Goal: Task Accomplishment & Management: Manage account settings

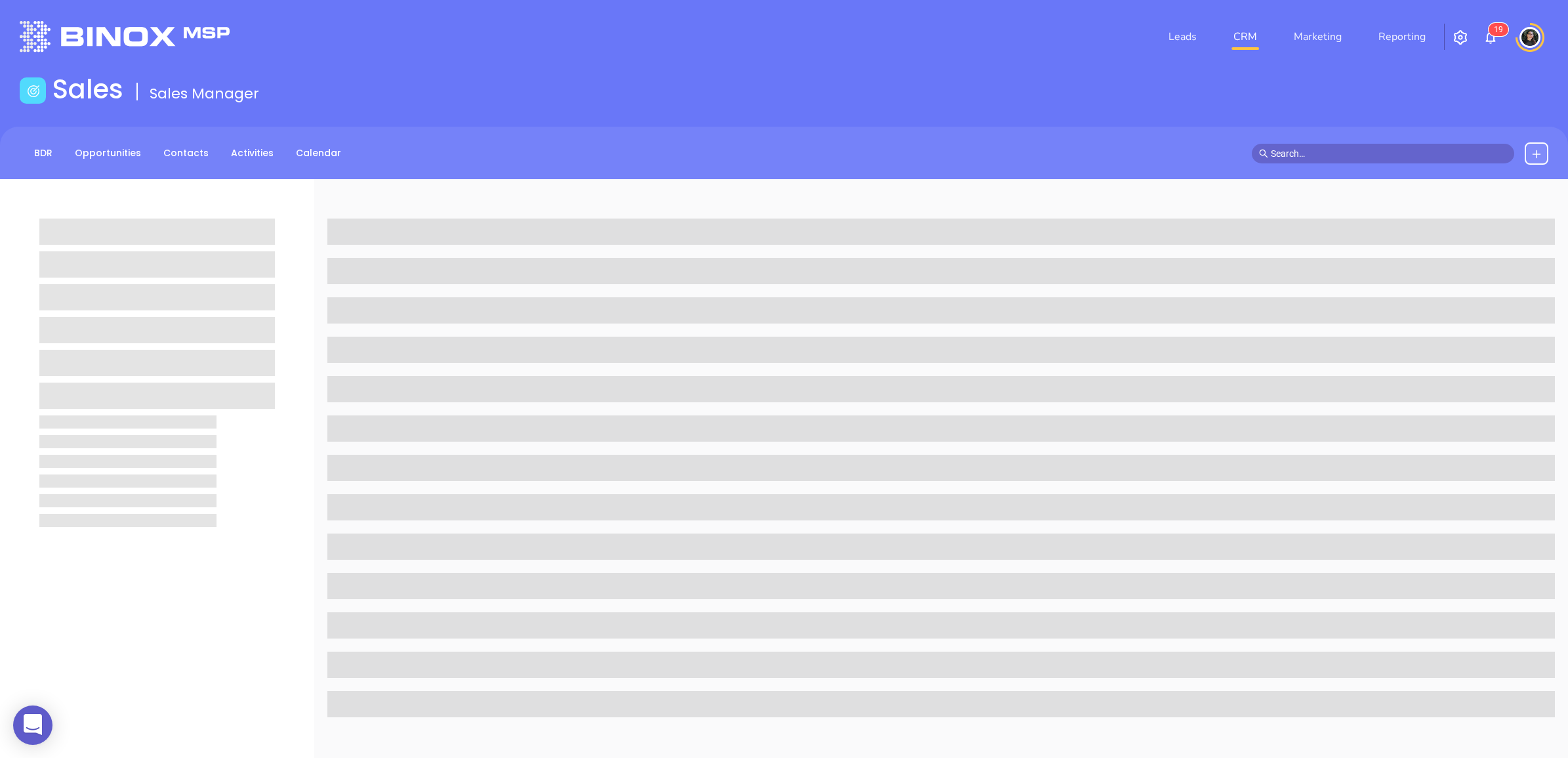
click at [1241, 30] on link "CRM" at bounding box center [1245, 36] width 34 height 26
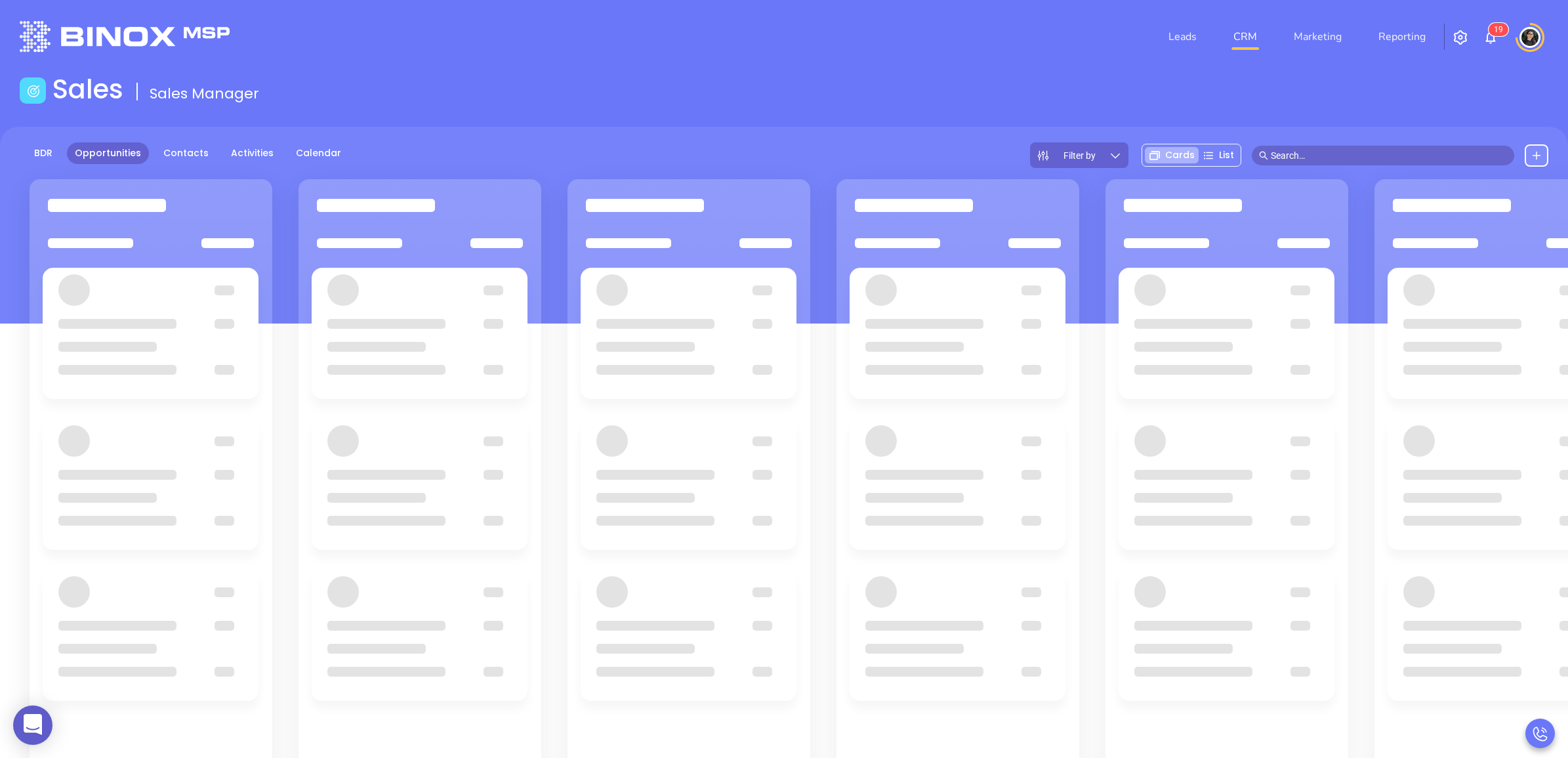
click at [1241, 30] on link "CRM" at bounding box center [1245, 36] width 34 height 26
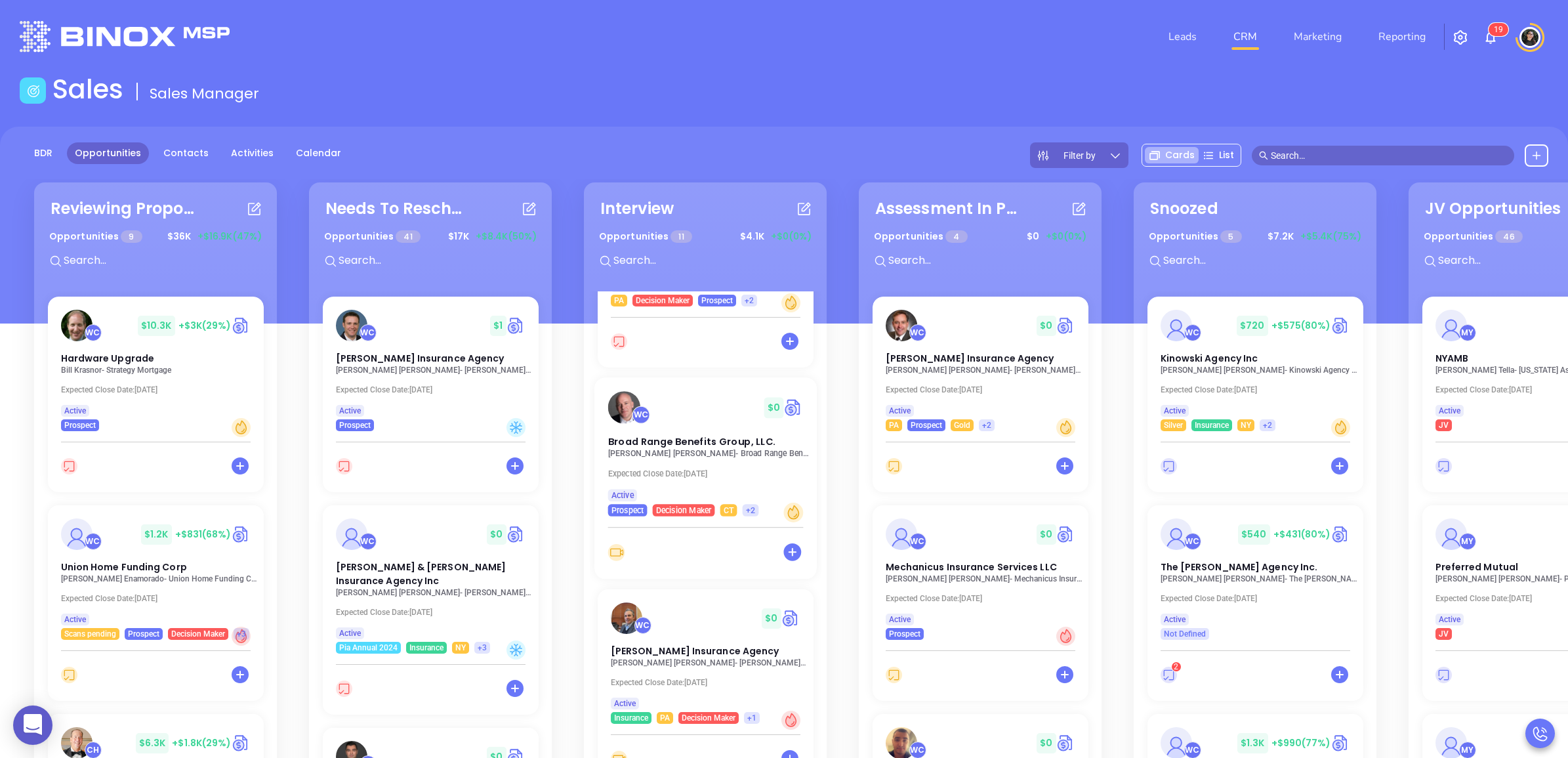
scroll to position [164, 0]
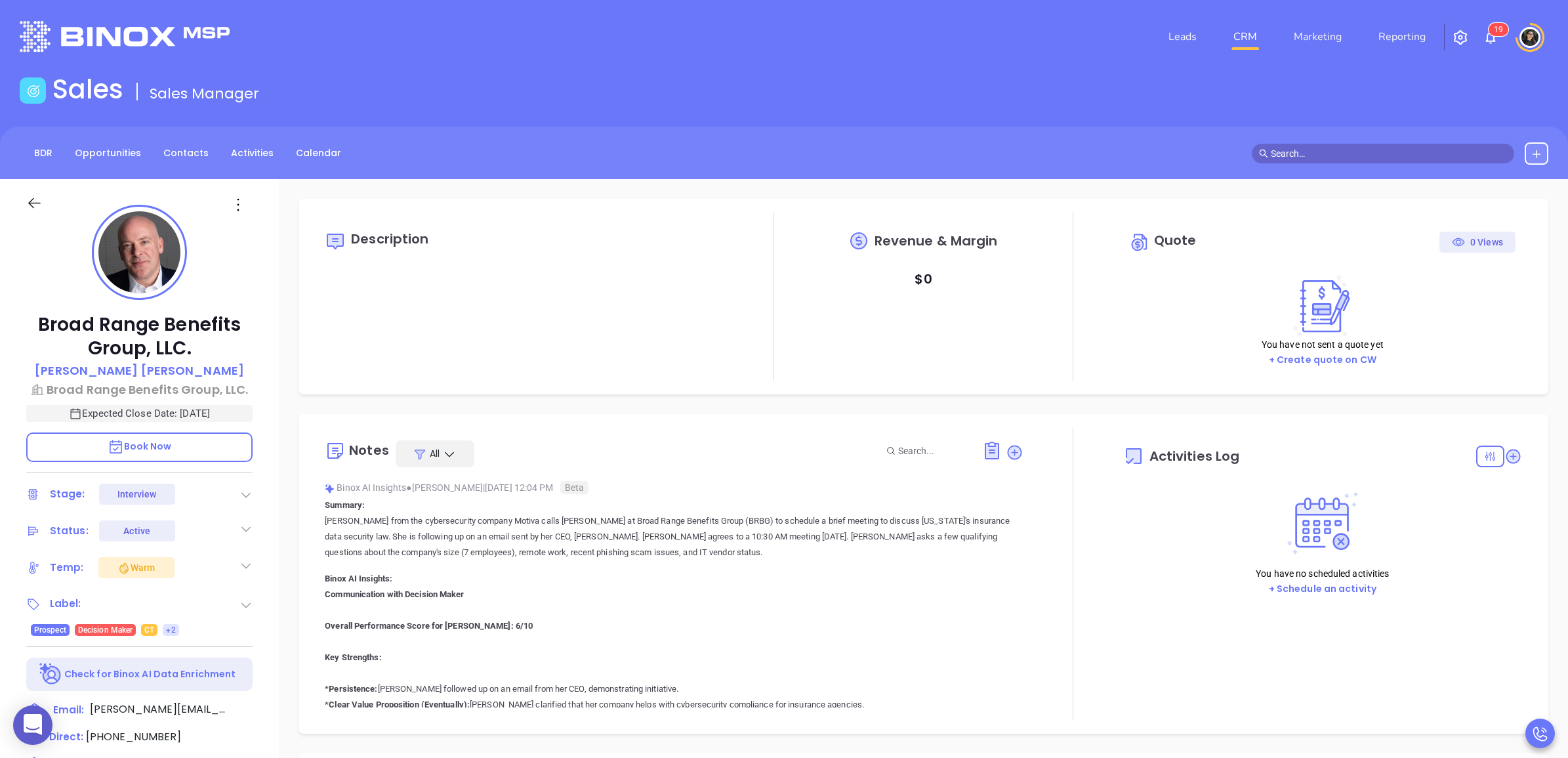
type input "[DATE]"
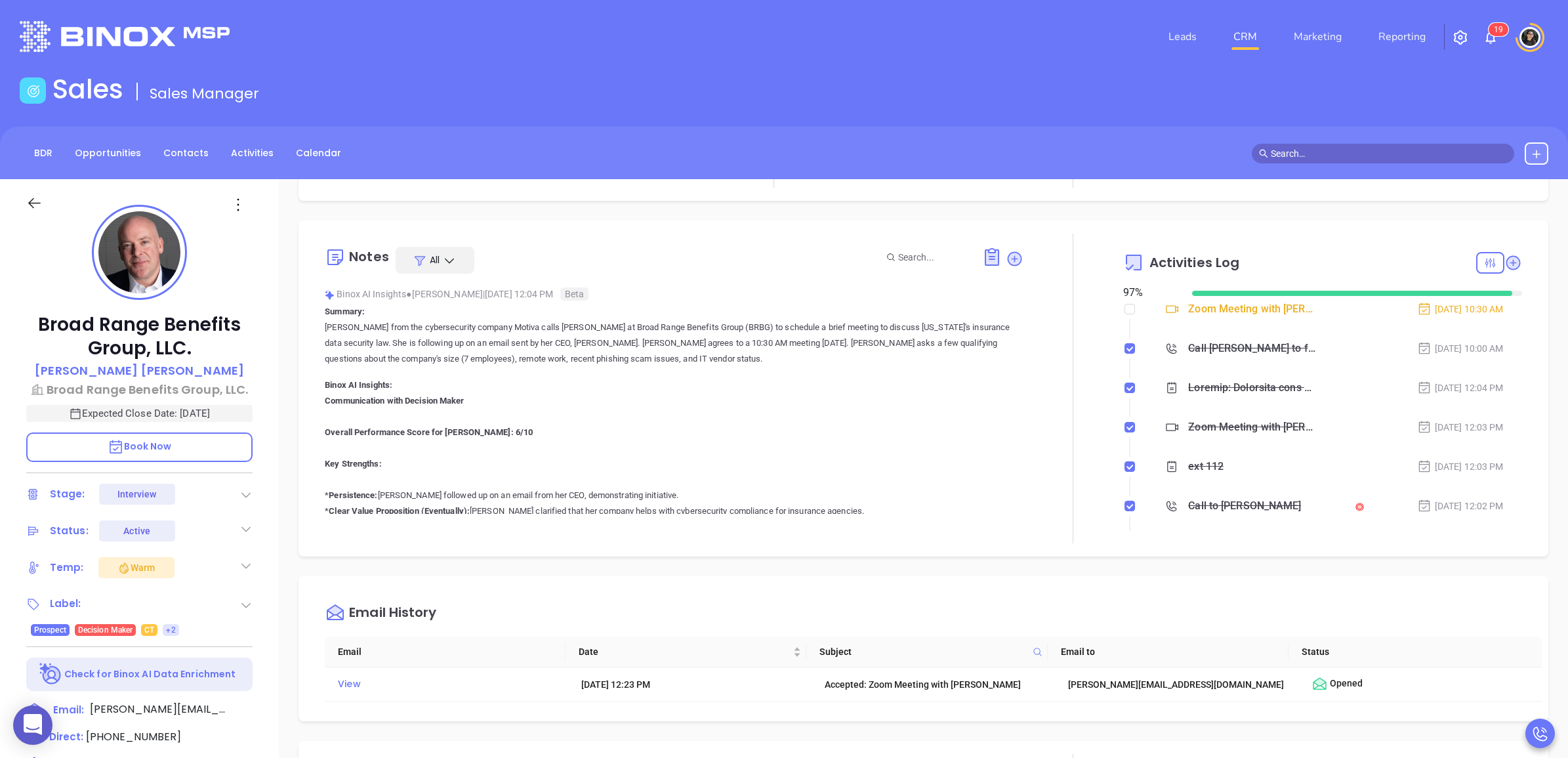
scroll to position [246, 0]
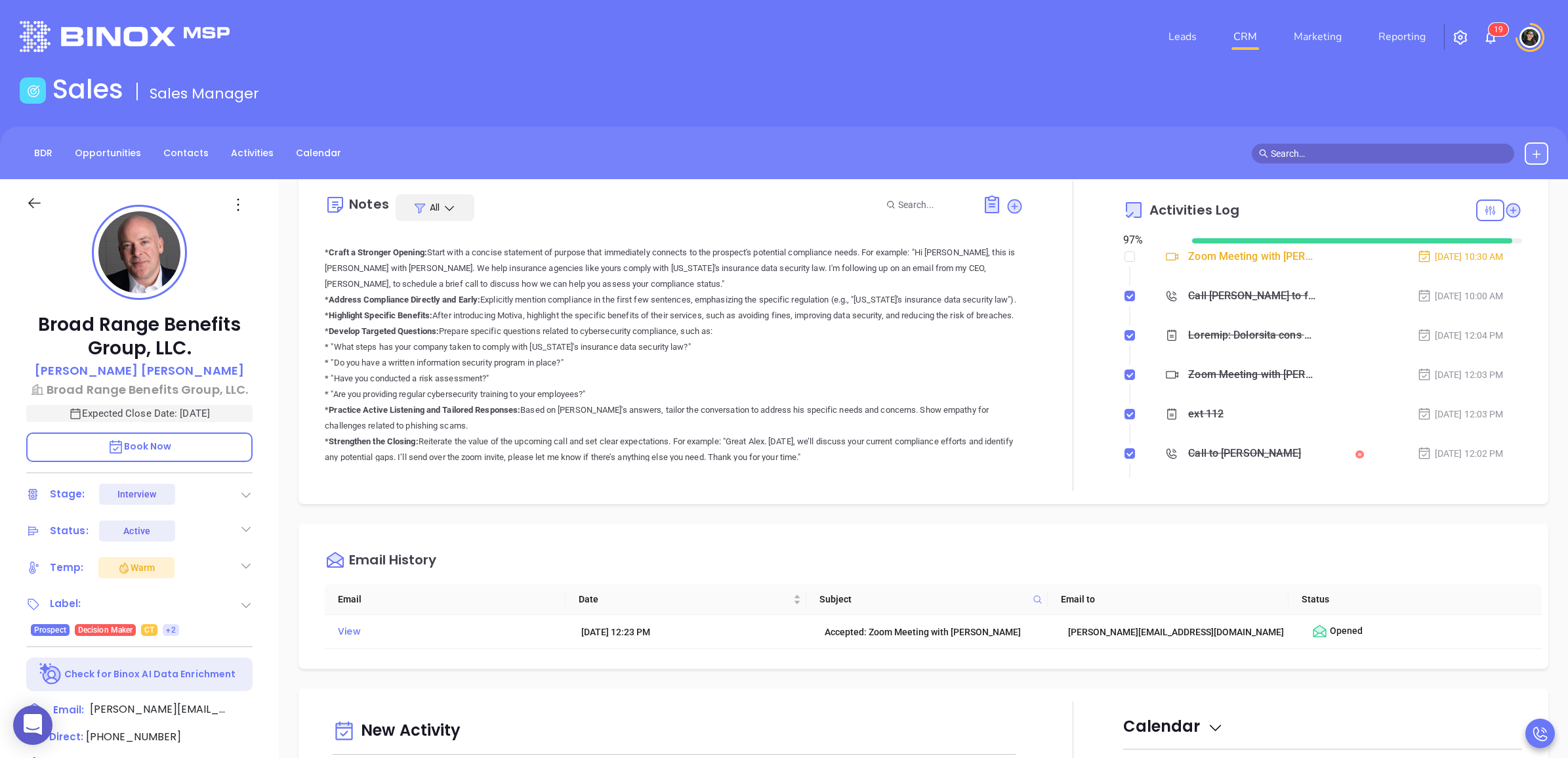
type input "[PERSON_NAME]"
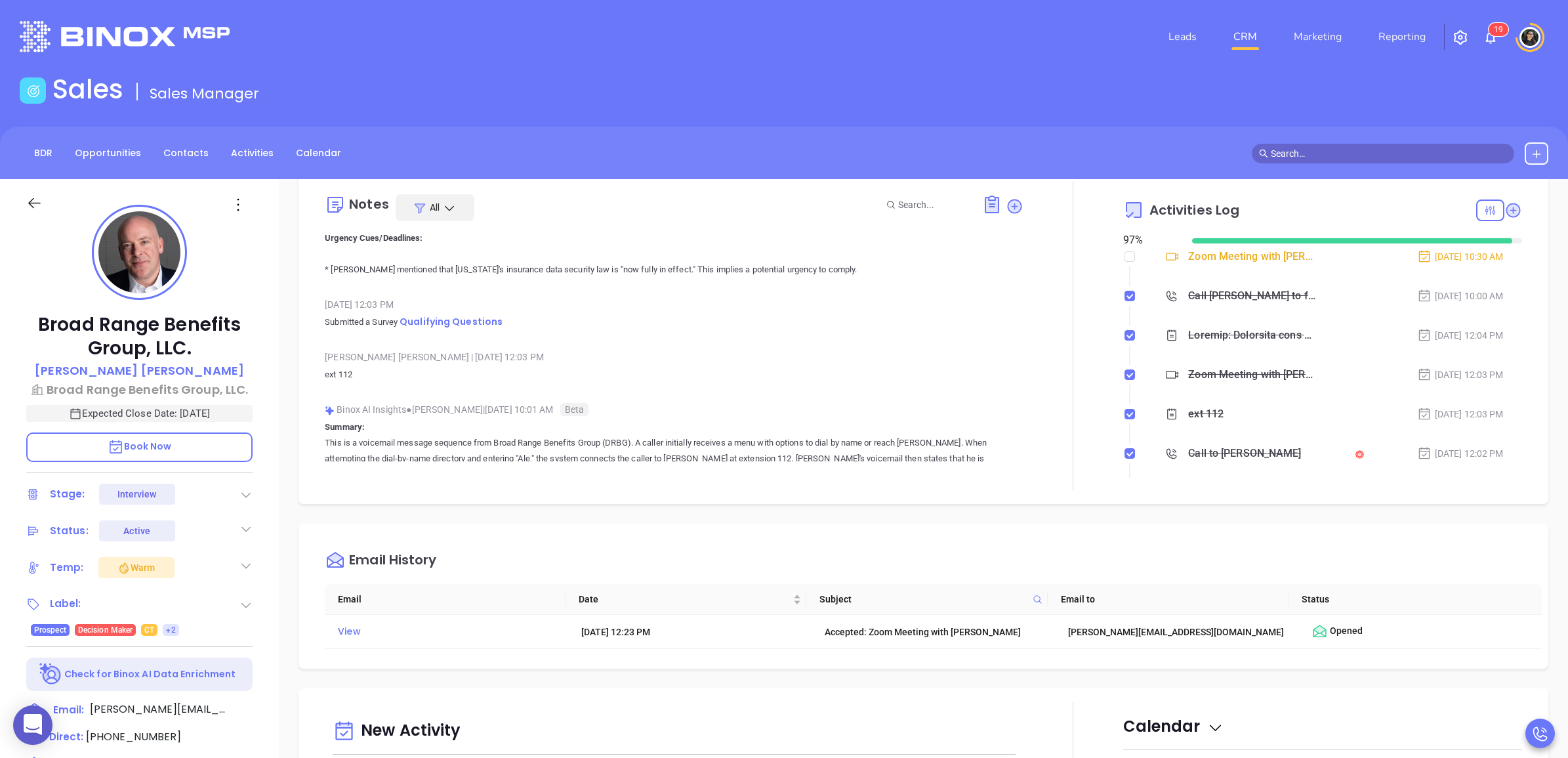
scroll to position [820, 0]
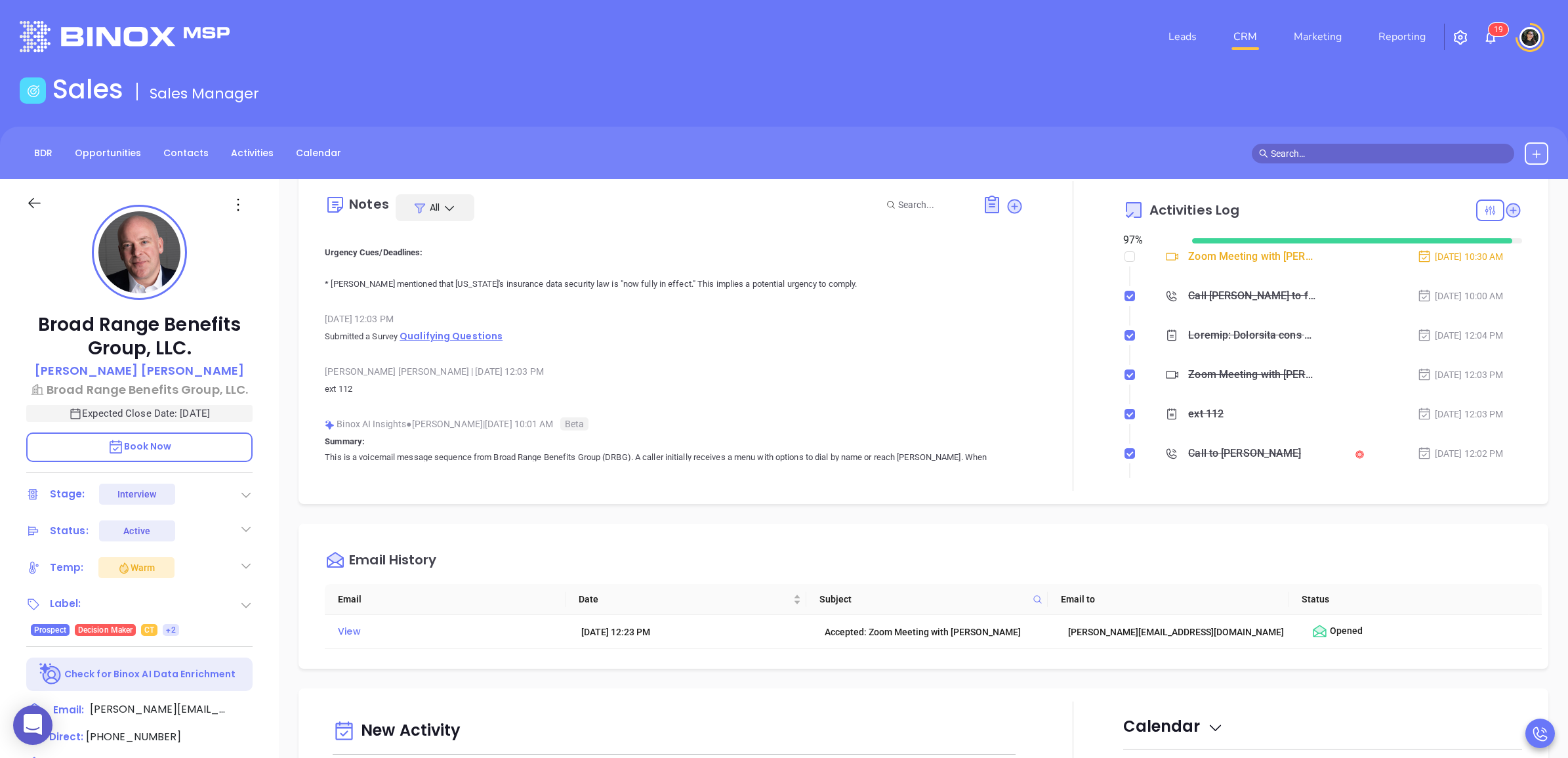
click at [467, 343] on span "Qualifying Questions" at bounding box center [451, 336] width 103 height 13
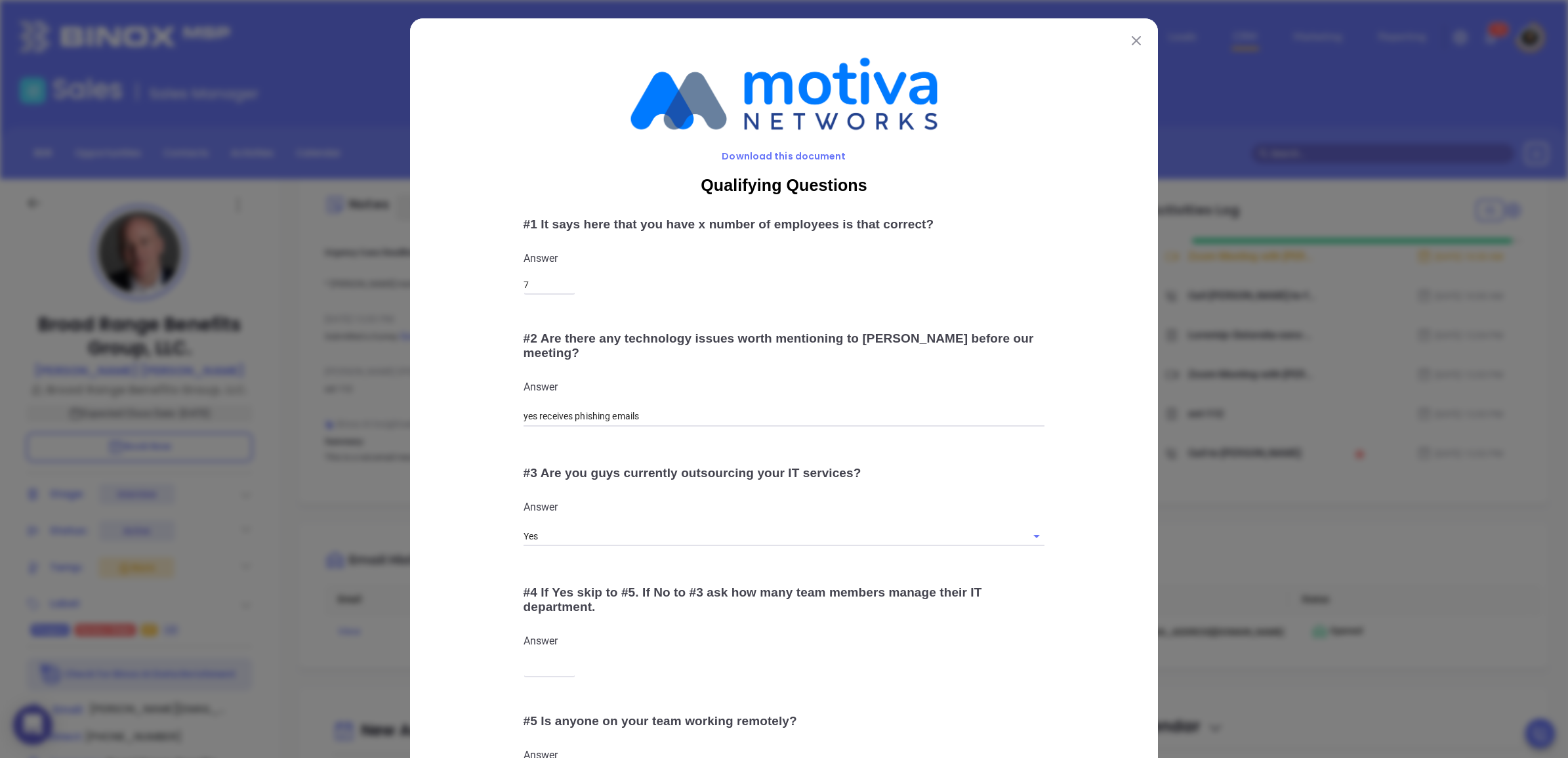
click at [1076, 325] on div "Qualifying Questions # 1 It says here that you have x number of employees is th…" at bounding box center [784, 490] width 693 height 654
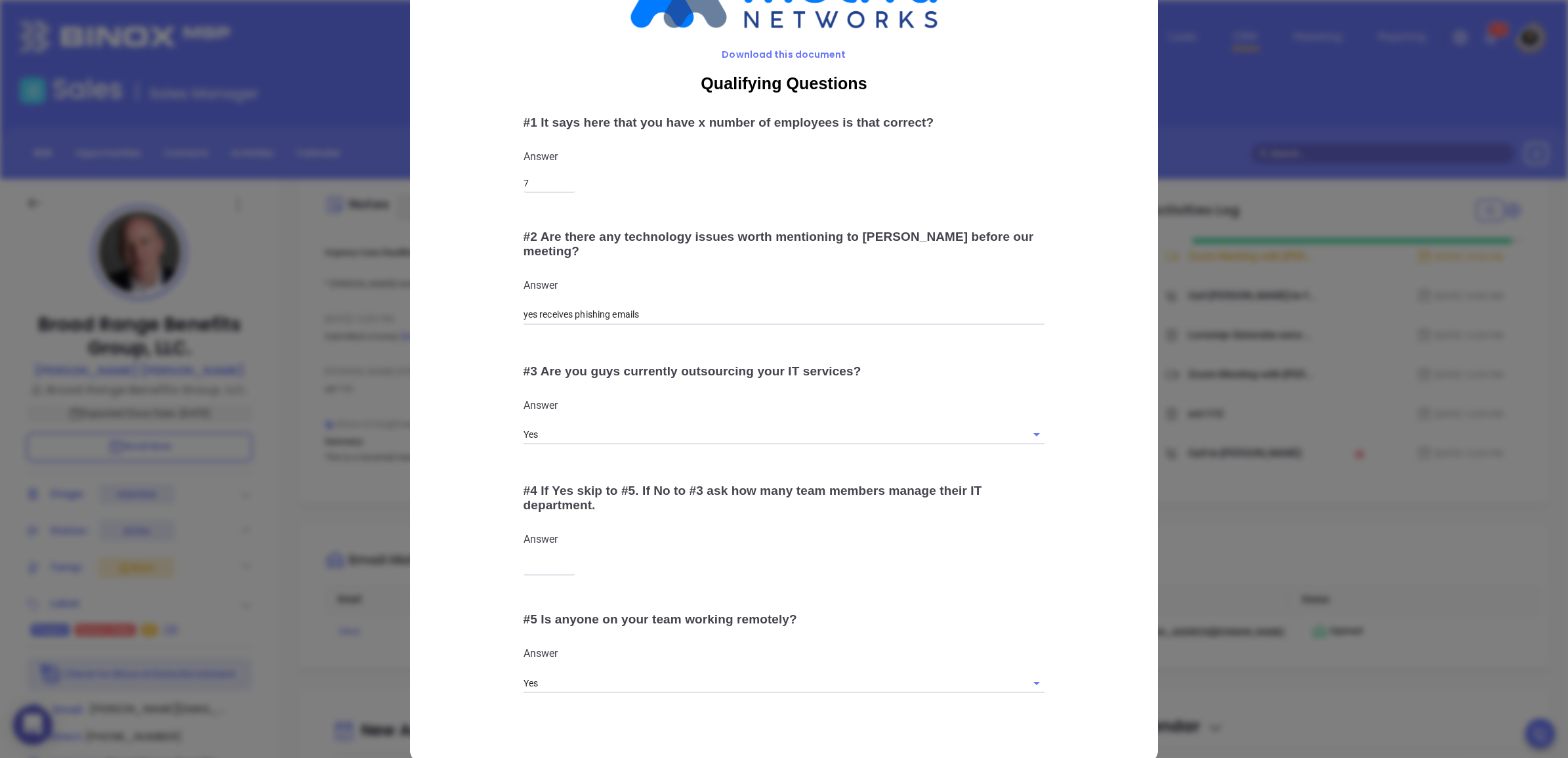
scroll to position [108, 0]
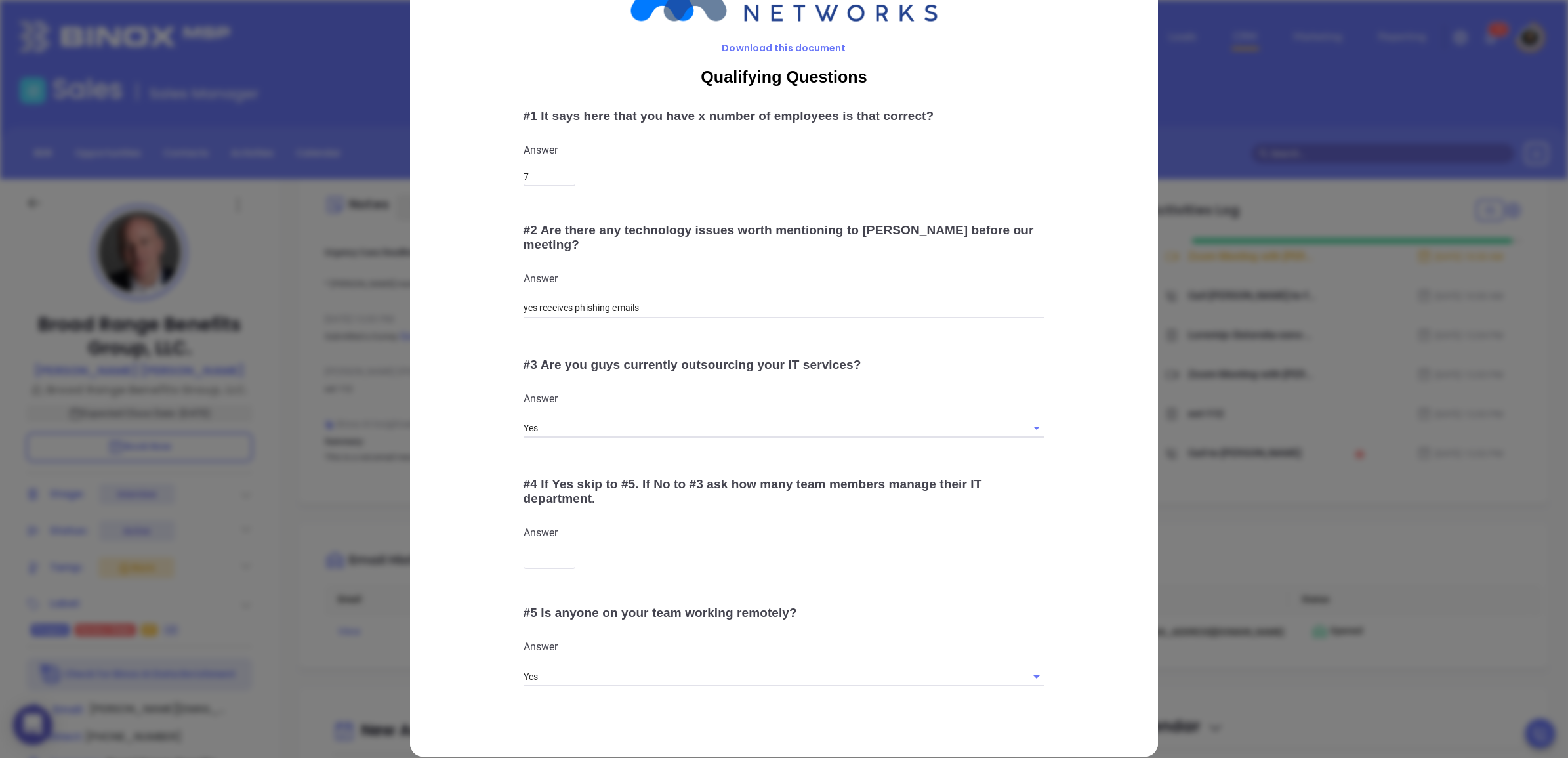
click at [934, 441] on div "Qualifying Questions # 1 It says here that you have x number of employees is th…" at bounding box center [784, 382] width 693 height 654
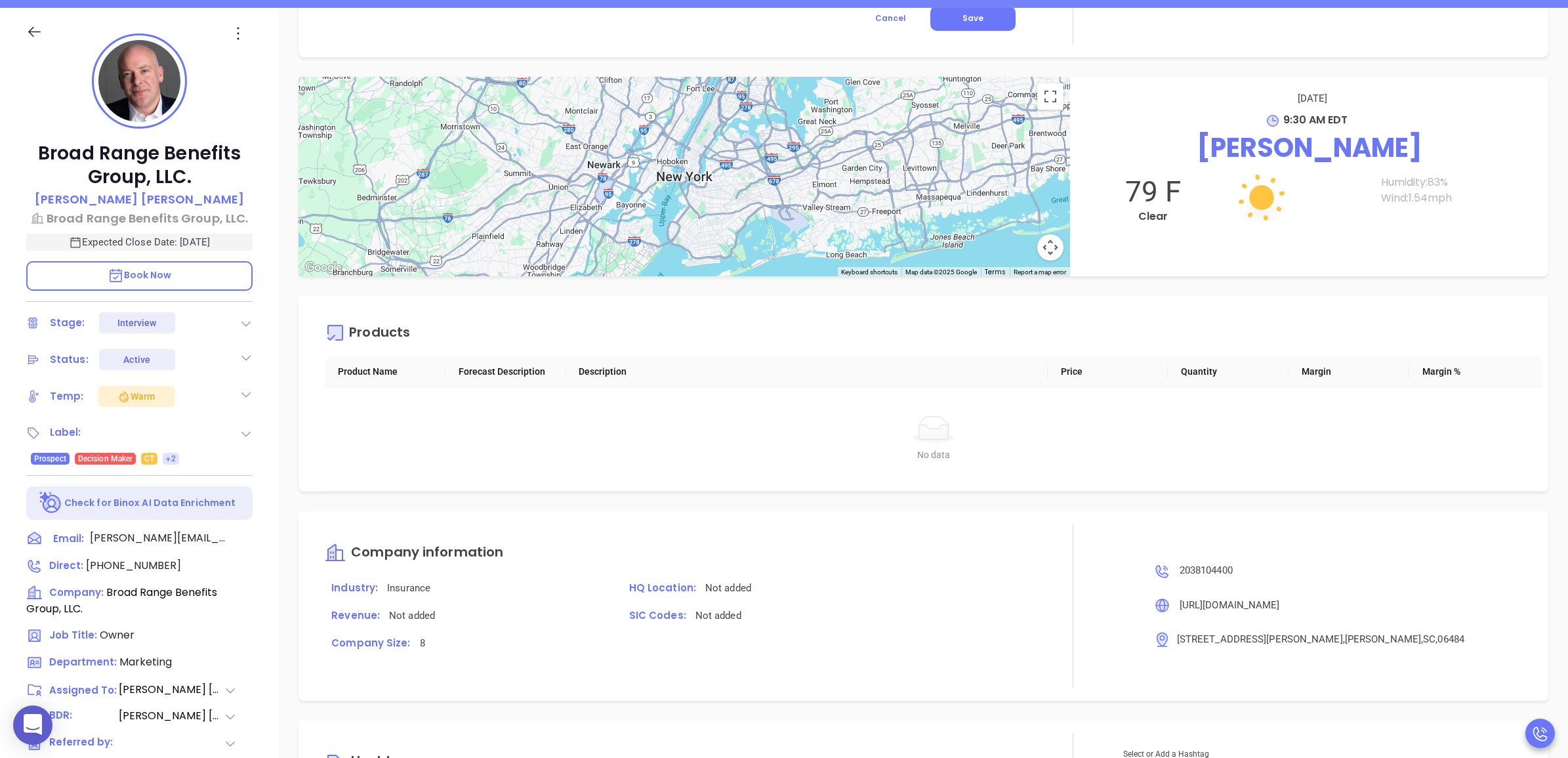
scroll to position [368, 0]
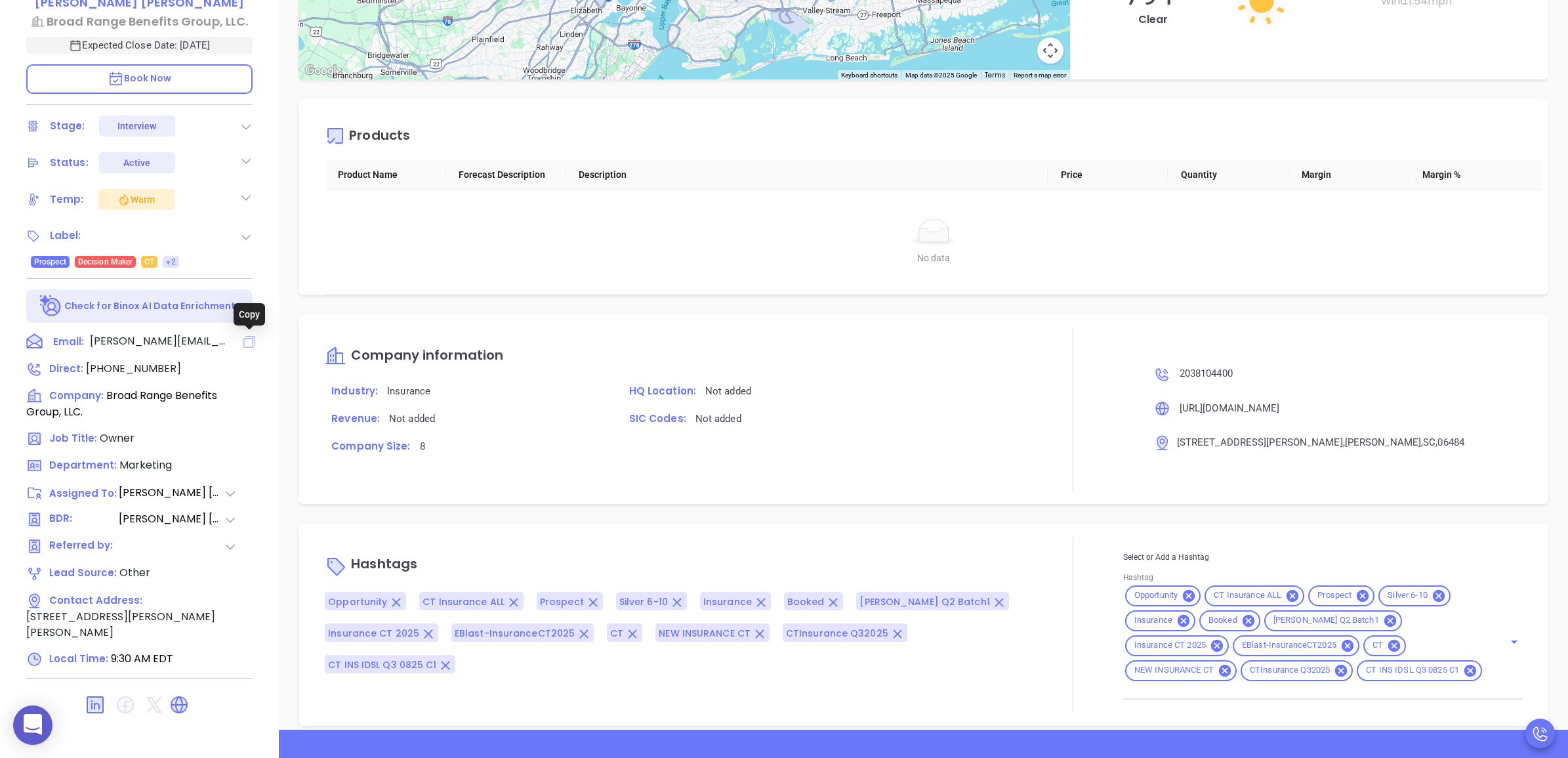
click at [253, 336] on icon at bounding box center [249, 342] width 12 height 12
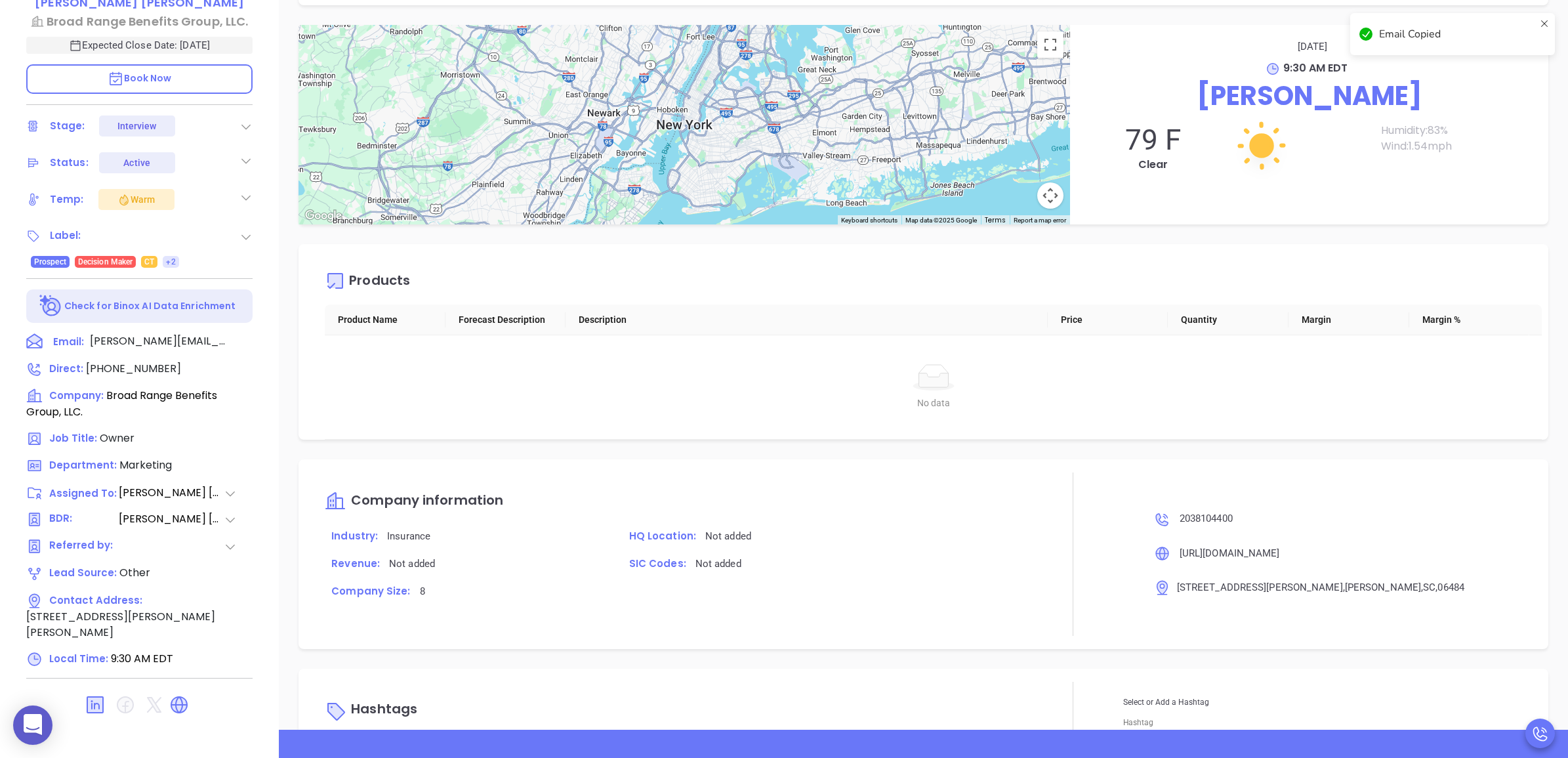
scroll to position [178, 0]
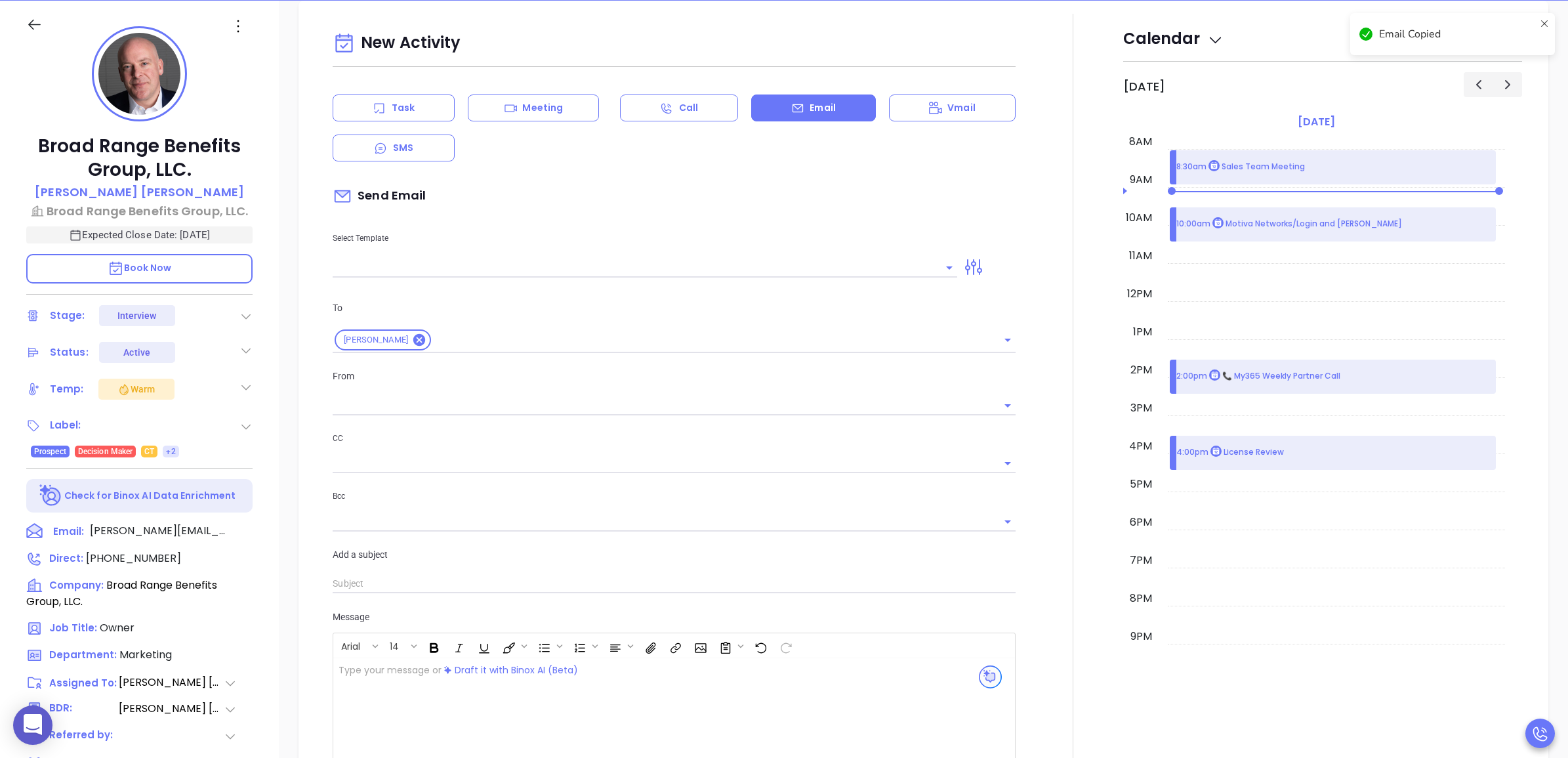
type input "Wendy Hernandez"
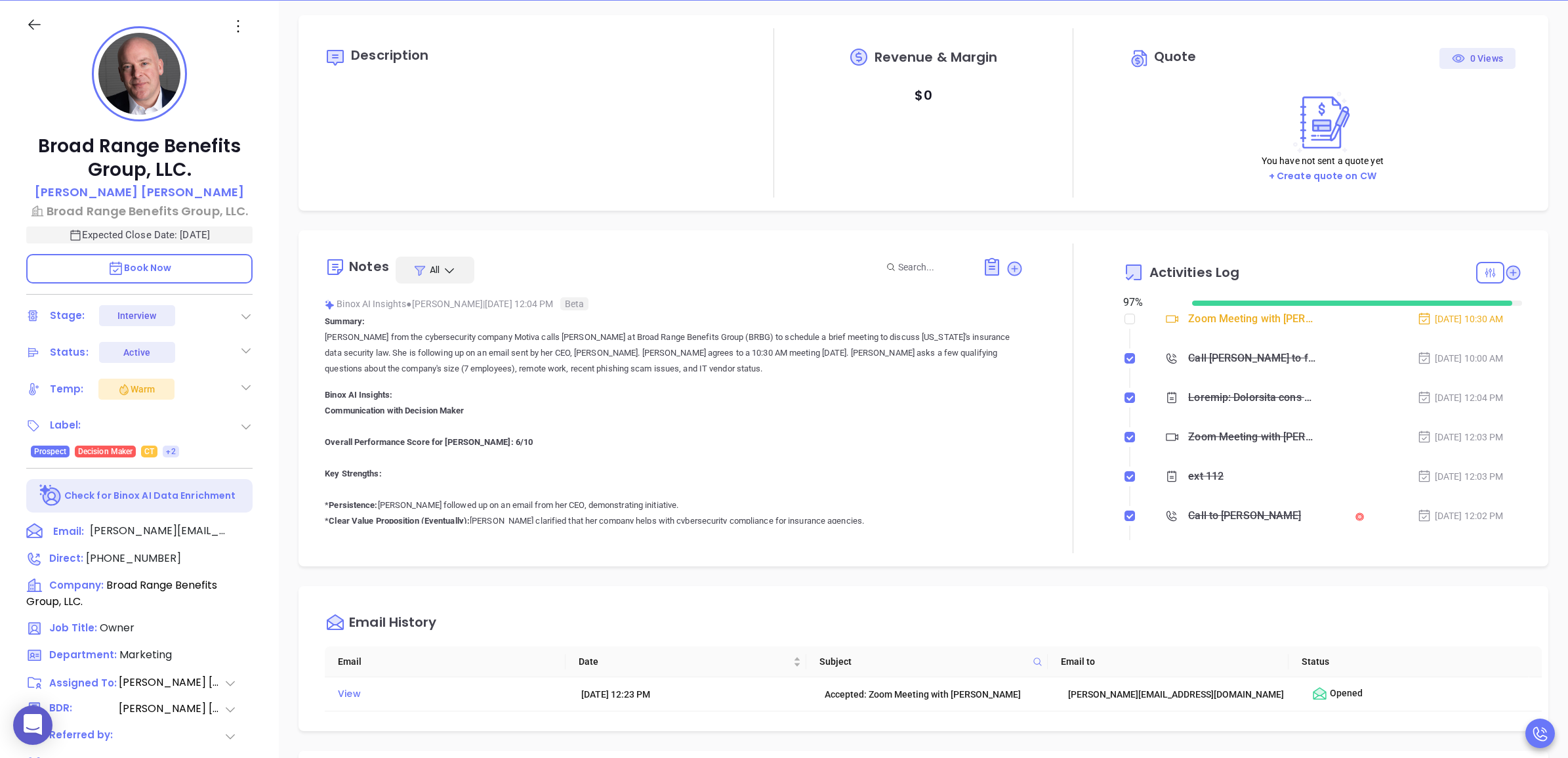
scroll to position [0, 0]
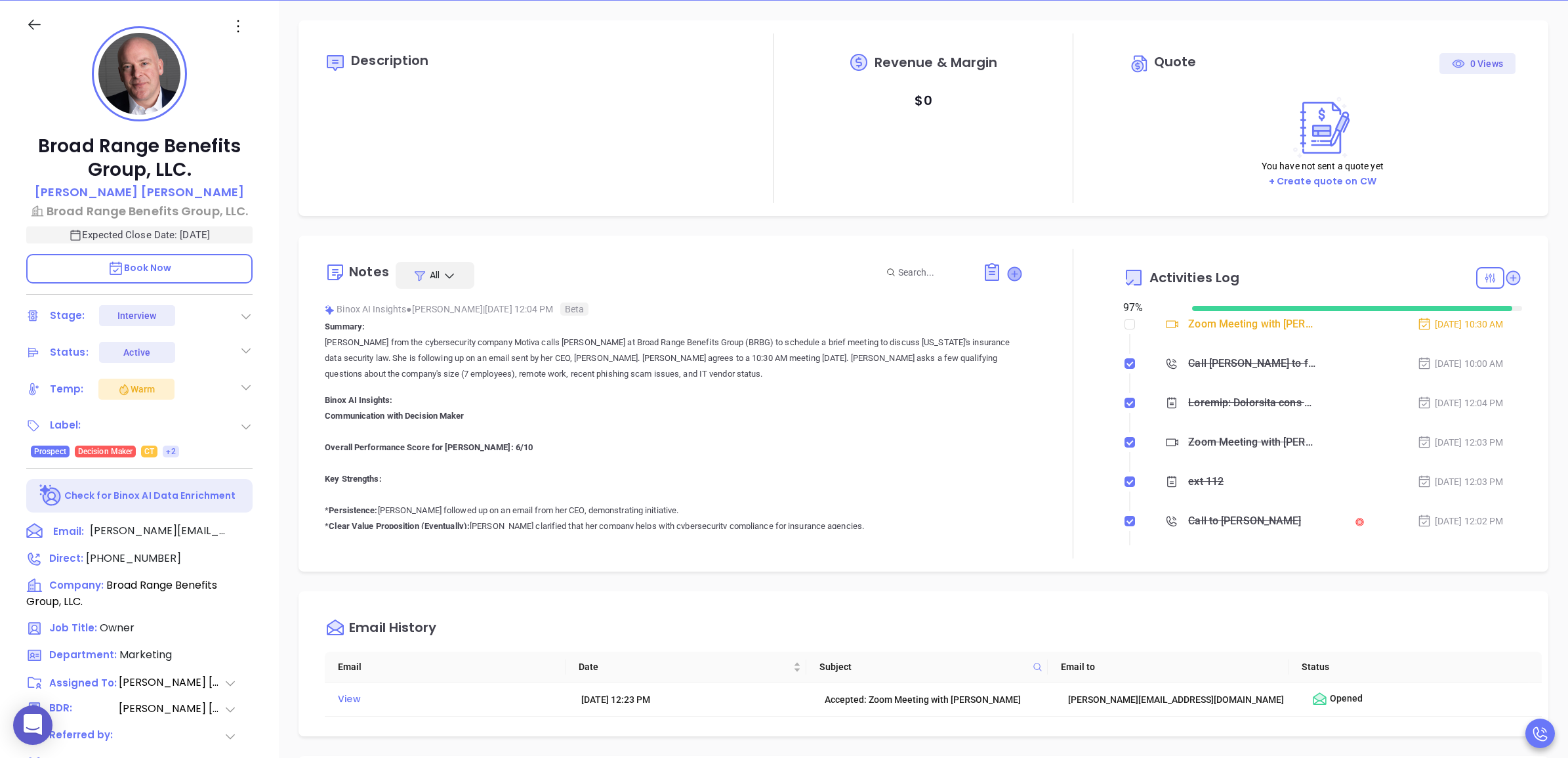
click at [1007, 273] on icon at bounding box center [1014, 274] width 13 height 13
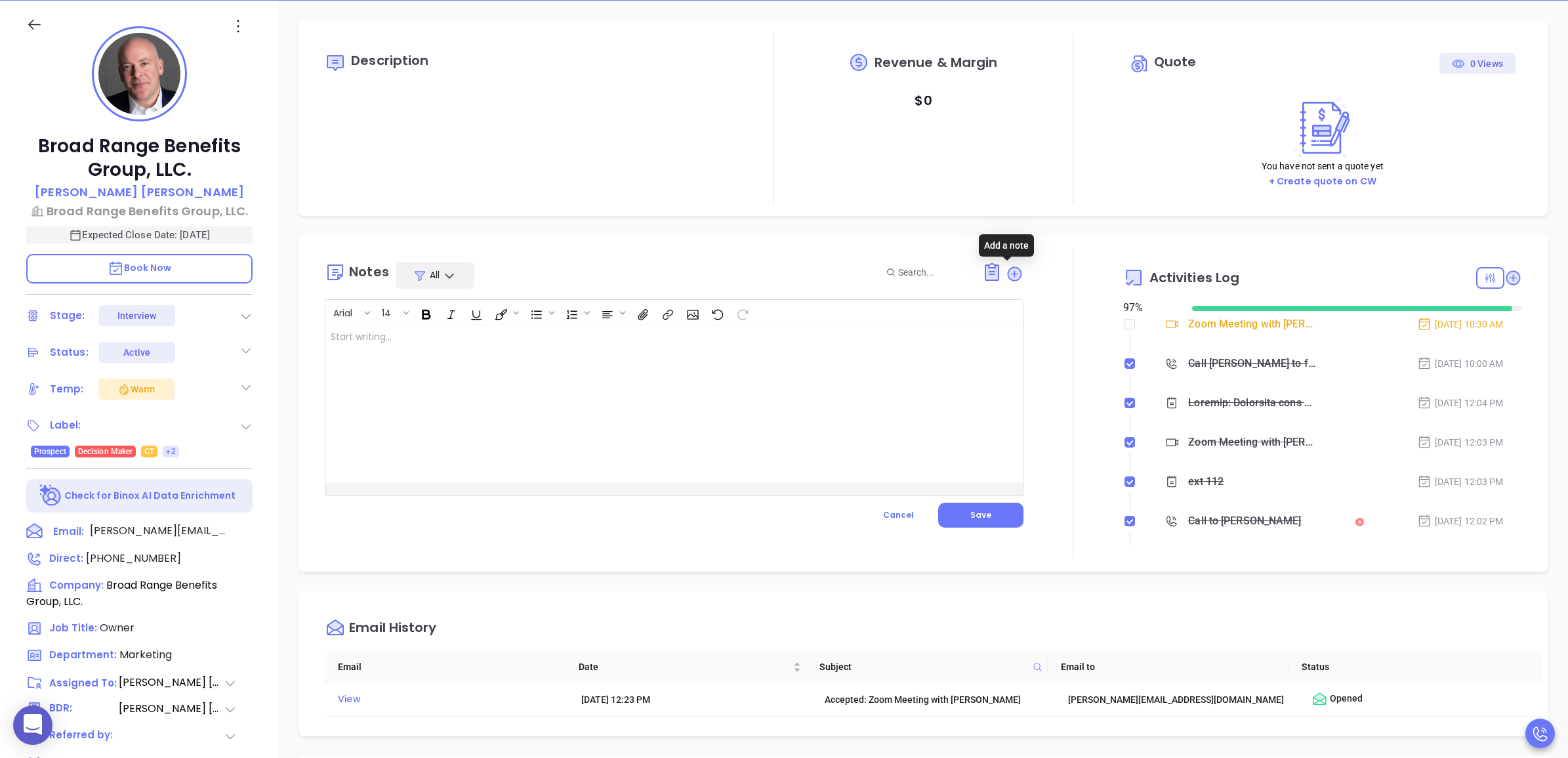
click at [882, 362] on div at bounding box center [650, 403] width 648 height 157
click at [955, 520] on button "Save" at bounding box center [981, 514] width 85 height 25
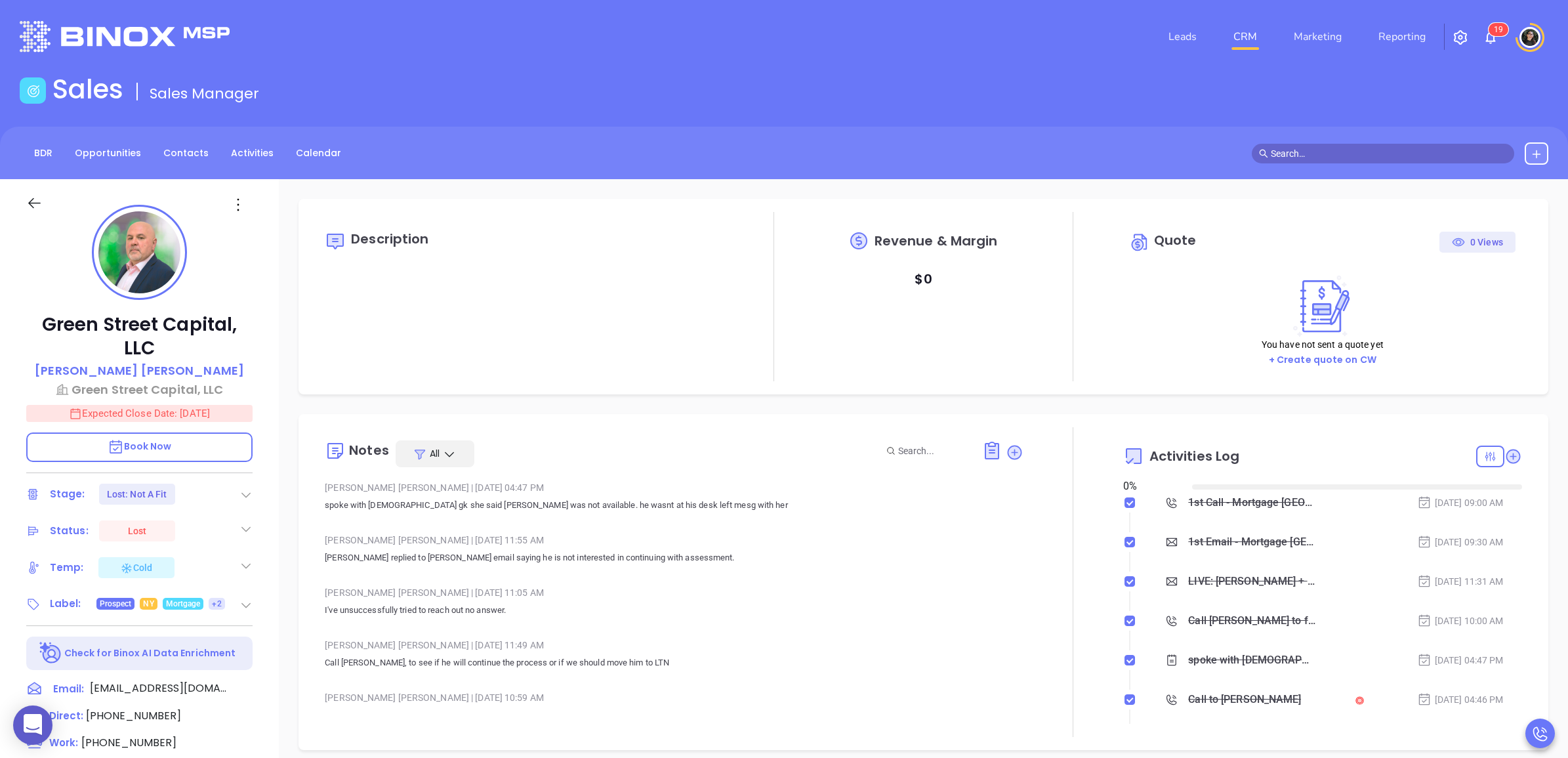
type input "[DATE]"
type input "[PERSON_NAME]"
click at [1244, 45] on link "CRM" at bounding box center [1245, 36] width 34 height 26
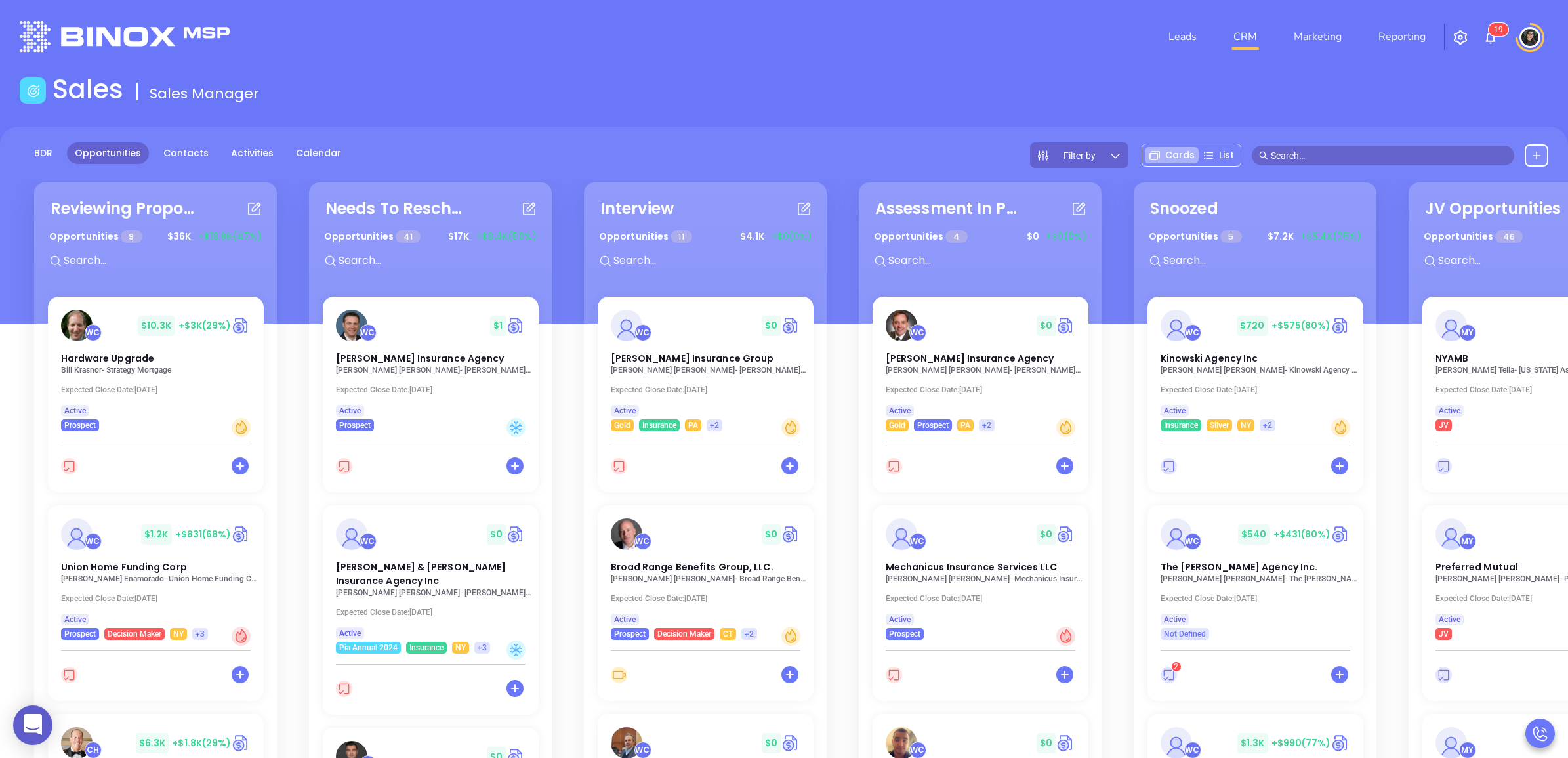
click at [162, 252] on input "text" at bounding box center [160, 260] width 197 height 17
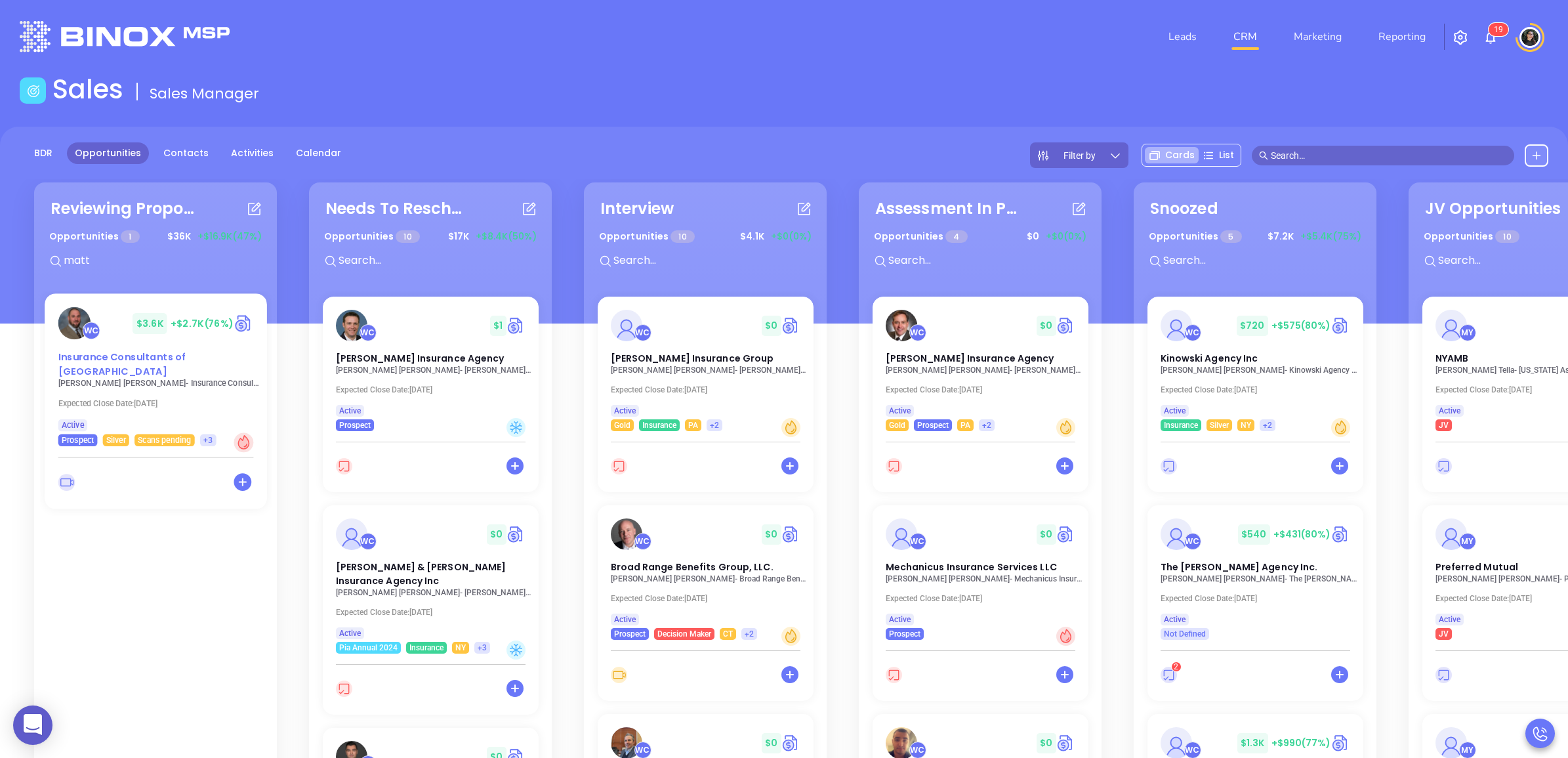
click at [120, 362] on span "Insurance Consultants of [GEOGRAPHIC_DATA]" at bounding box center [121, 364] width 128 height 27
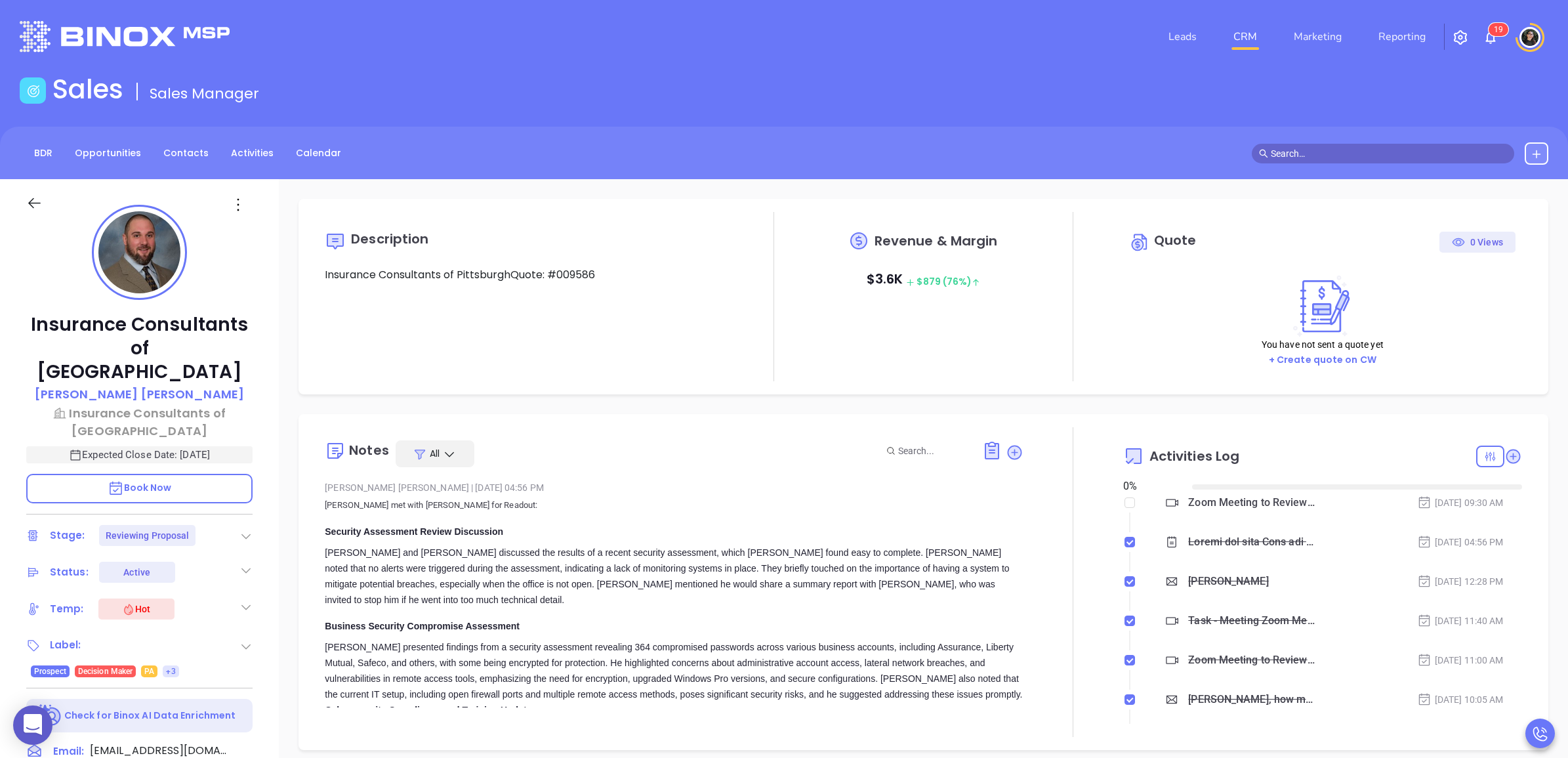
type input "08/16/2025"
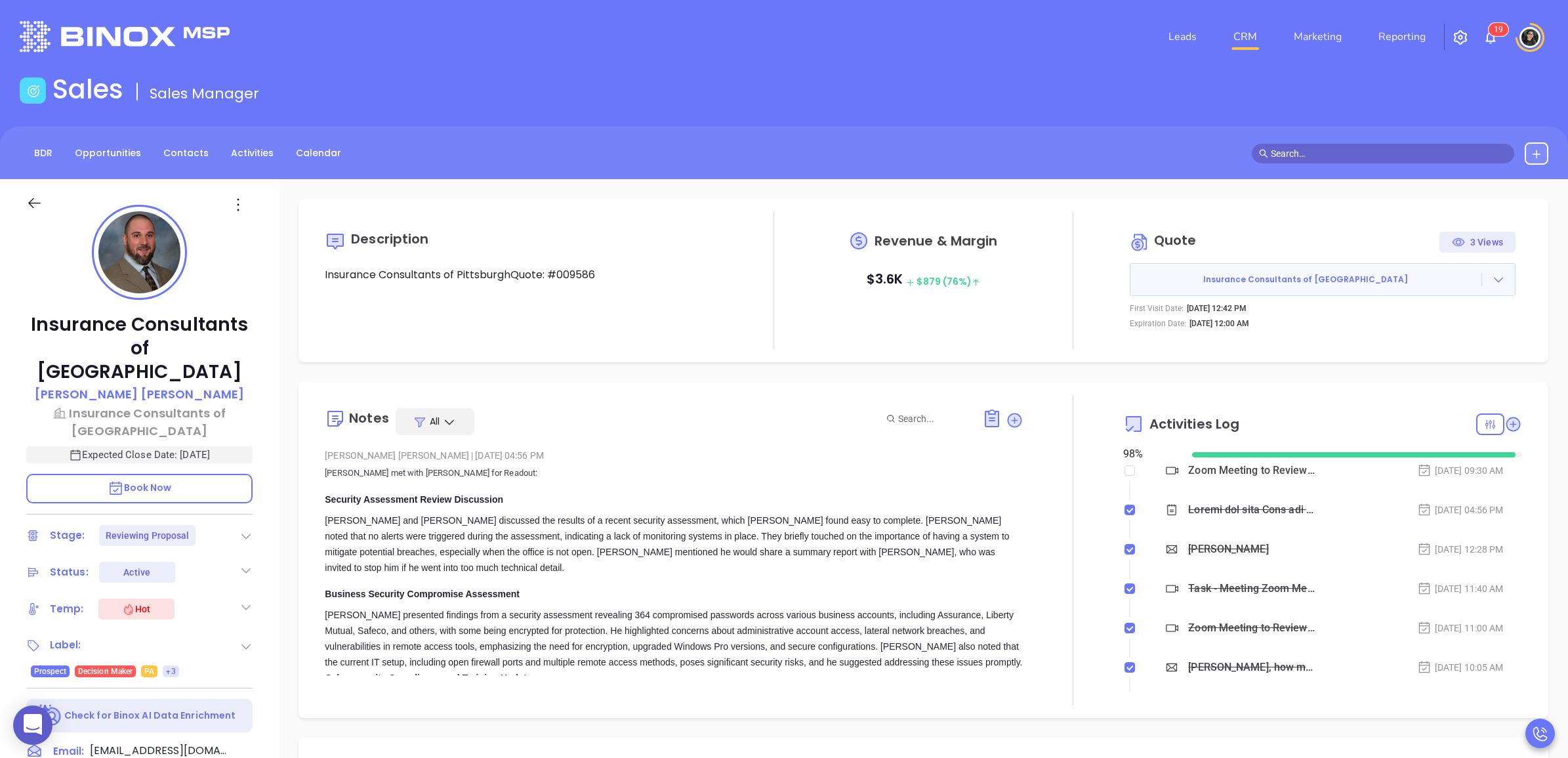
type input "Wendy Hernandez"
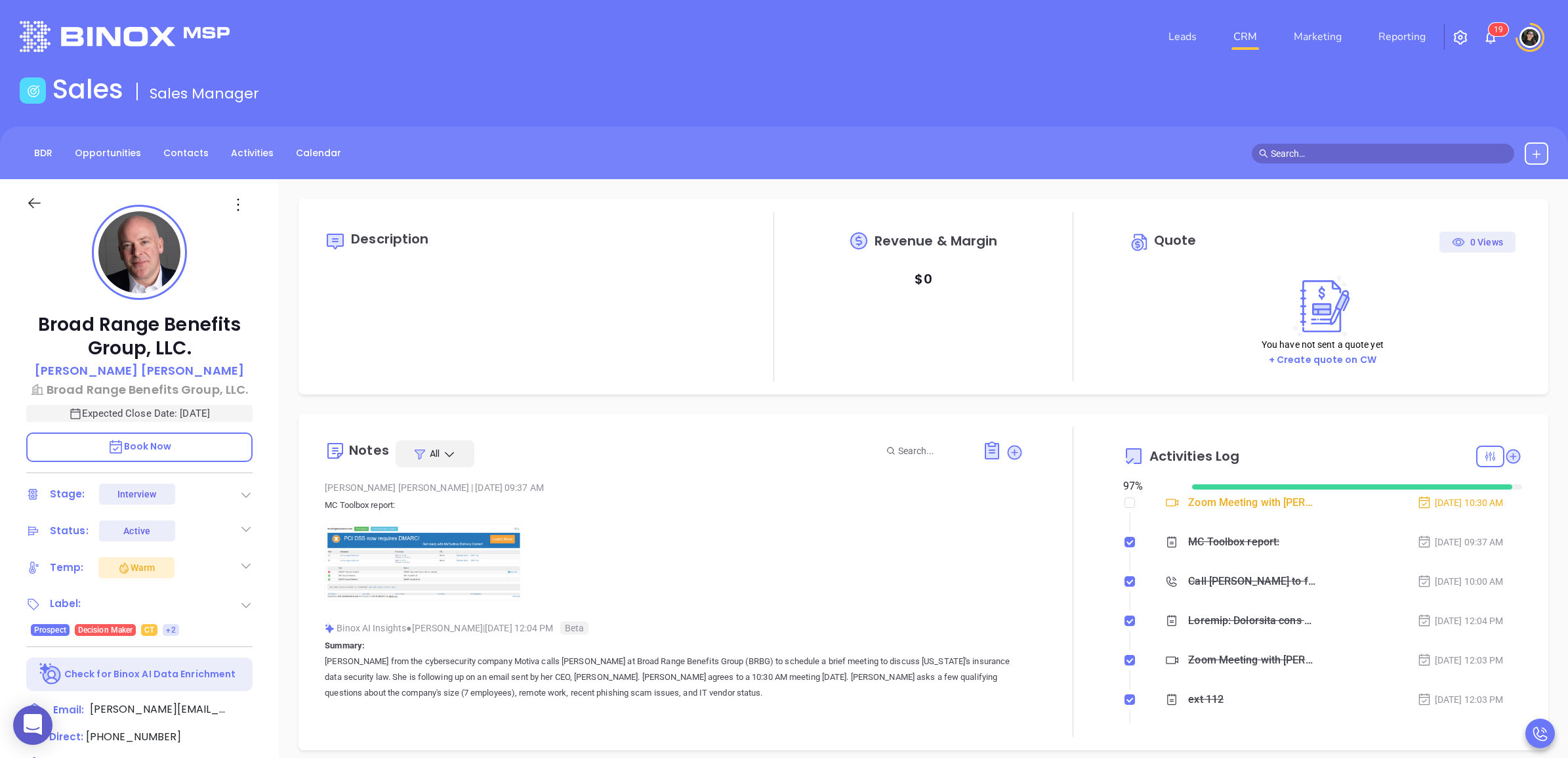
click at [1245, 38] on link "CRM" at bounding box center [1245, 36] width 34 height 26
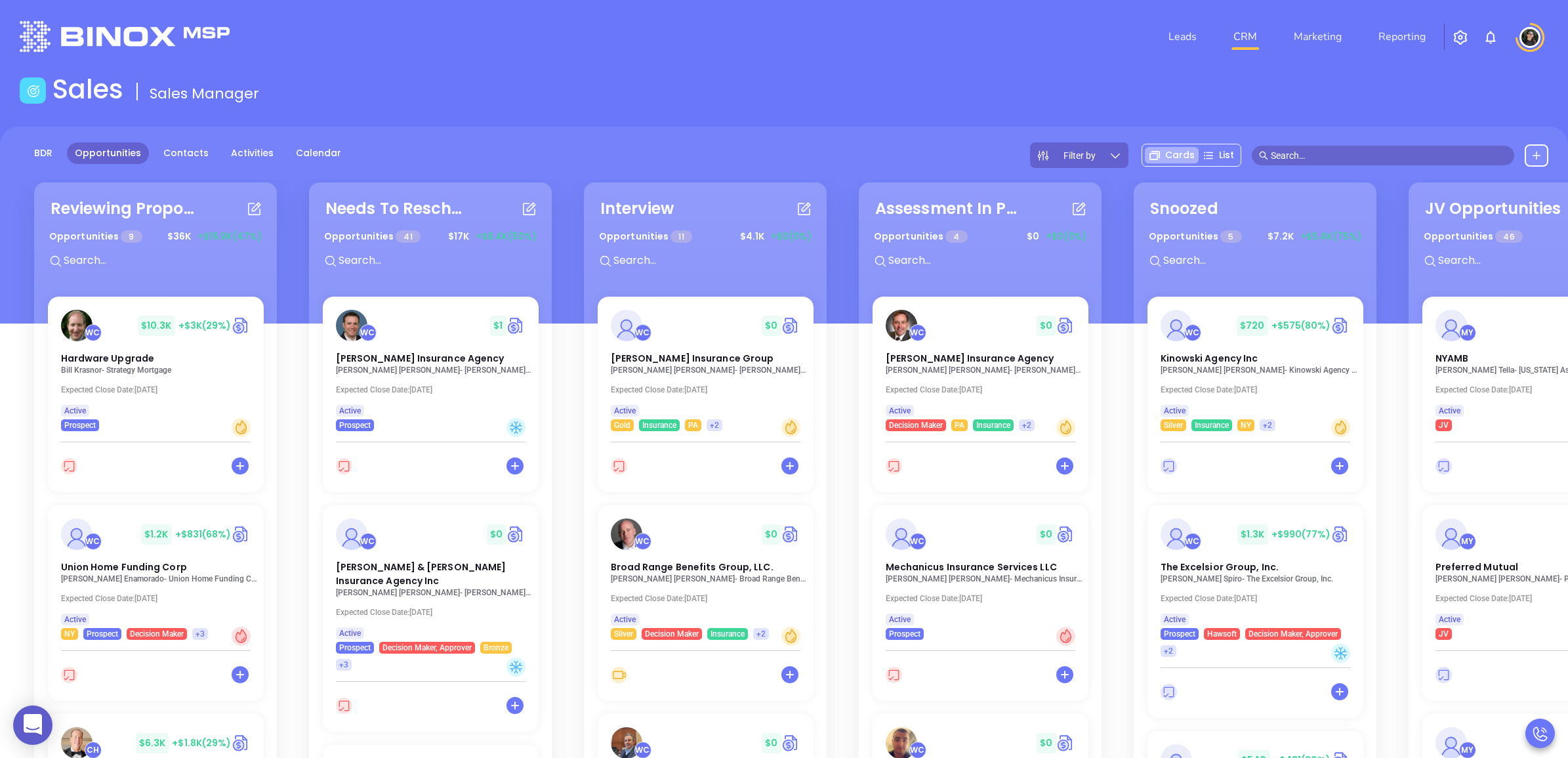
click at [639, 276] on div "Opportunities 11 $ 4.1K +$0 (0%)" at bounding box center [705, 252] width 245 height 55
click at [648, 261] on input "text" at bounding box center [710, 260] width 197 height 17
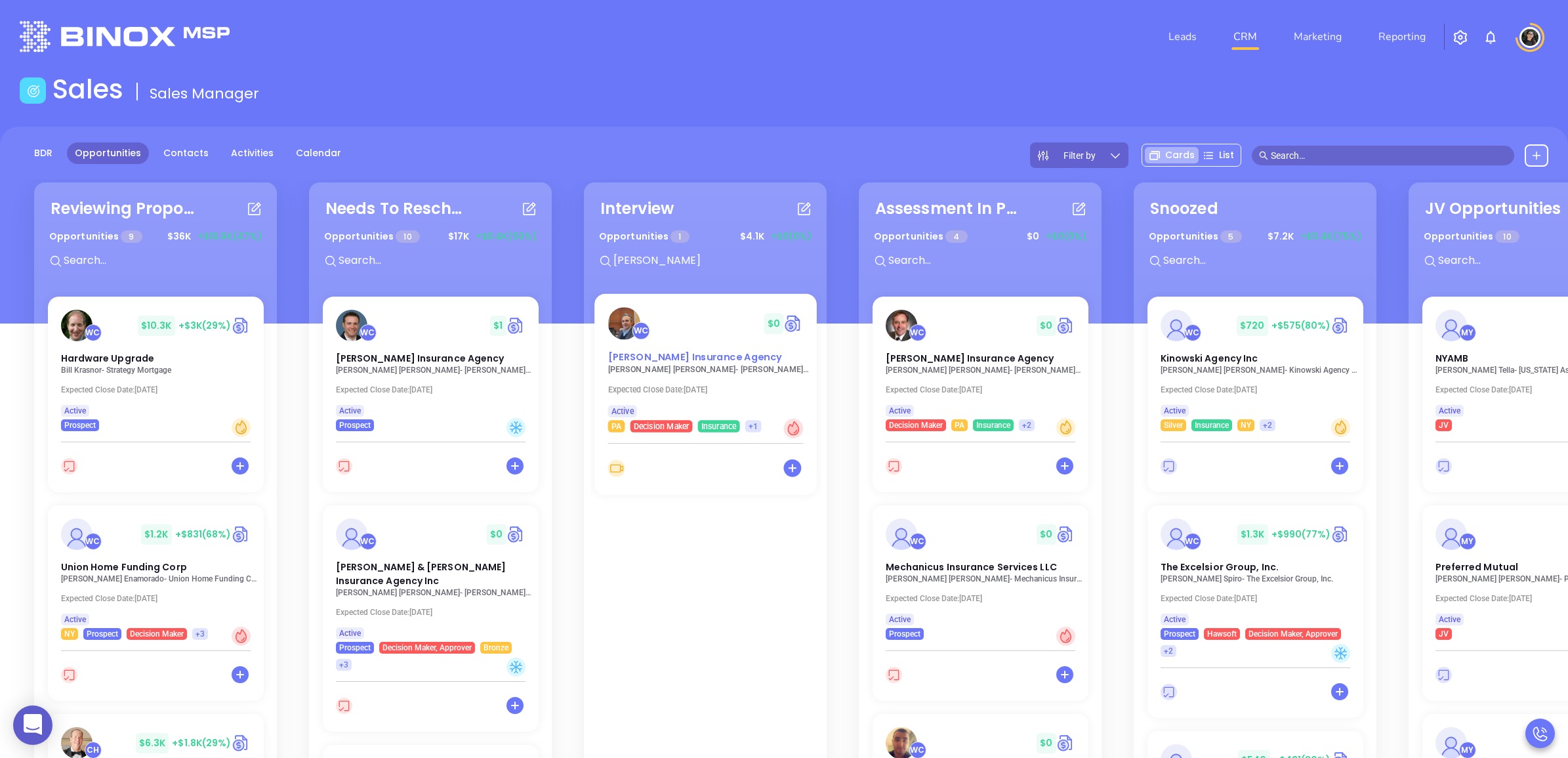
click at [719, 359] on span "[PERSON_NAME] Insurance Agency" at bounding box center [694, 357] width 174 height 14
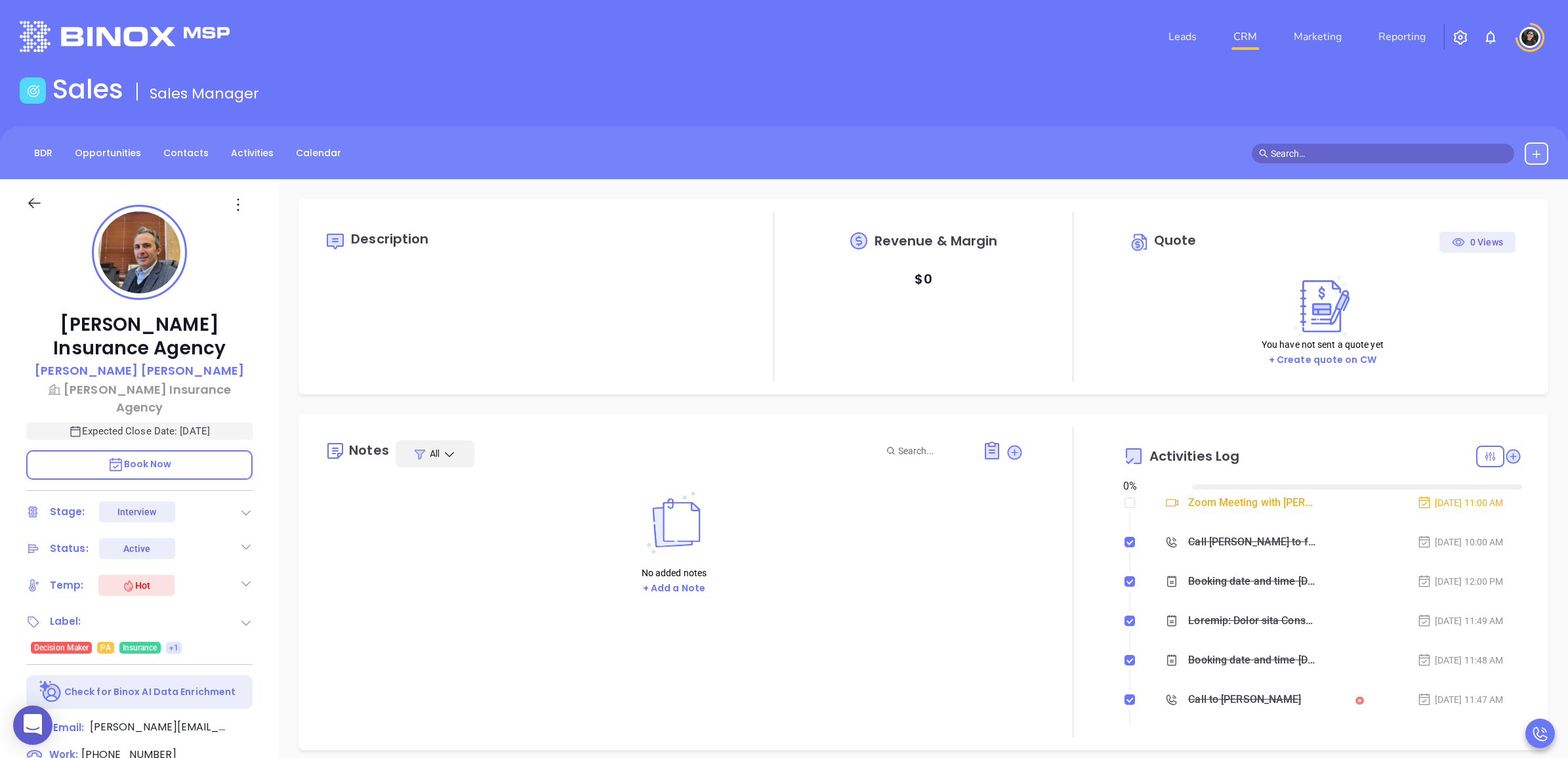
type input "10:00 am"
type input "[DATE]"
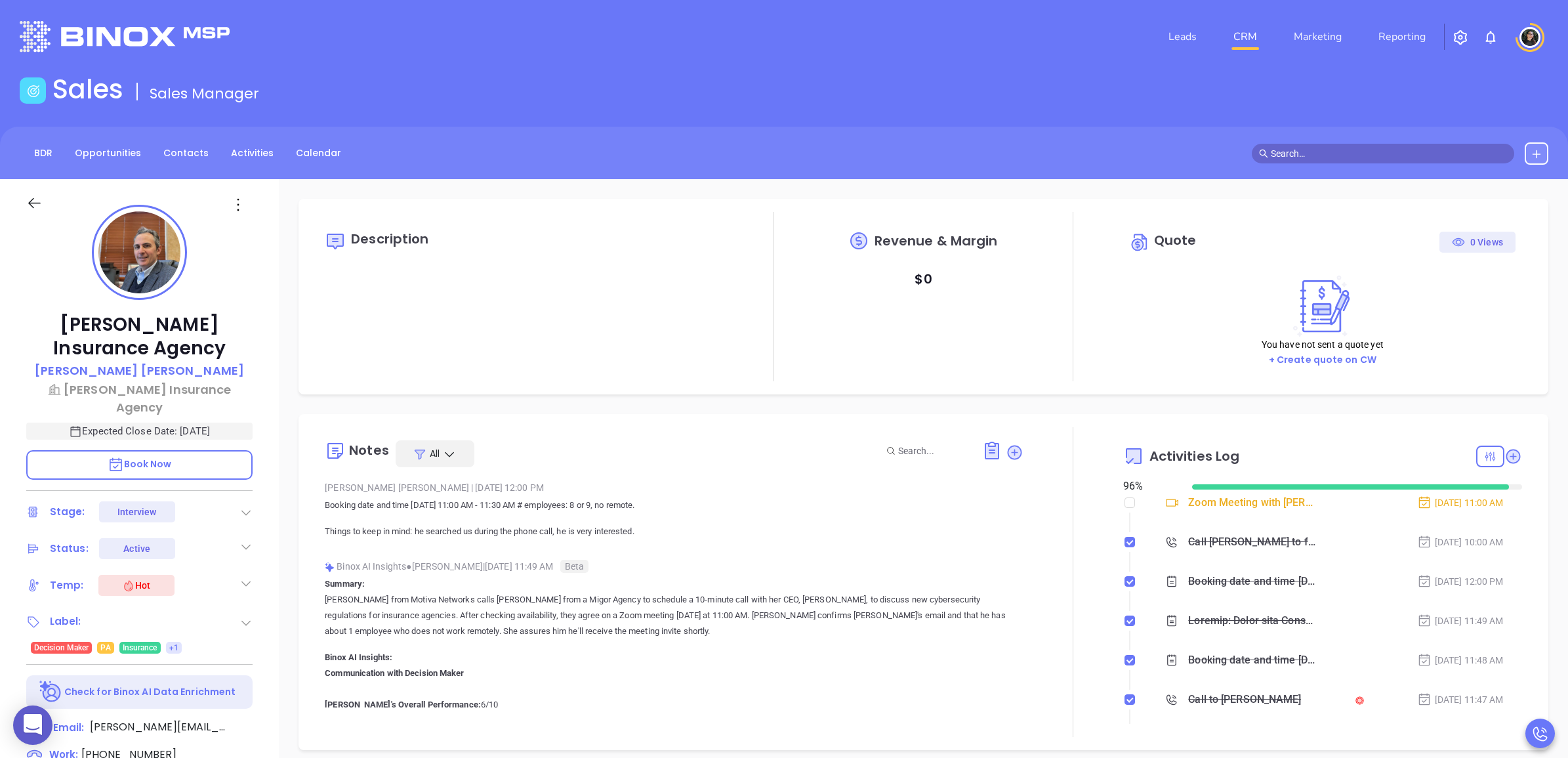
type input "[PERSON_NAME]"
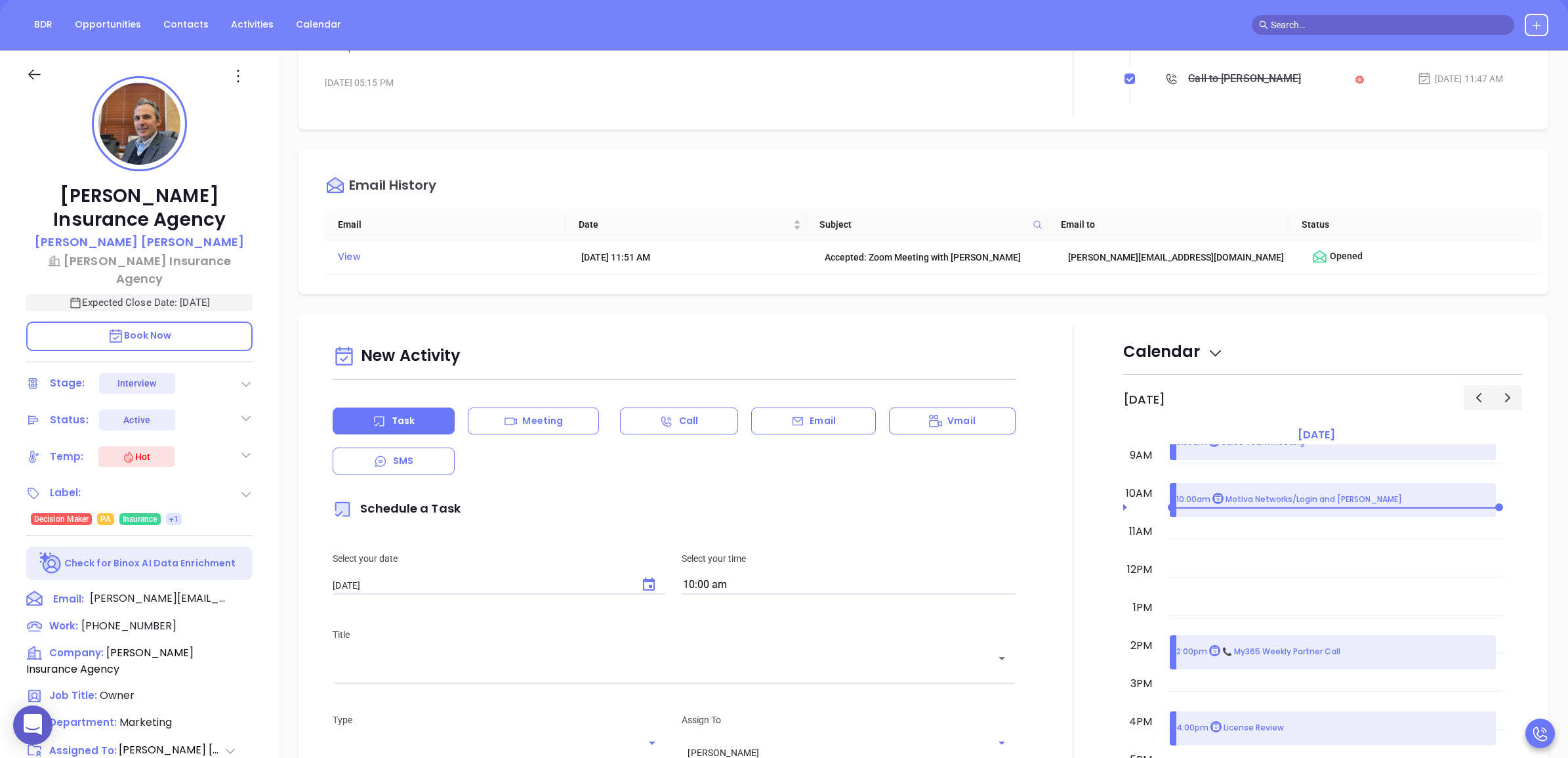
scroll to position [286, 0]
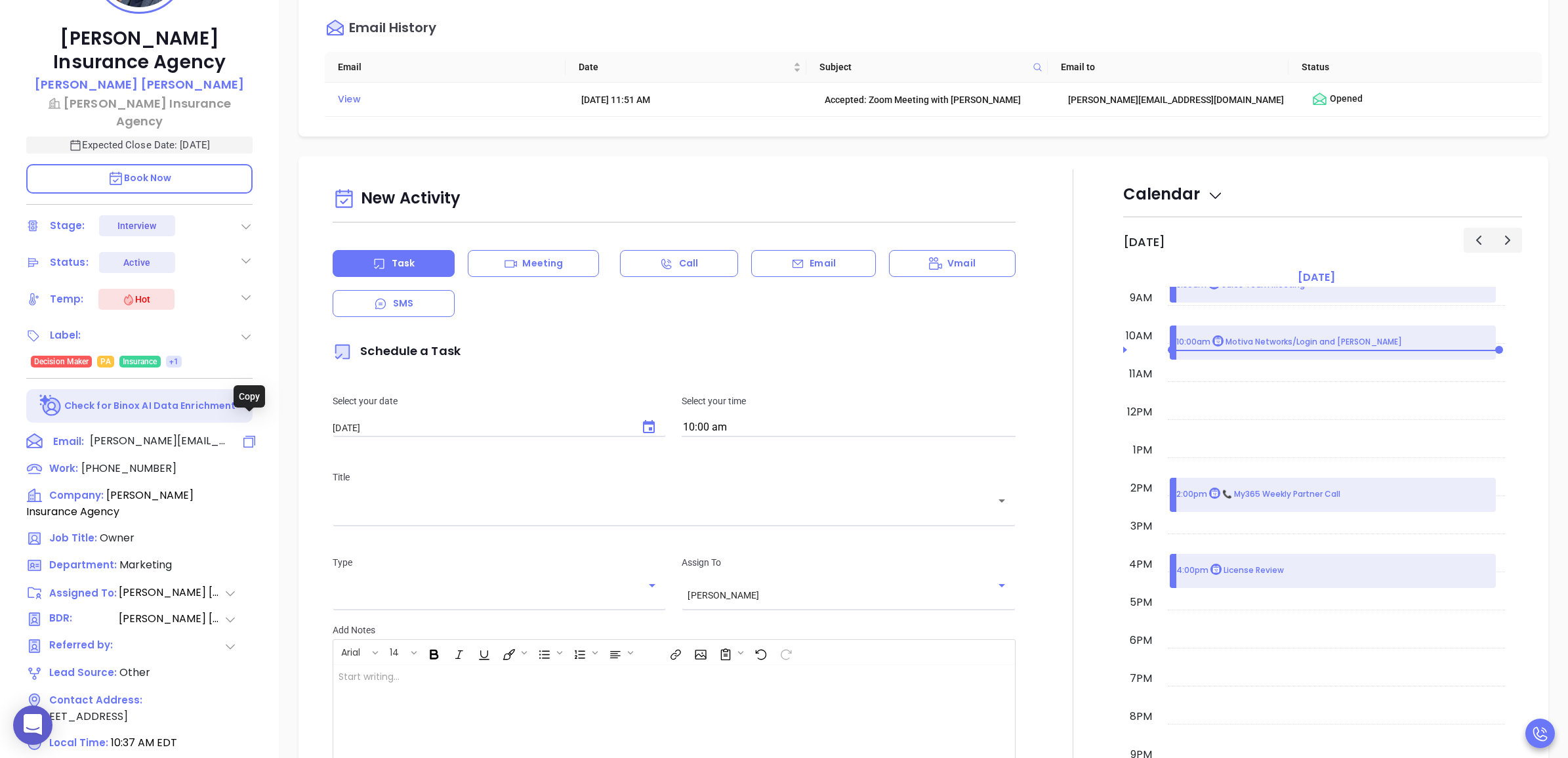
click at [247, 434] on icon at bounding box center [249, 442] width 16 height 16
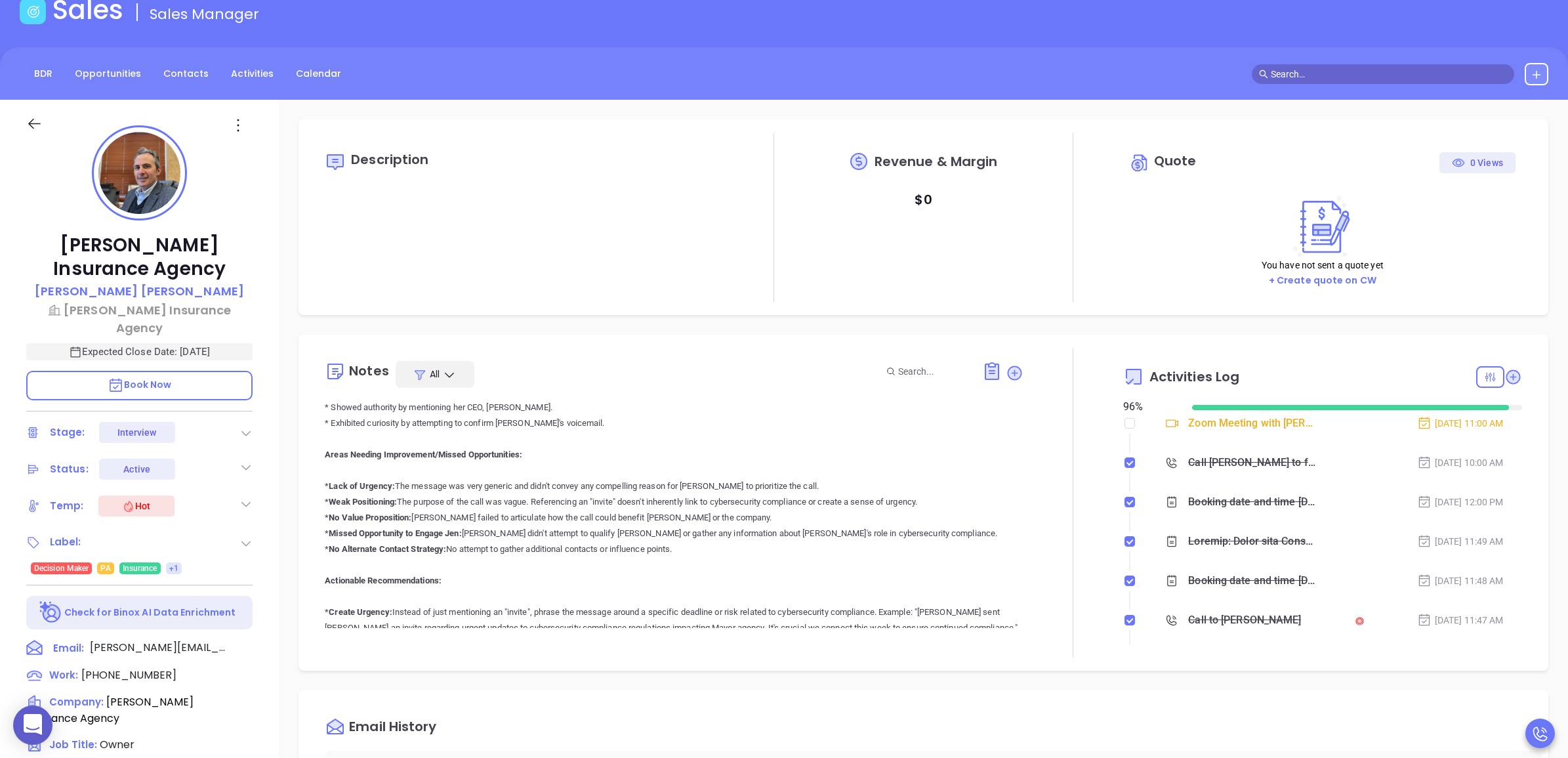
scroll to position [0, 0]
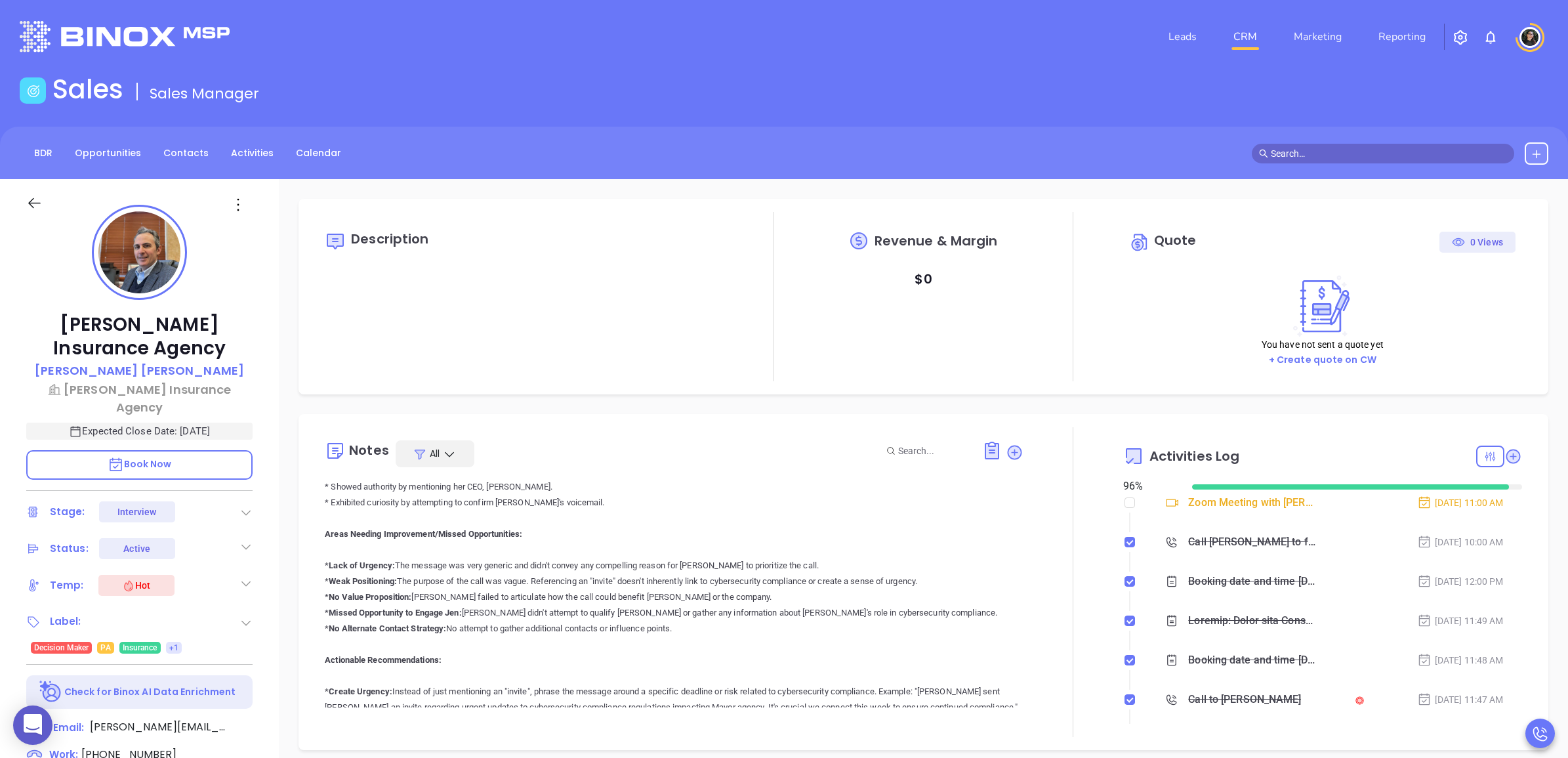
type input "Wendy Hernandez"
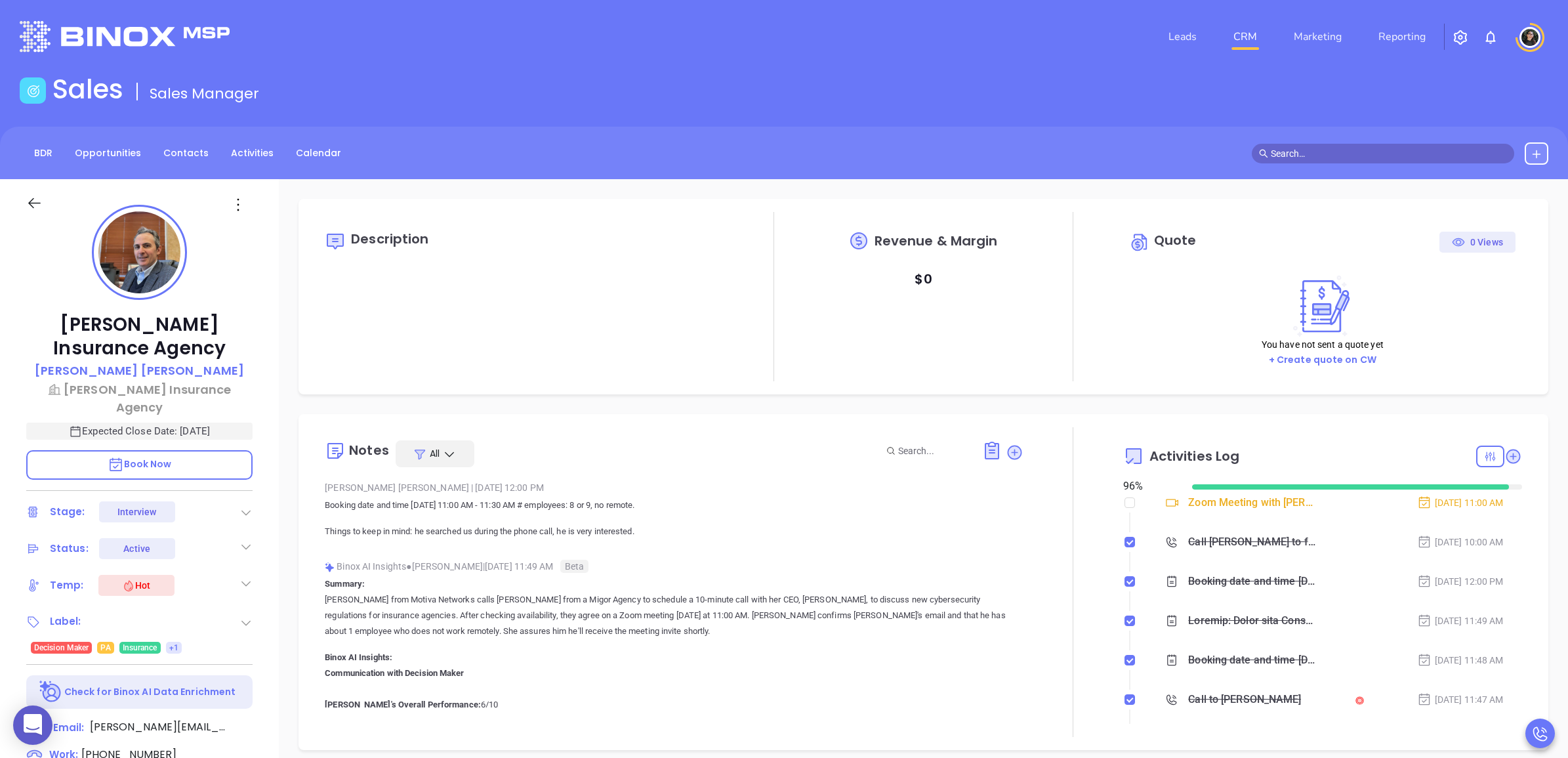
click at [1129, 299] on div "You have not sent a quote yet + Create quote on CW" at bounding box center [1322, 312] width 386 height 99
click at [1011, 456] on icon at bounding box center [1014, 452] width 13 height 13
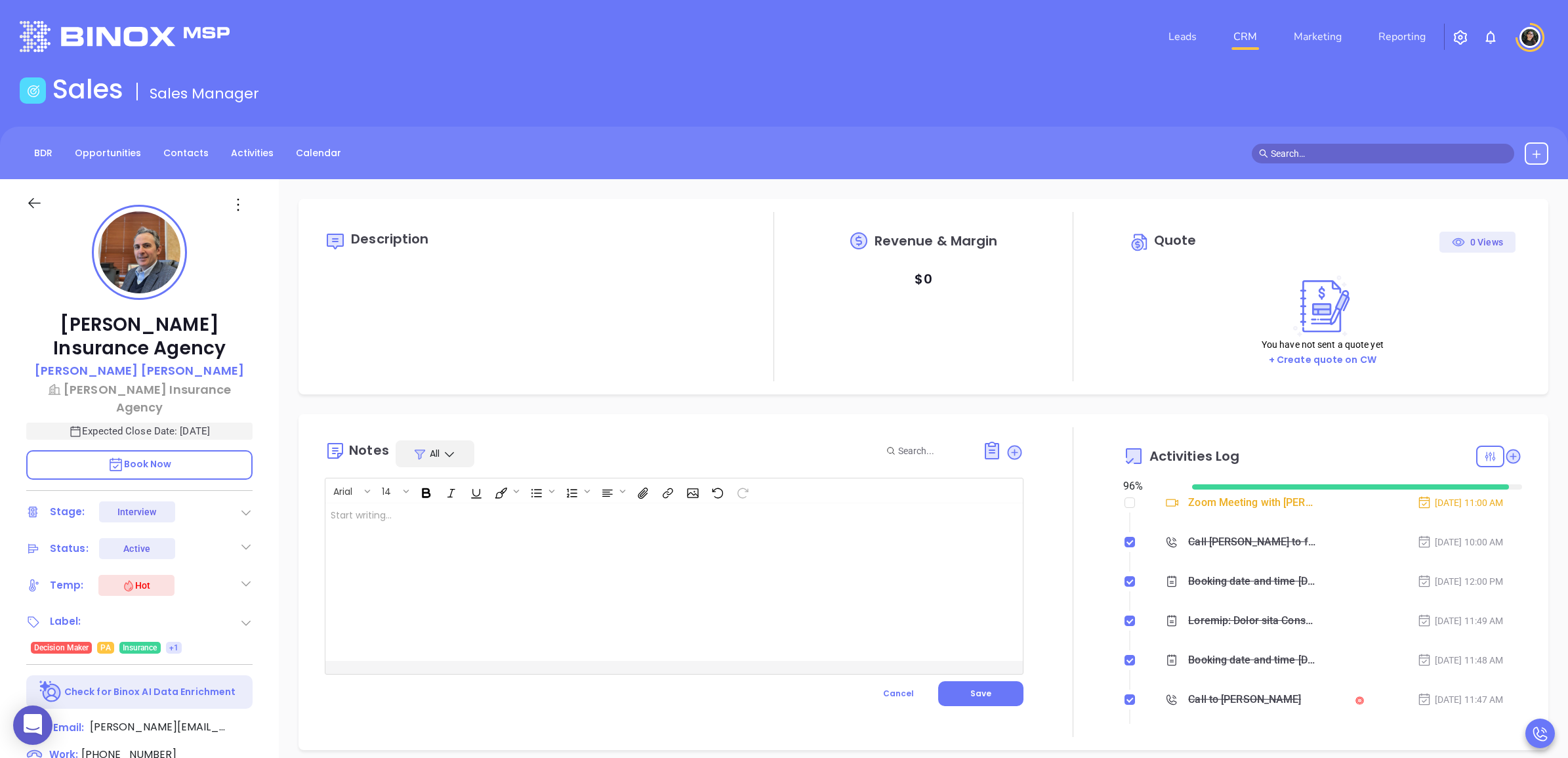
click at [707, 607] on div at bounding box center [650, 582] width 648 height 157
click at [995, 687] on button "Save" at bounding box center [981, 693] width 85 height 25
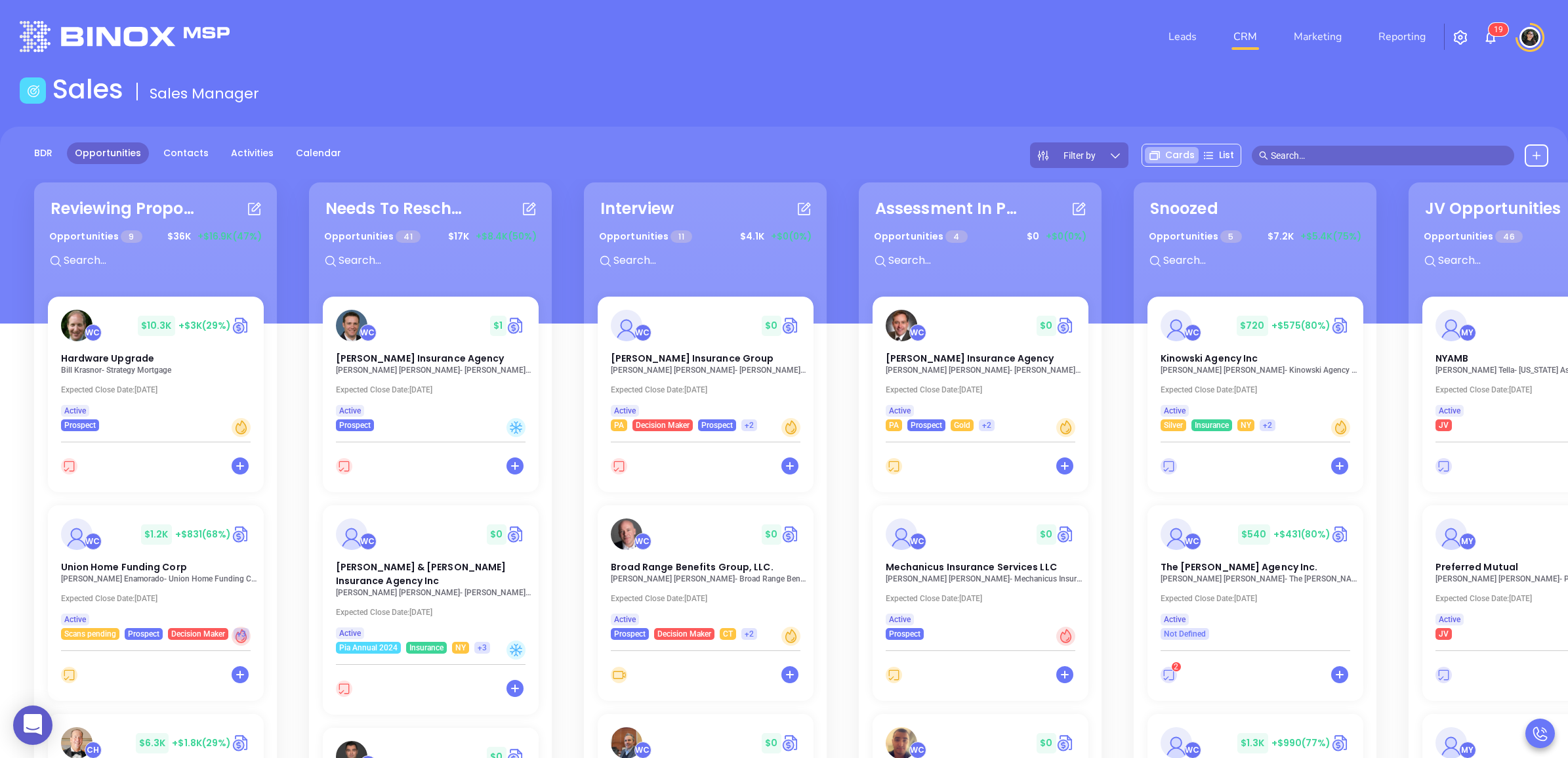
scroll to position [164, 0]
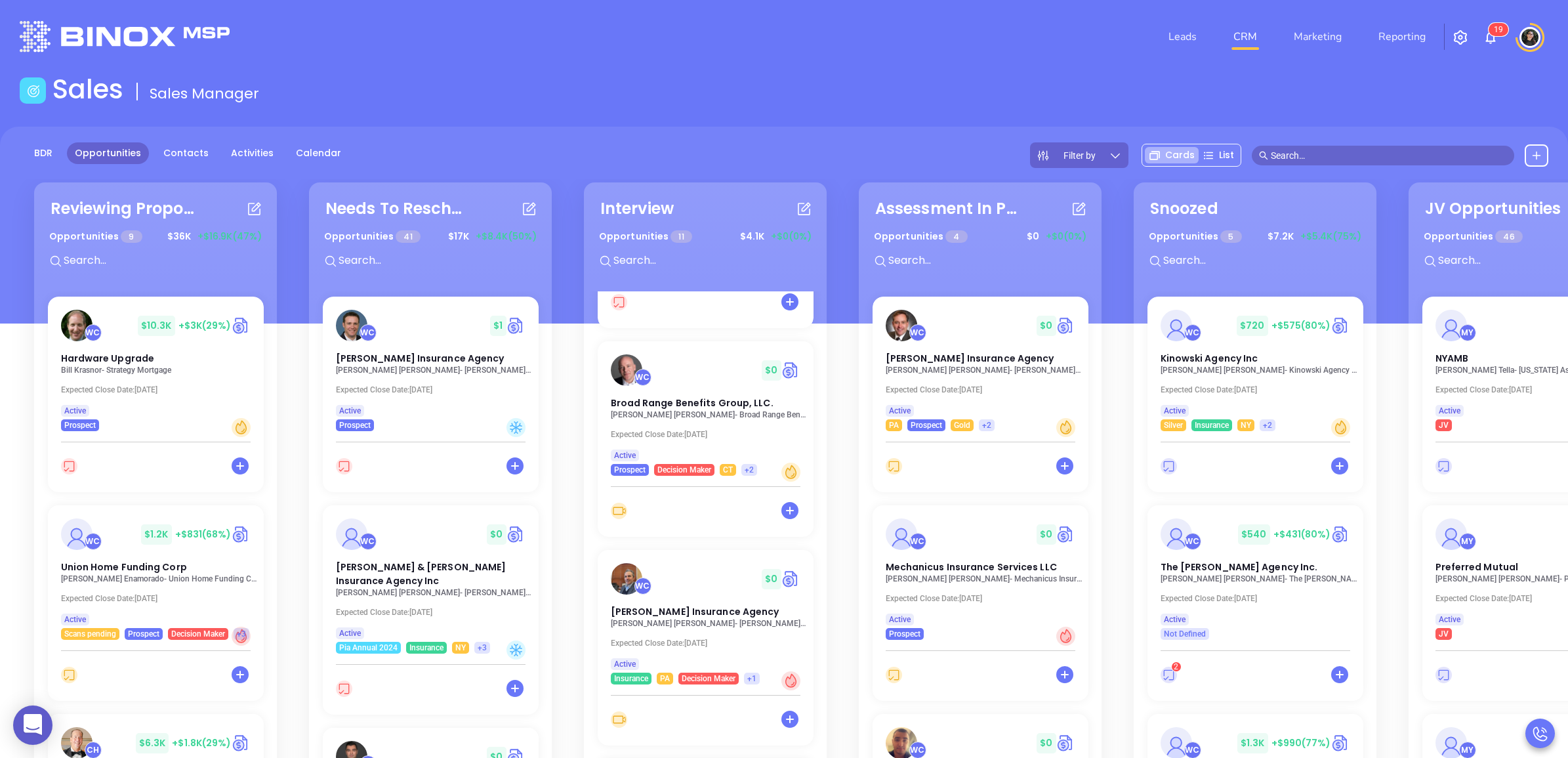
click at [713, 262] on input "text" at bounding box center [710, 260] width 197 height 17
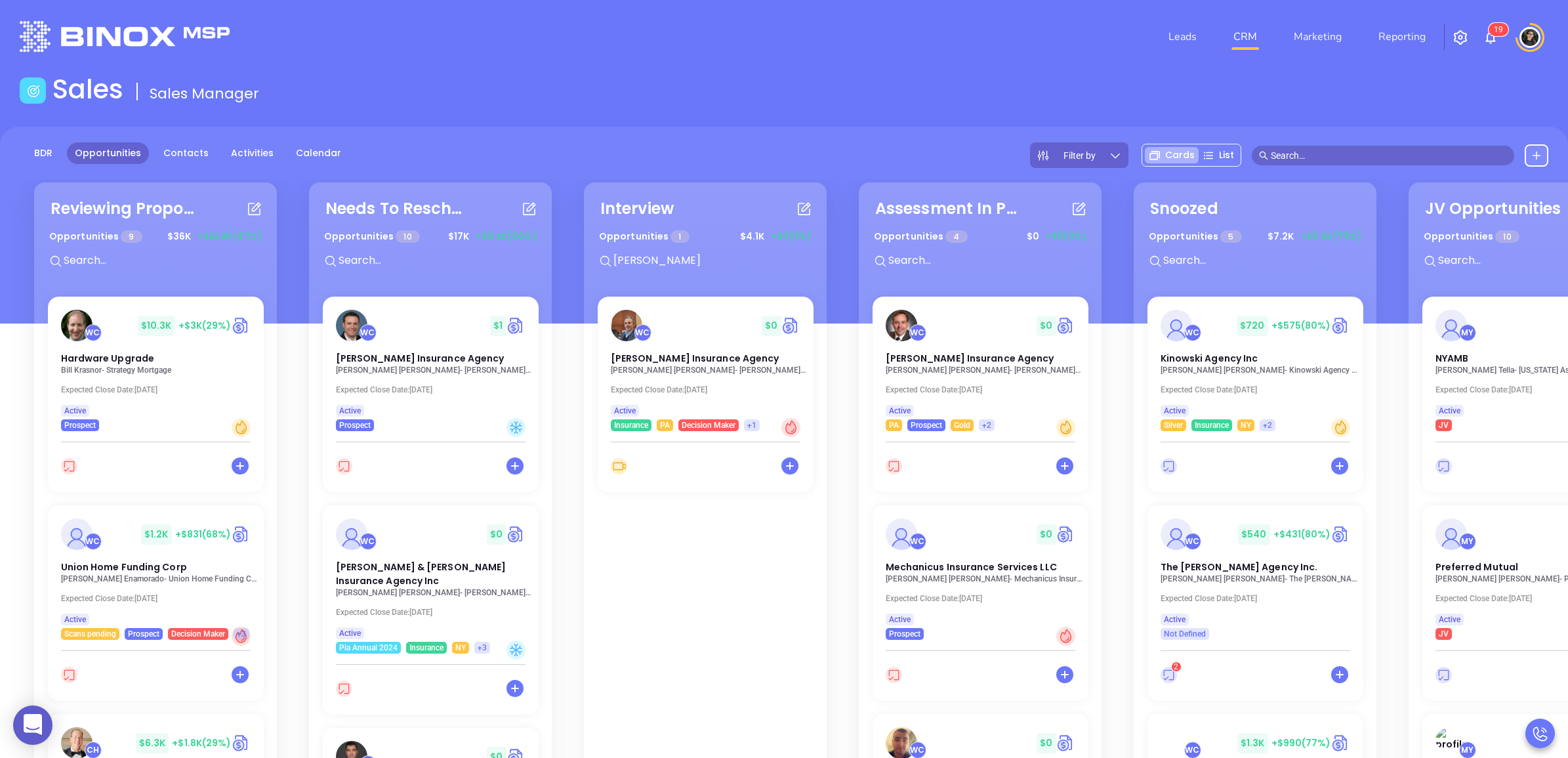
scroll to position [0, 0]
click at [706, 369] on p "[PERSON_NAME] Insurance Agency" at bounding box center [708, 369] width 203 height 9
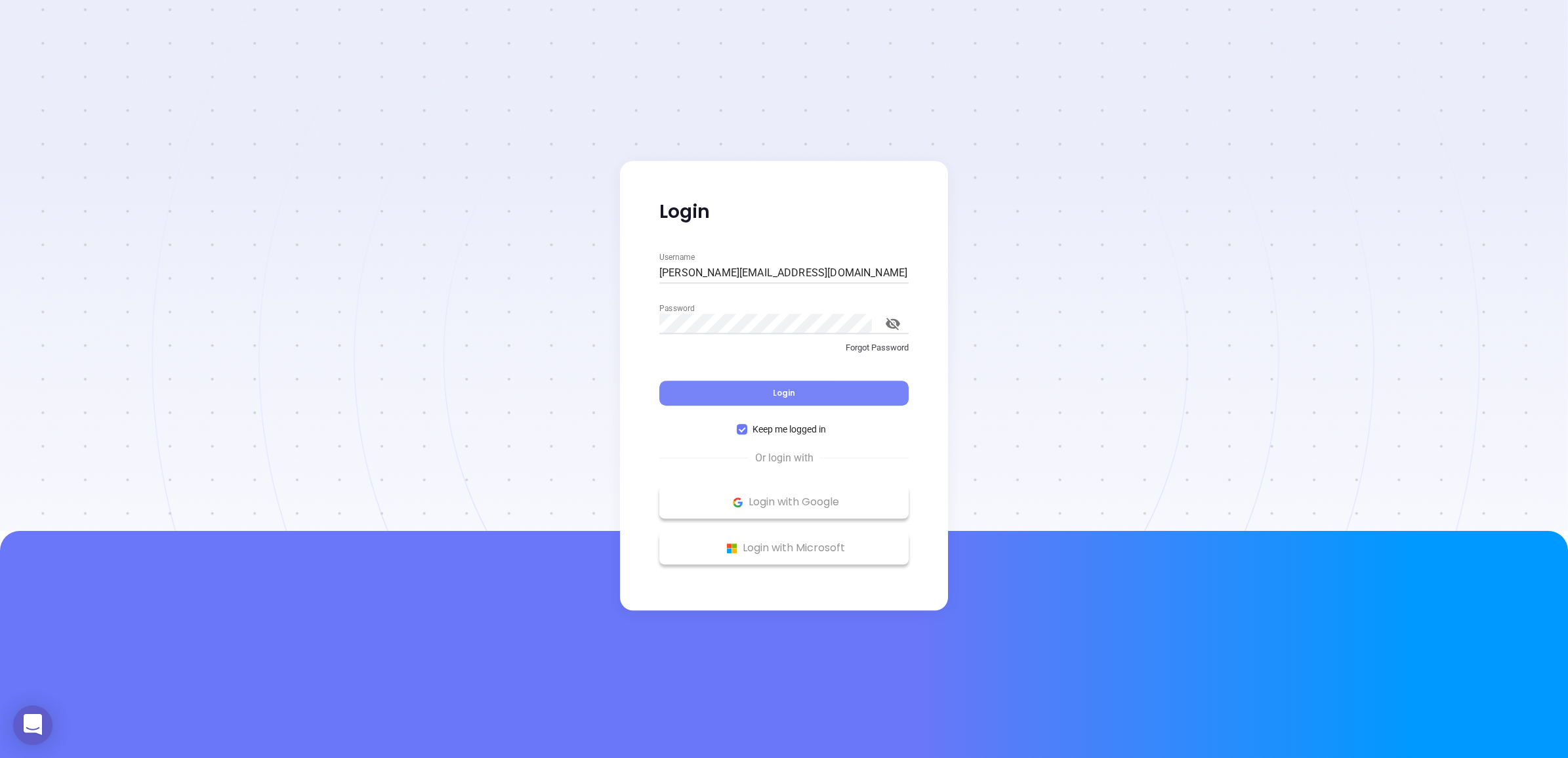
click at [841, 391] on button "Login" at bounding box center [784, 392] width 249 height 25
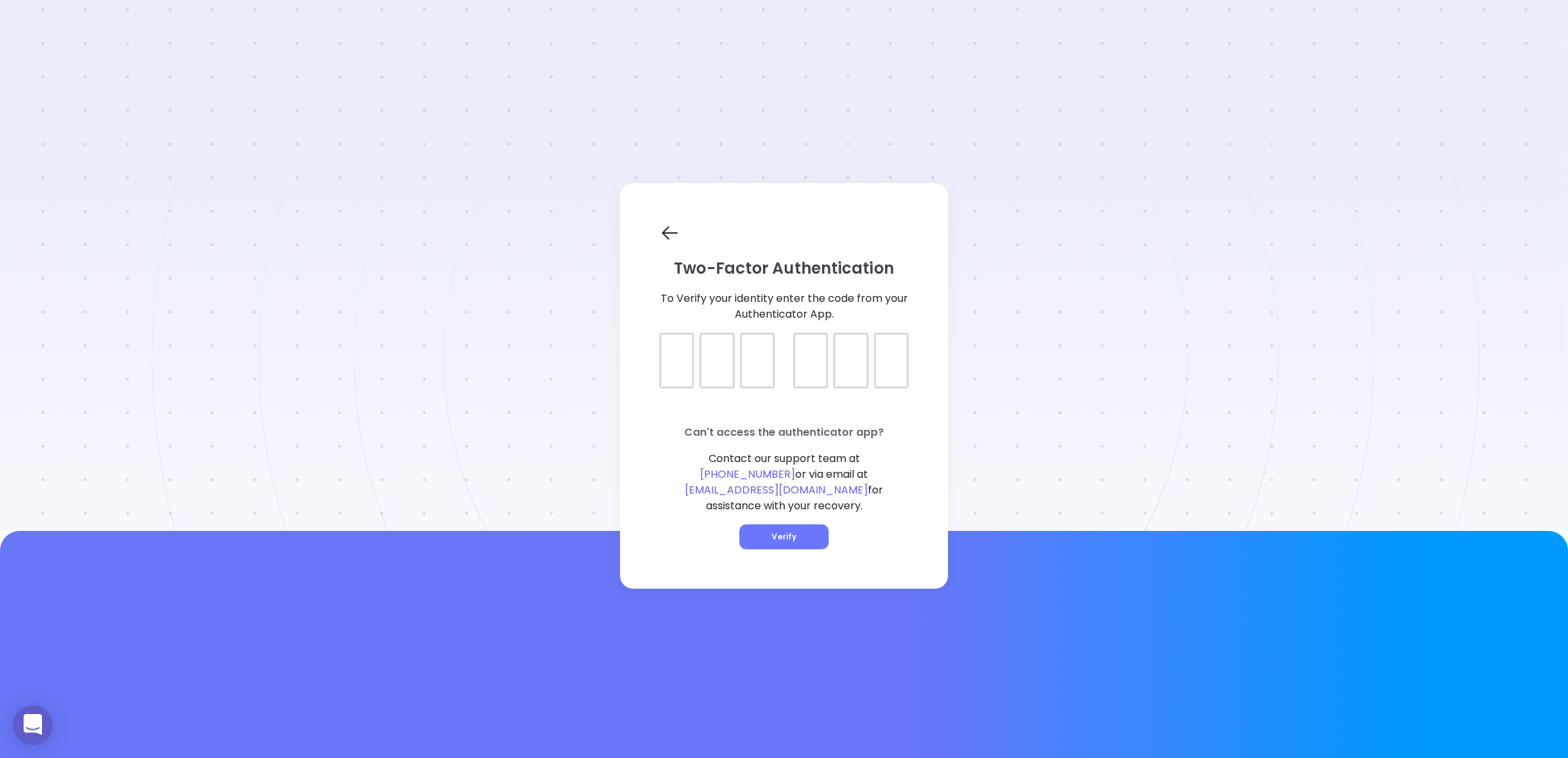
click at [667, 377] on div at bounding box center [676, 361] width 34 height 56
type input "951605"
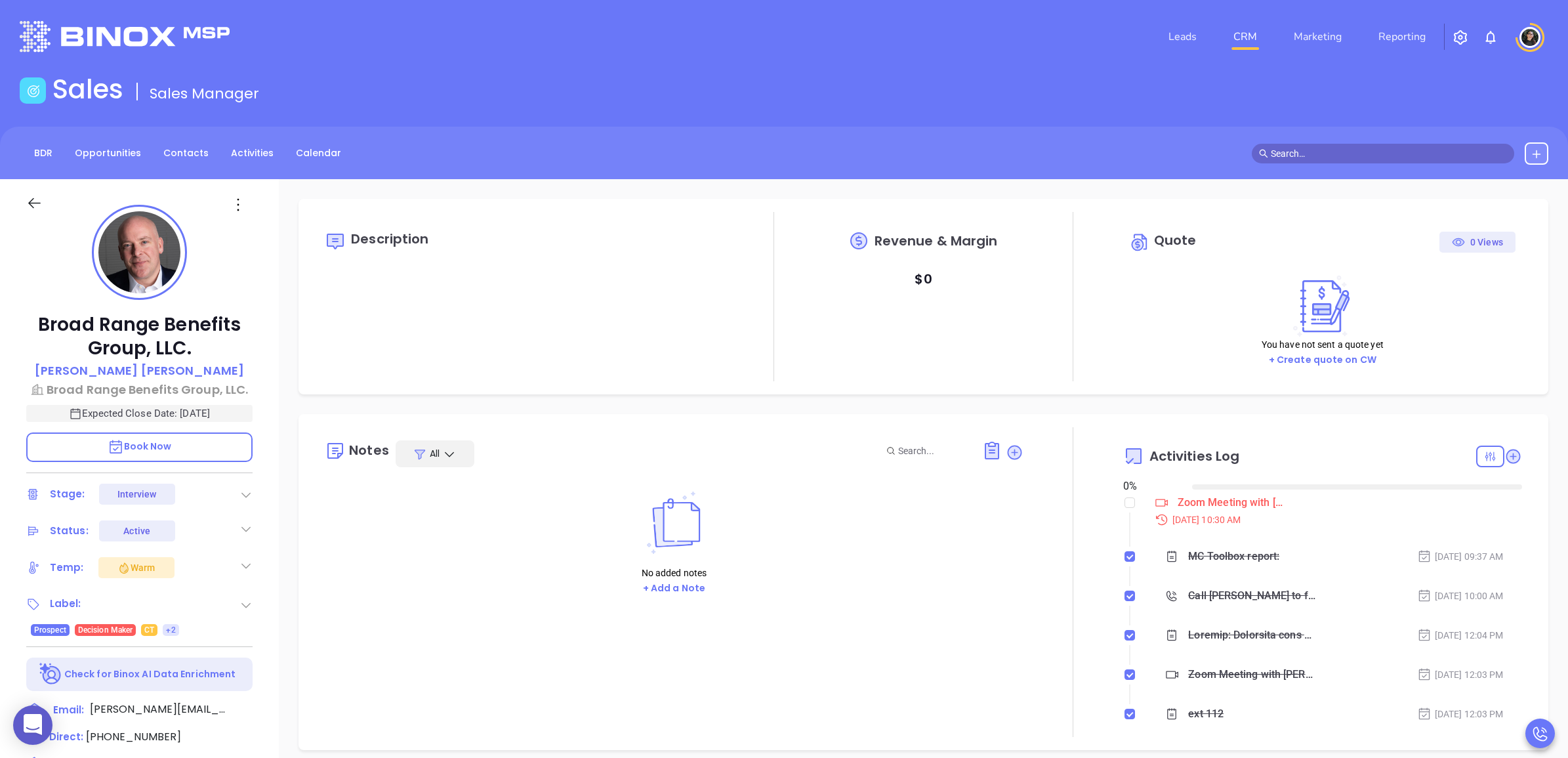
type input "[DATE]"
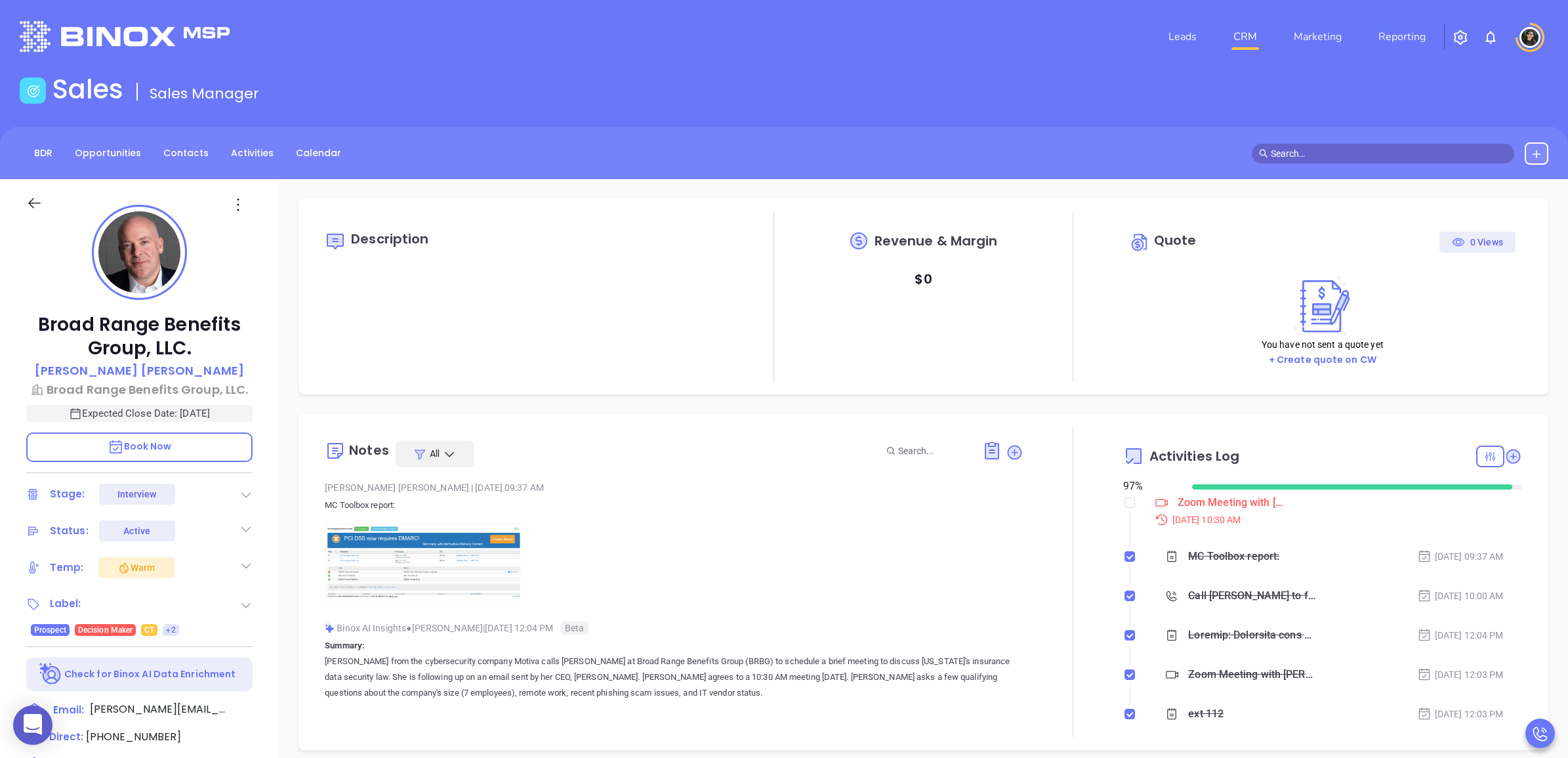
scroll to position [343, 0]
copy p "Broad Range Benefits Group, LLC."
drag, startPoint x: 195, startPoint y: 352, endPoint x: 22, endPoint y: 316, distance: 176.7
click at [22, 316] on div "Broad Range Benefits Group, LLC. Alex Horton Broad Range Benefits Group, LLC. E…" at bounding box center [140, 652] width 279 height 947
type input "Wendy Hernandez"
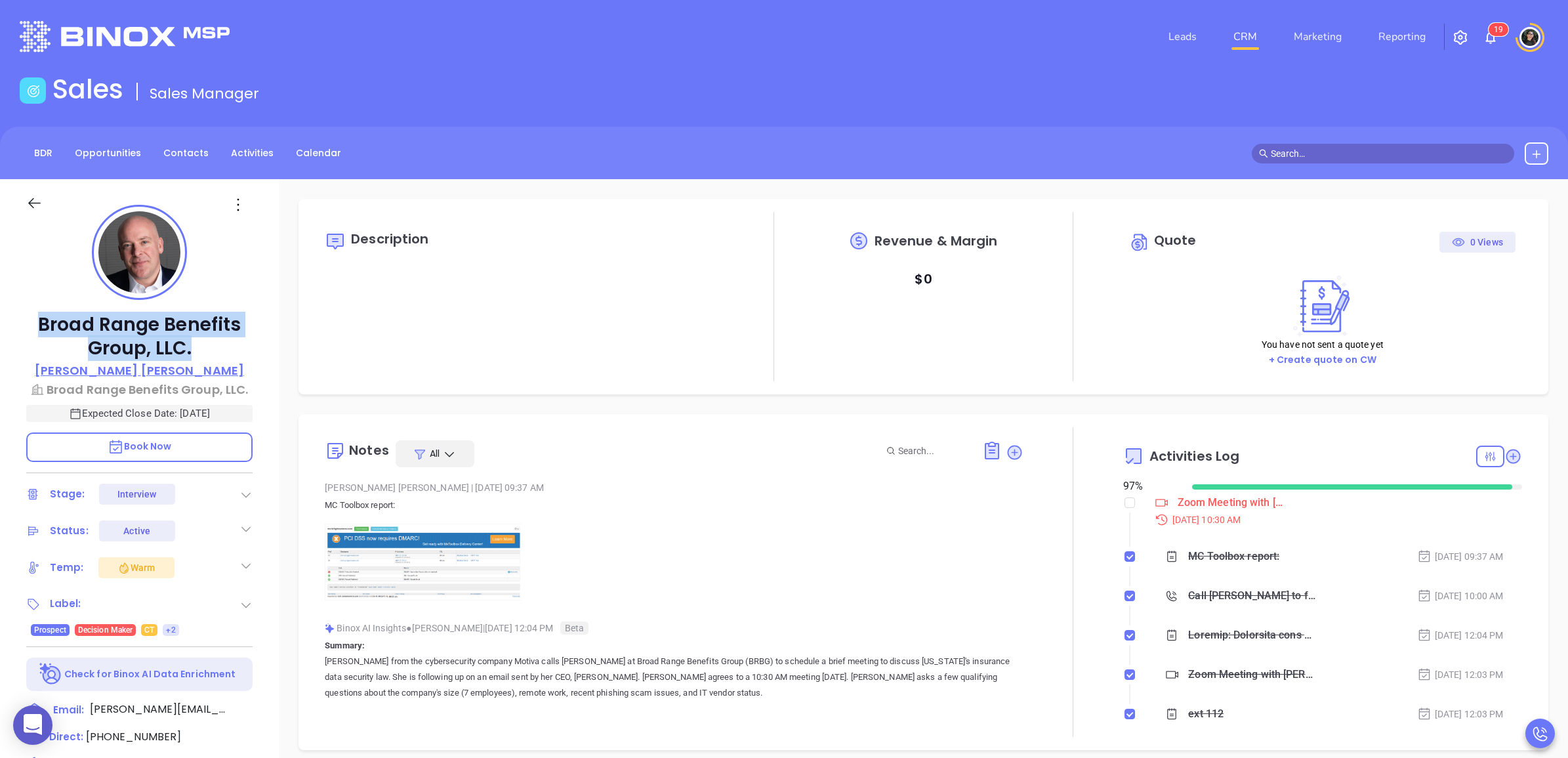
click at [161, 376] on p "Alex Horton" at bounding box center [139, 371] width 209 height 18
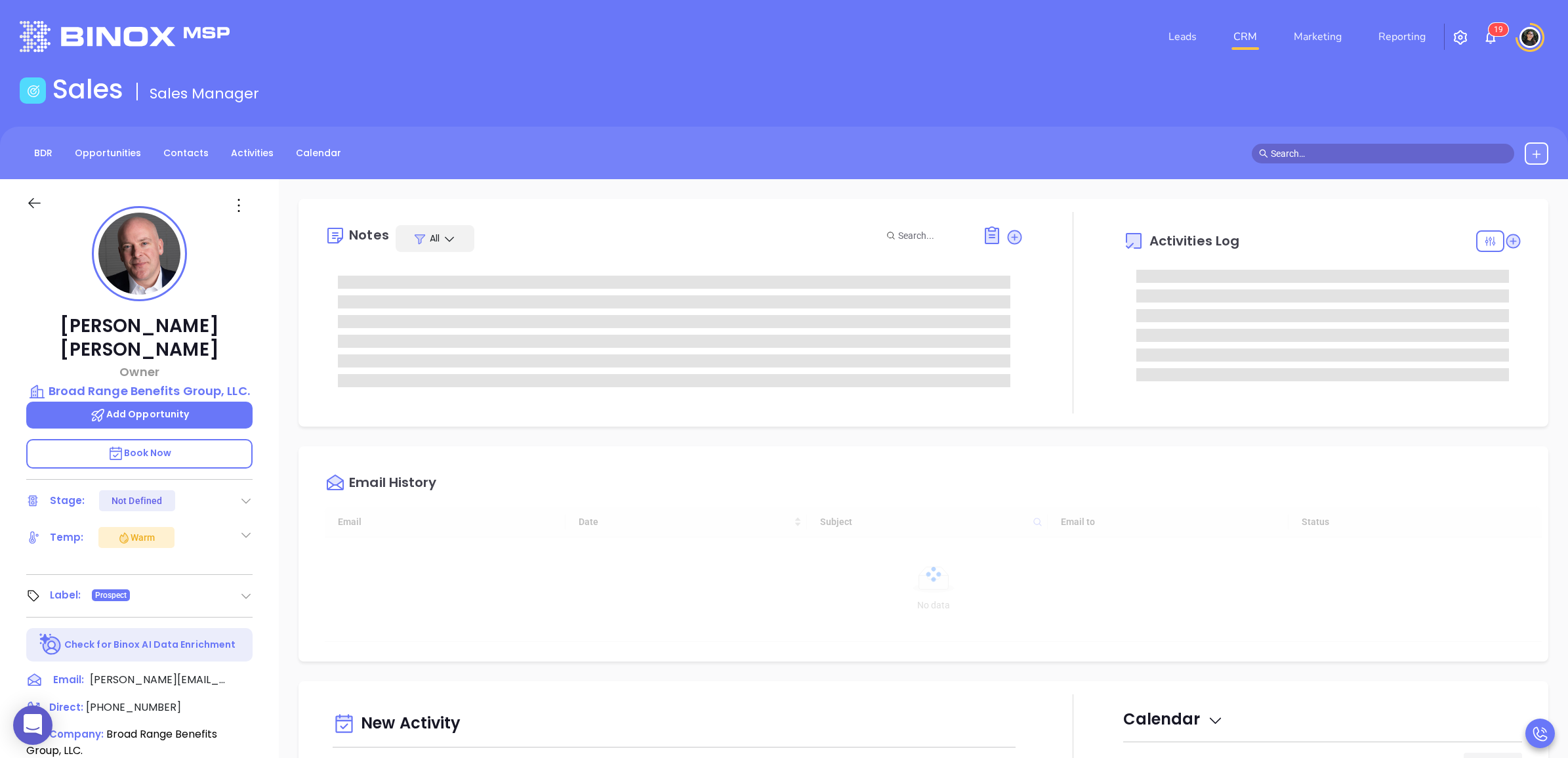
scroll to position [343, 0]
click at [189, 382] on p "Broad Range Benefits Group, LLC." at bounding box center [140, 391] width 226 height 18
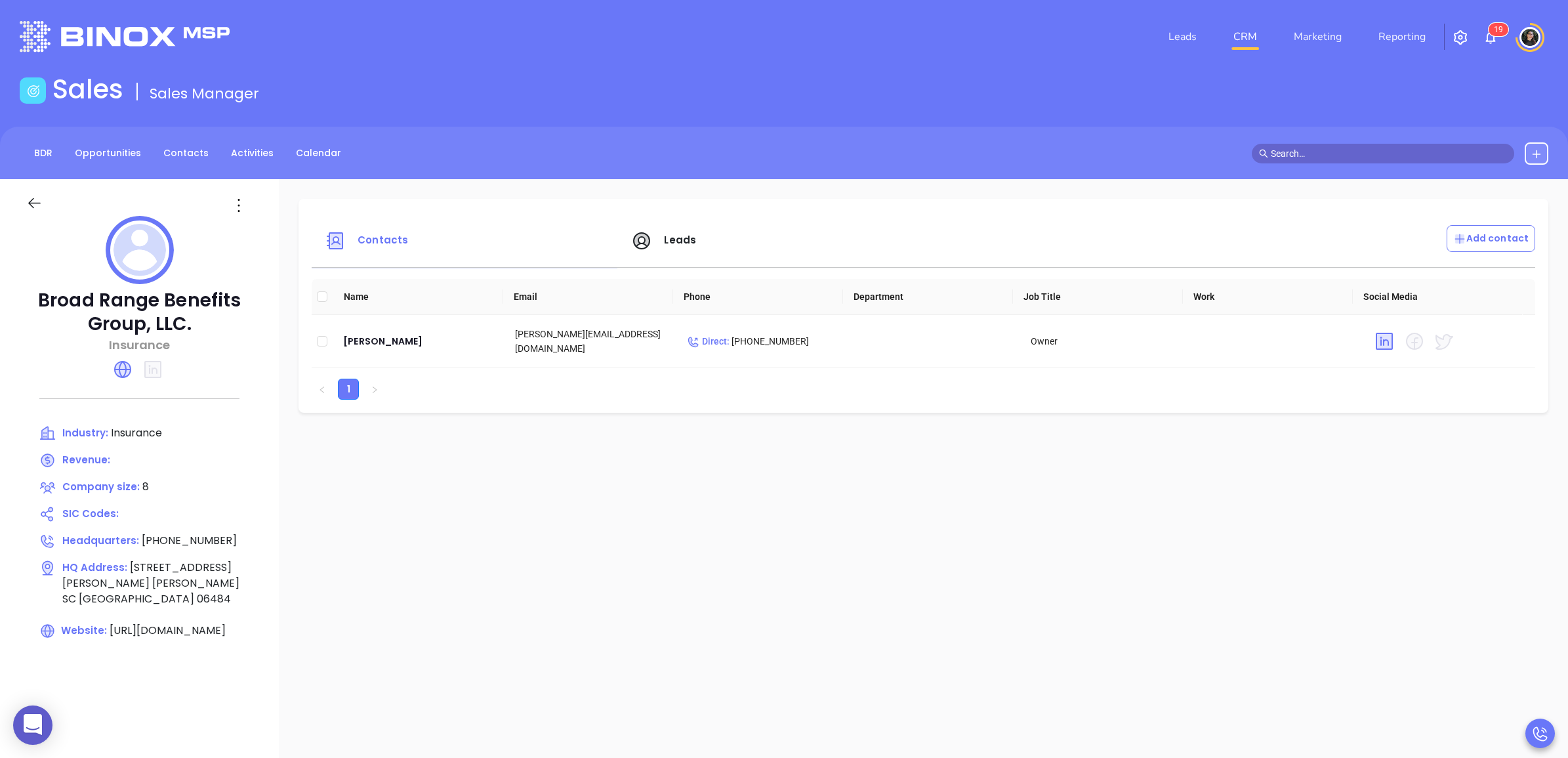
click at [42, 195] on div at bounding box center [48, 205] width 60 height 21
click at [34, 205] on icon at bounding box center [34, 203] width 16 height 16
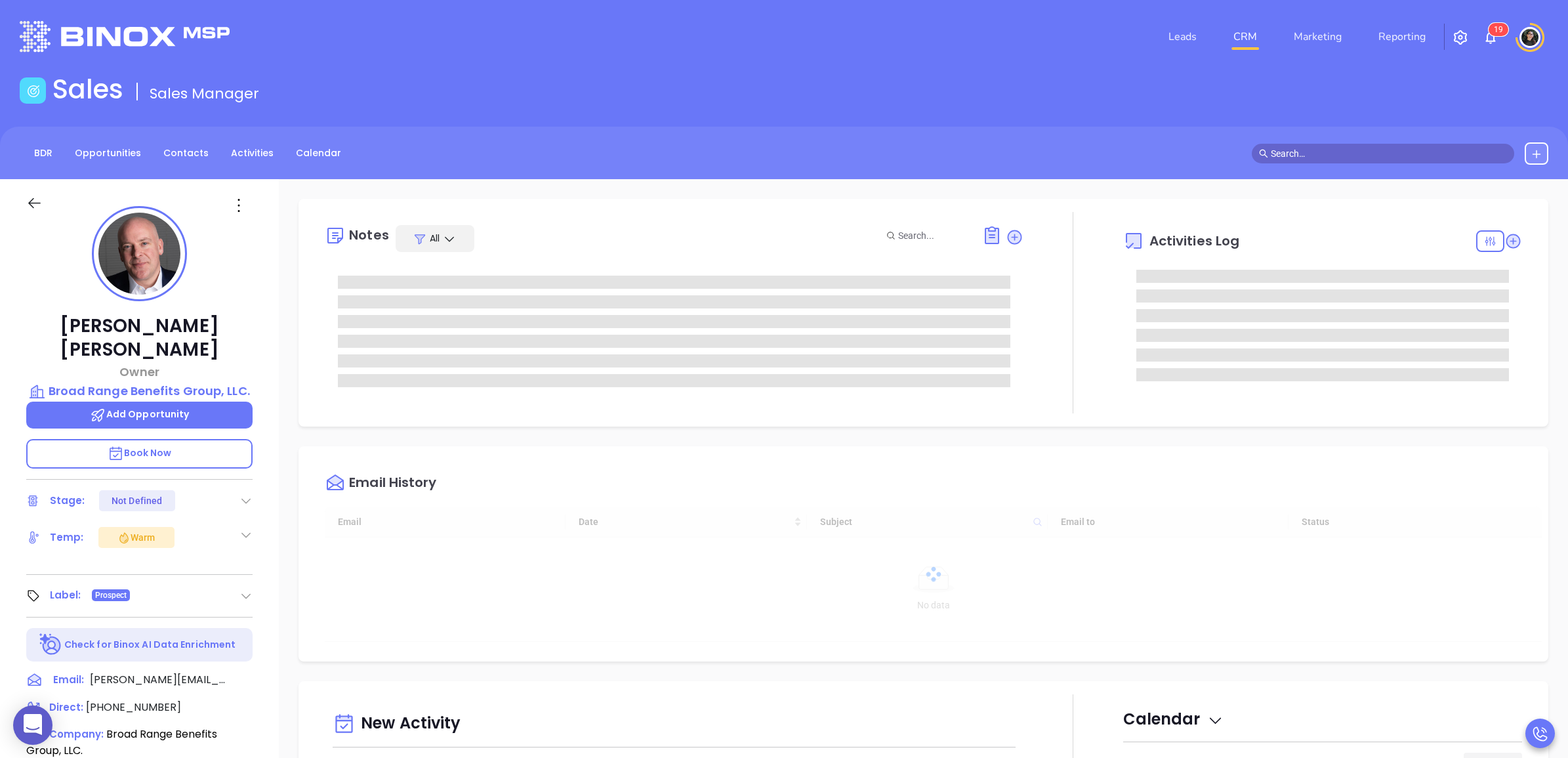
scroll to position [343, 0]
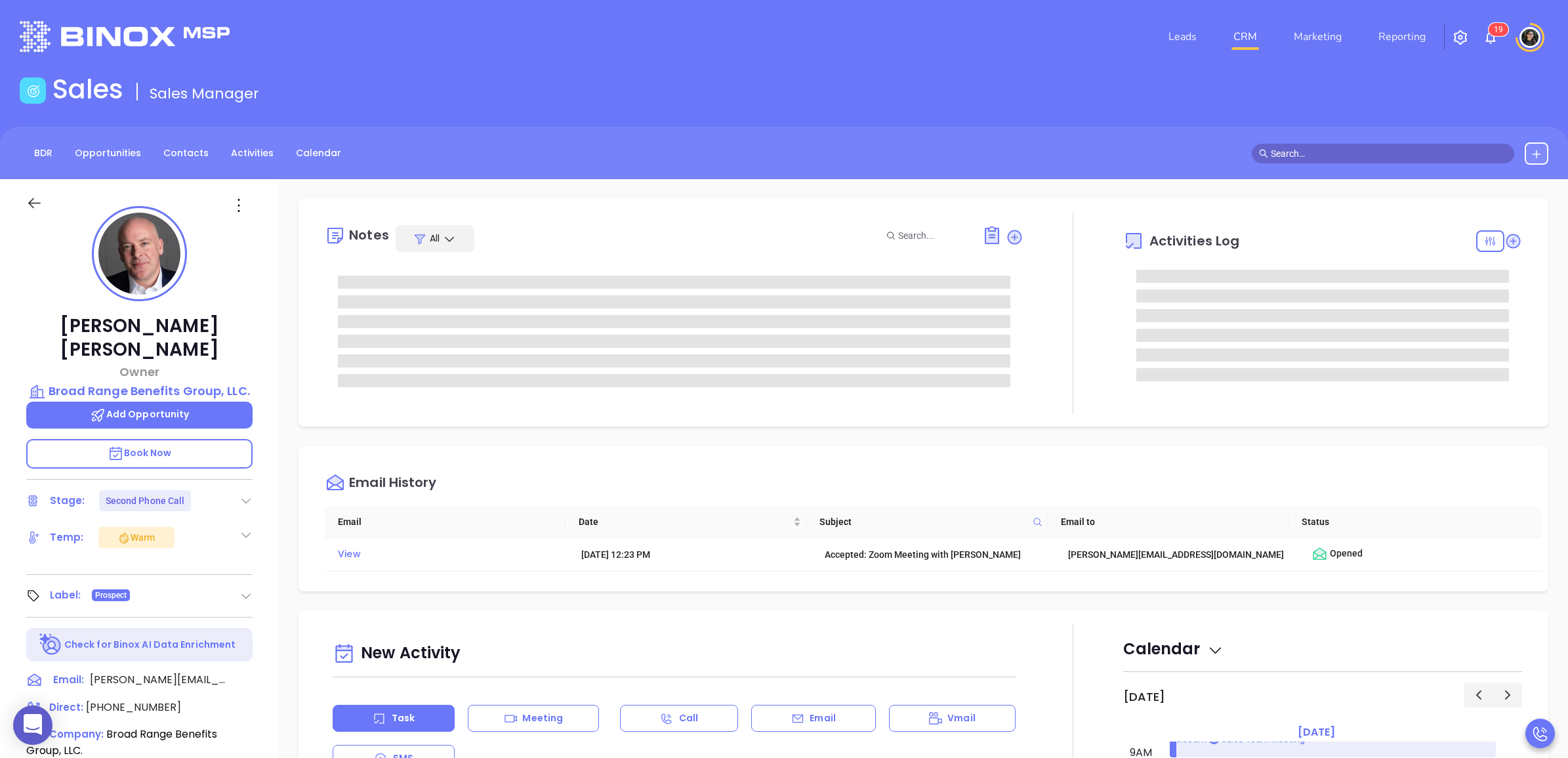
type input "Wendy Hernandez"
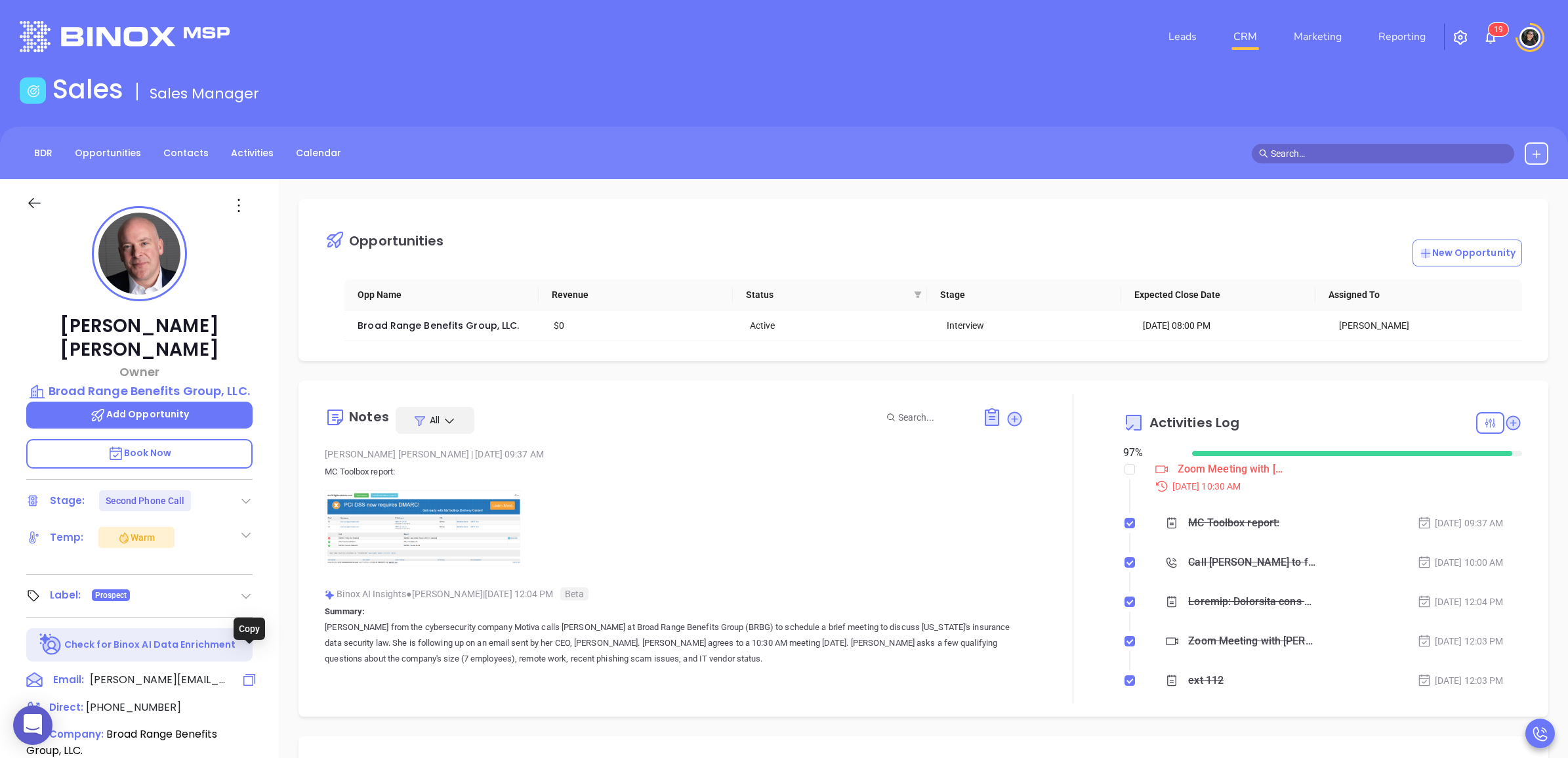
click at [243, 671] on icon at bounding box center [249, 679] width 16 height 16
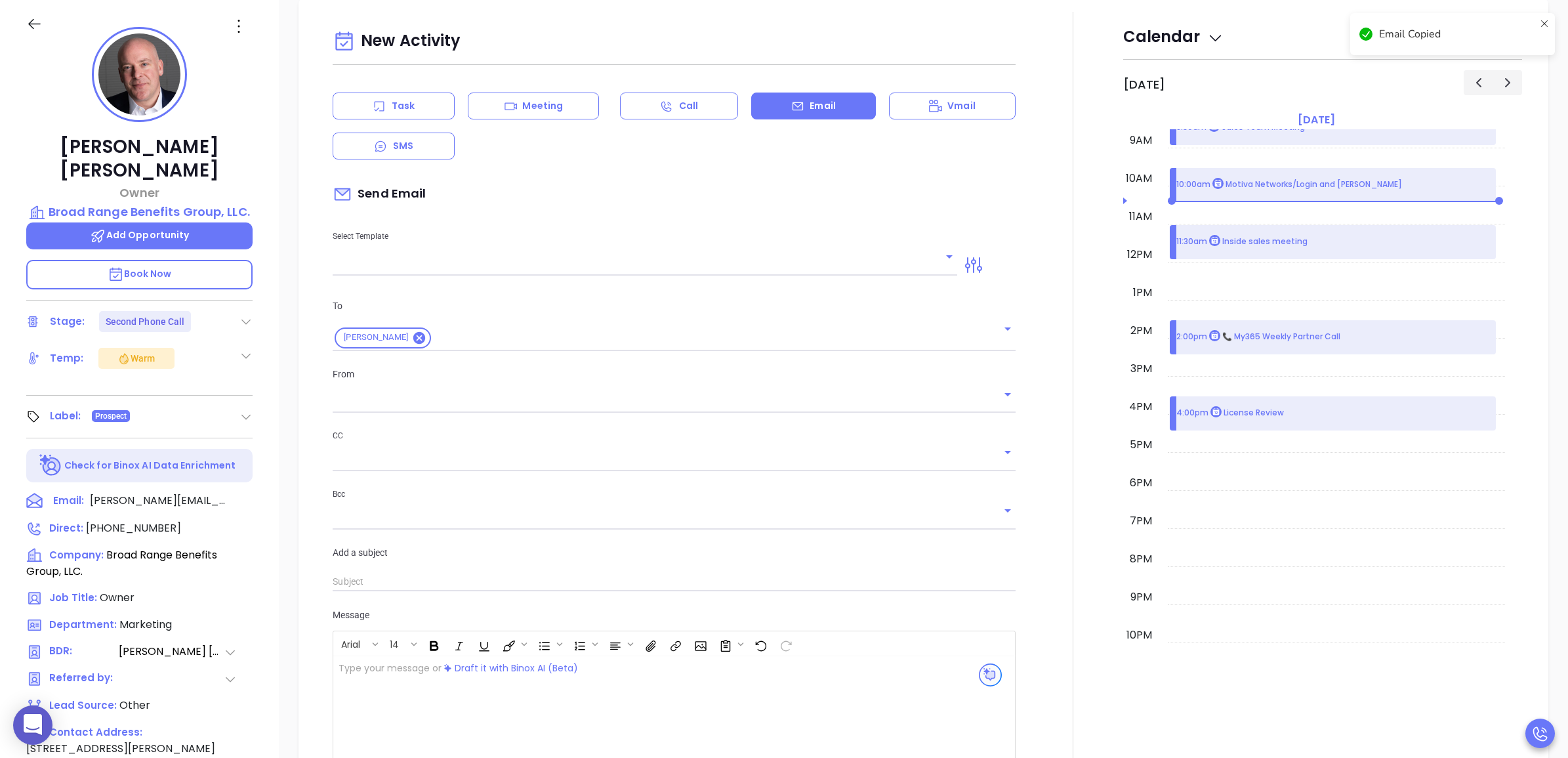
type input "Wendy Hernandez"
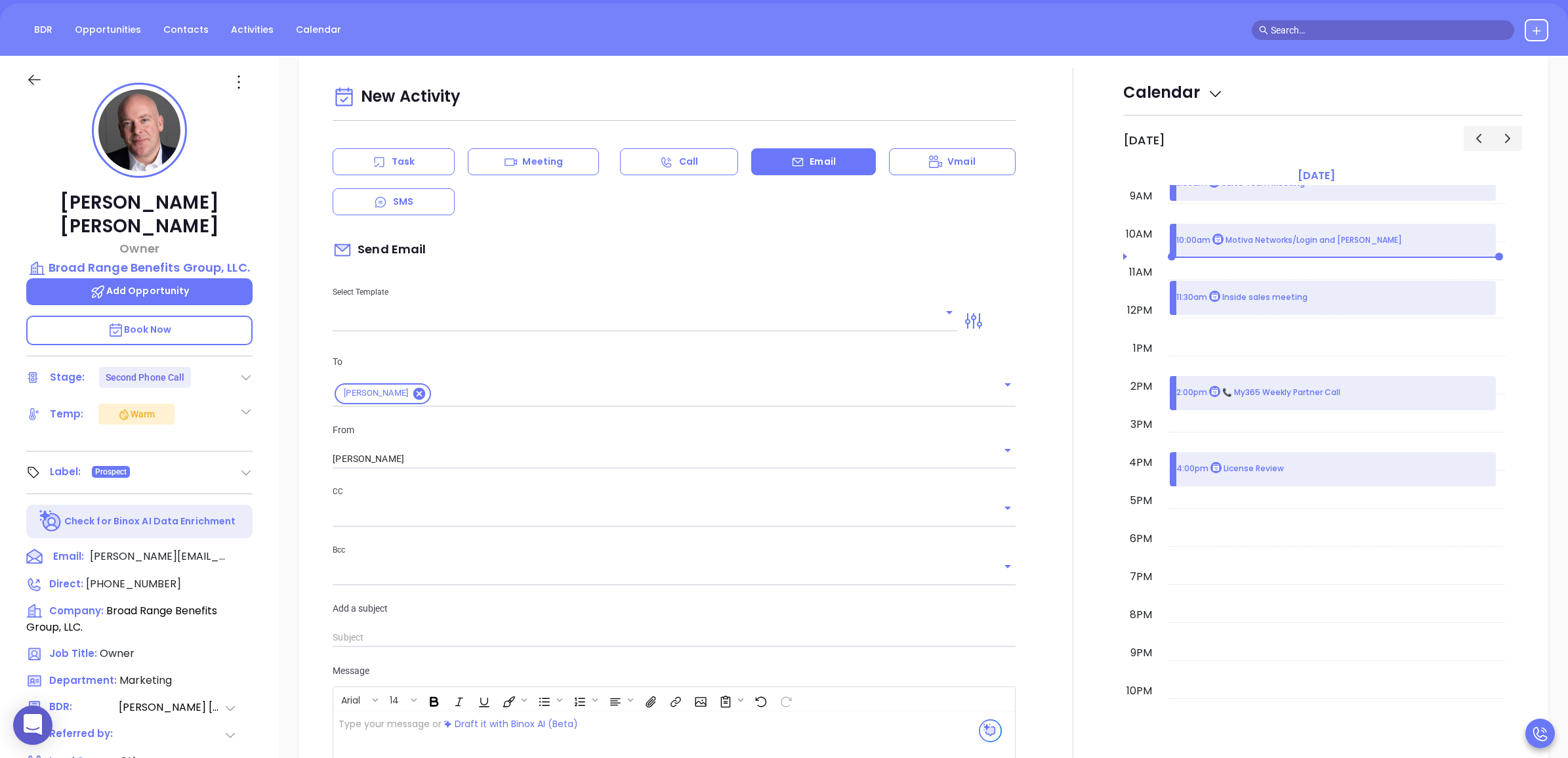
scroll to position [15, 0]
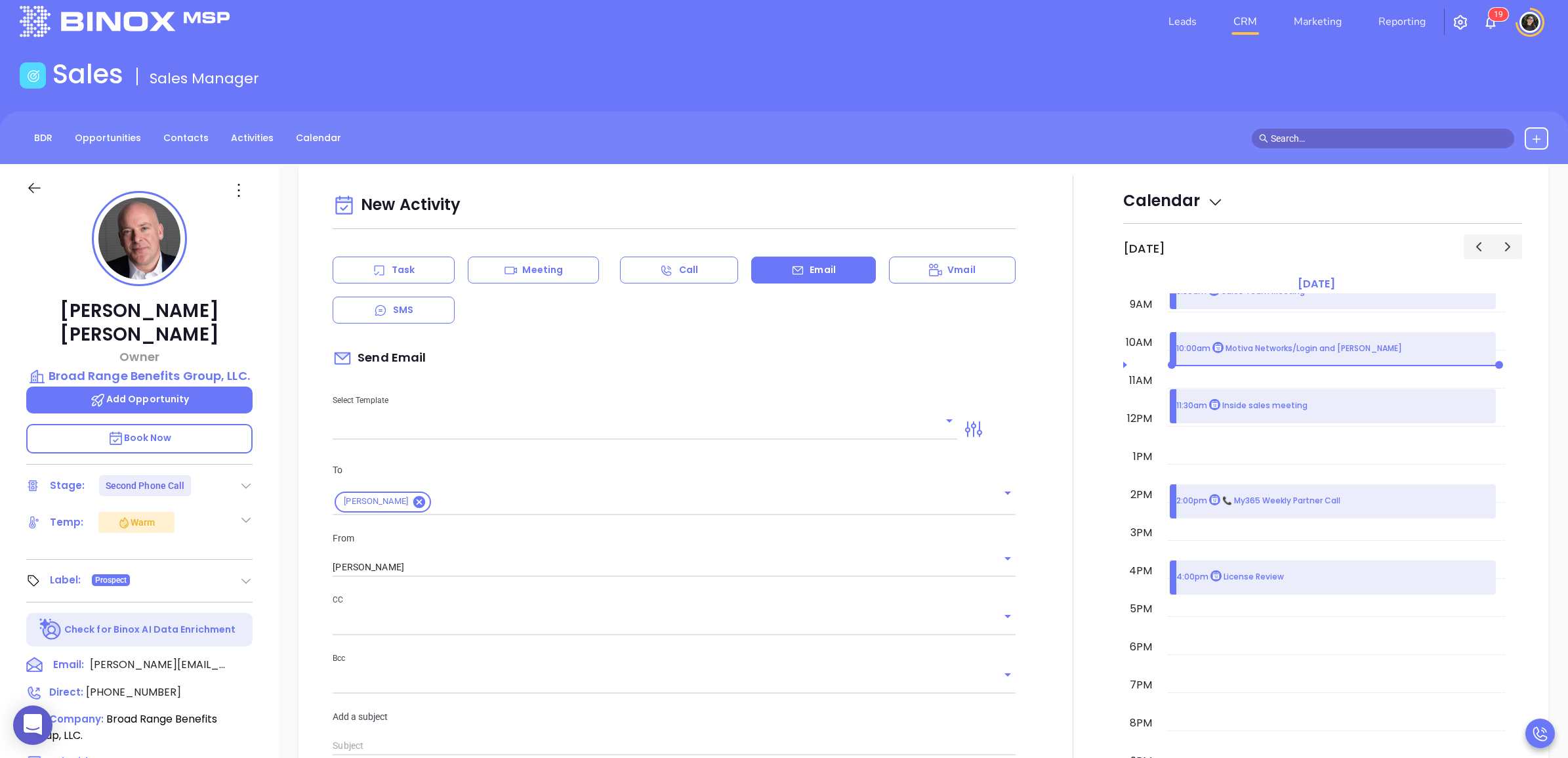
click at [241, 191] on icon at bounding box center [239, 190] width 21 height 21
click at [276, 326] on div "Edit" at bounding box center [303, 330] width 128 height 14
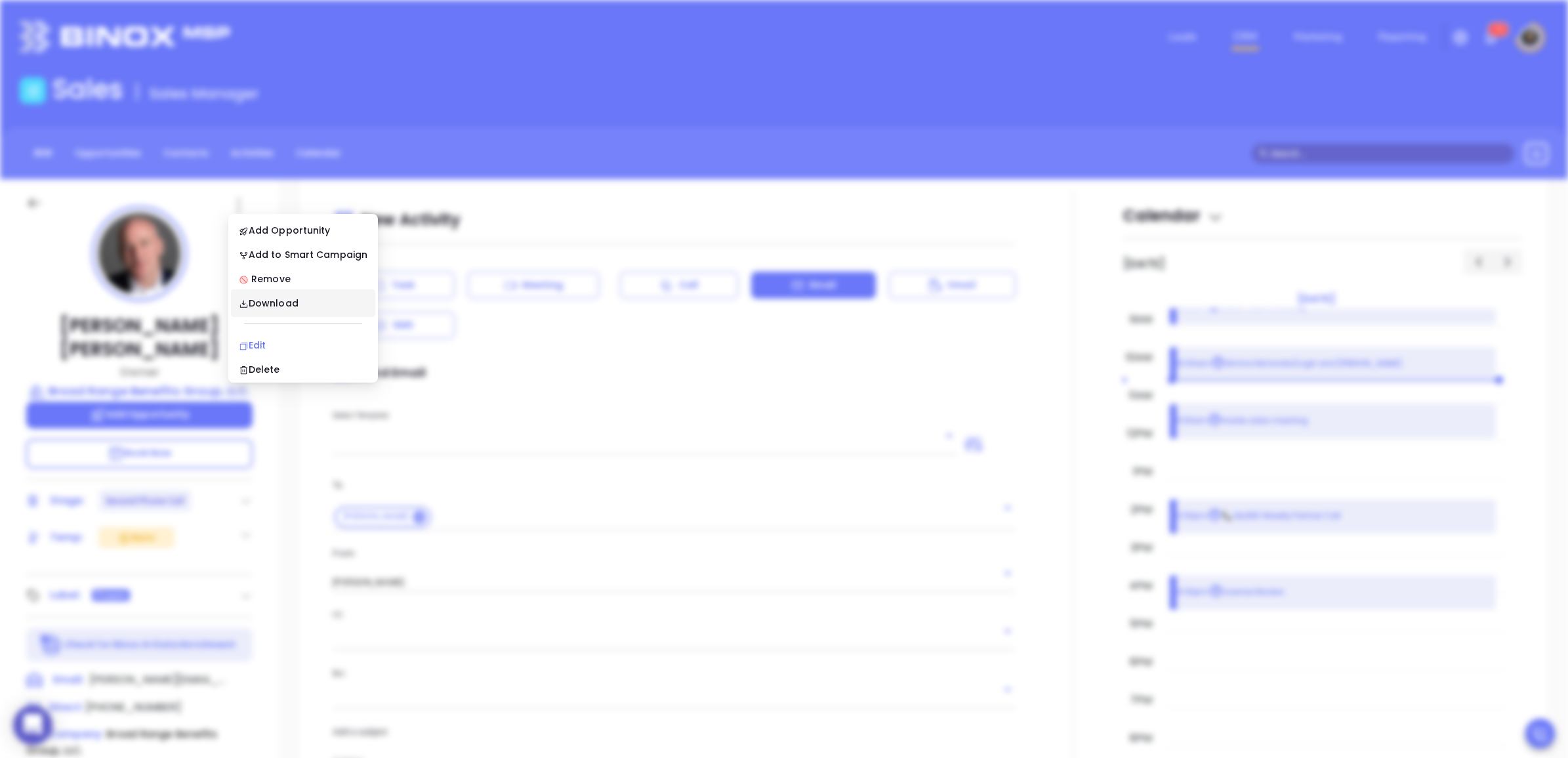
scroll to position [0, 0]
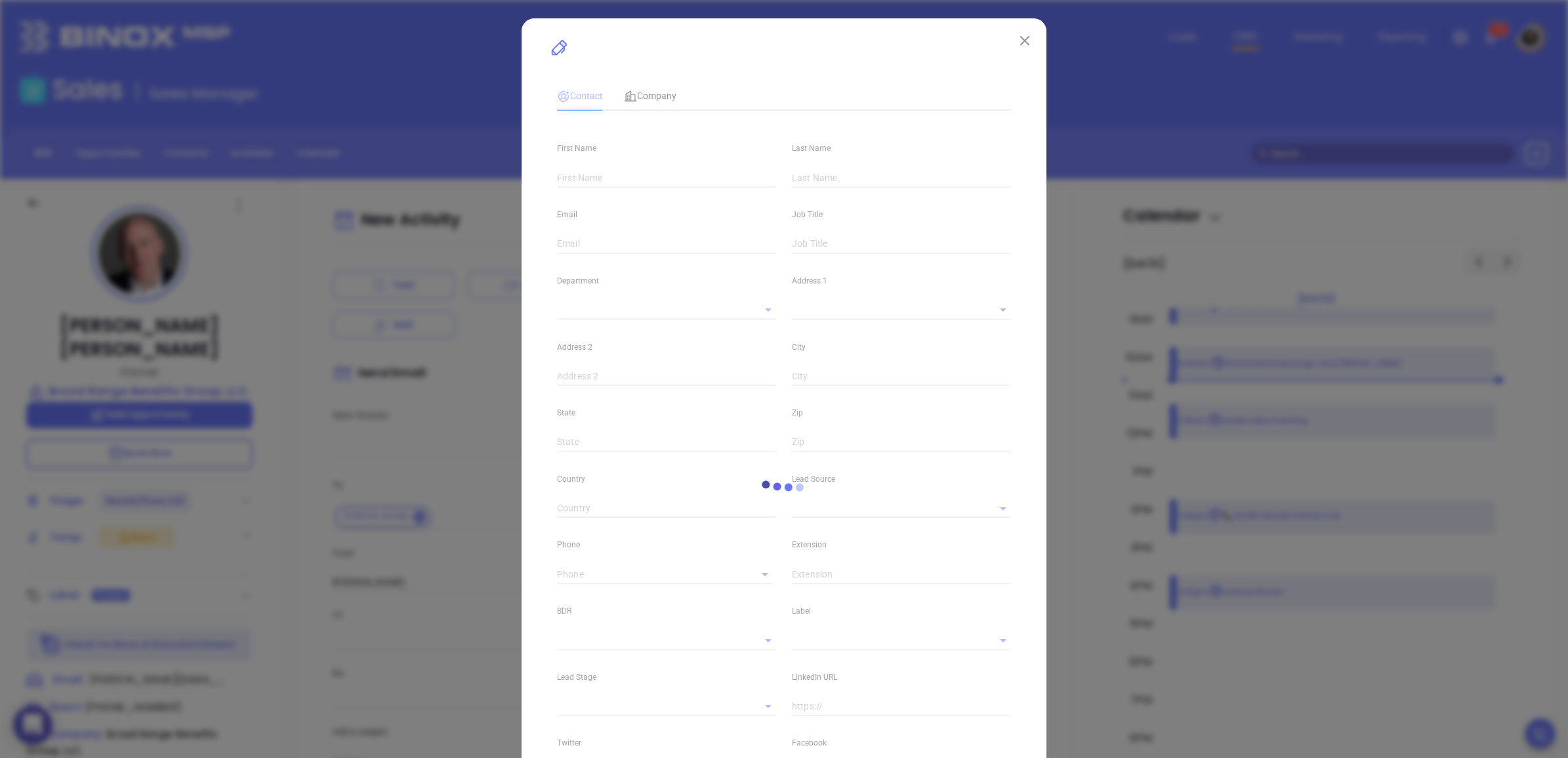
type input "Alex"
type input "Horton"
type input "alex@brbginsurance.com"
type input "Owner"
type textarea "4 Armstrong Rd"
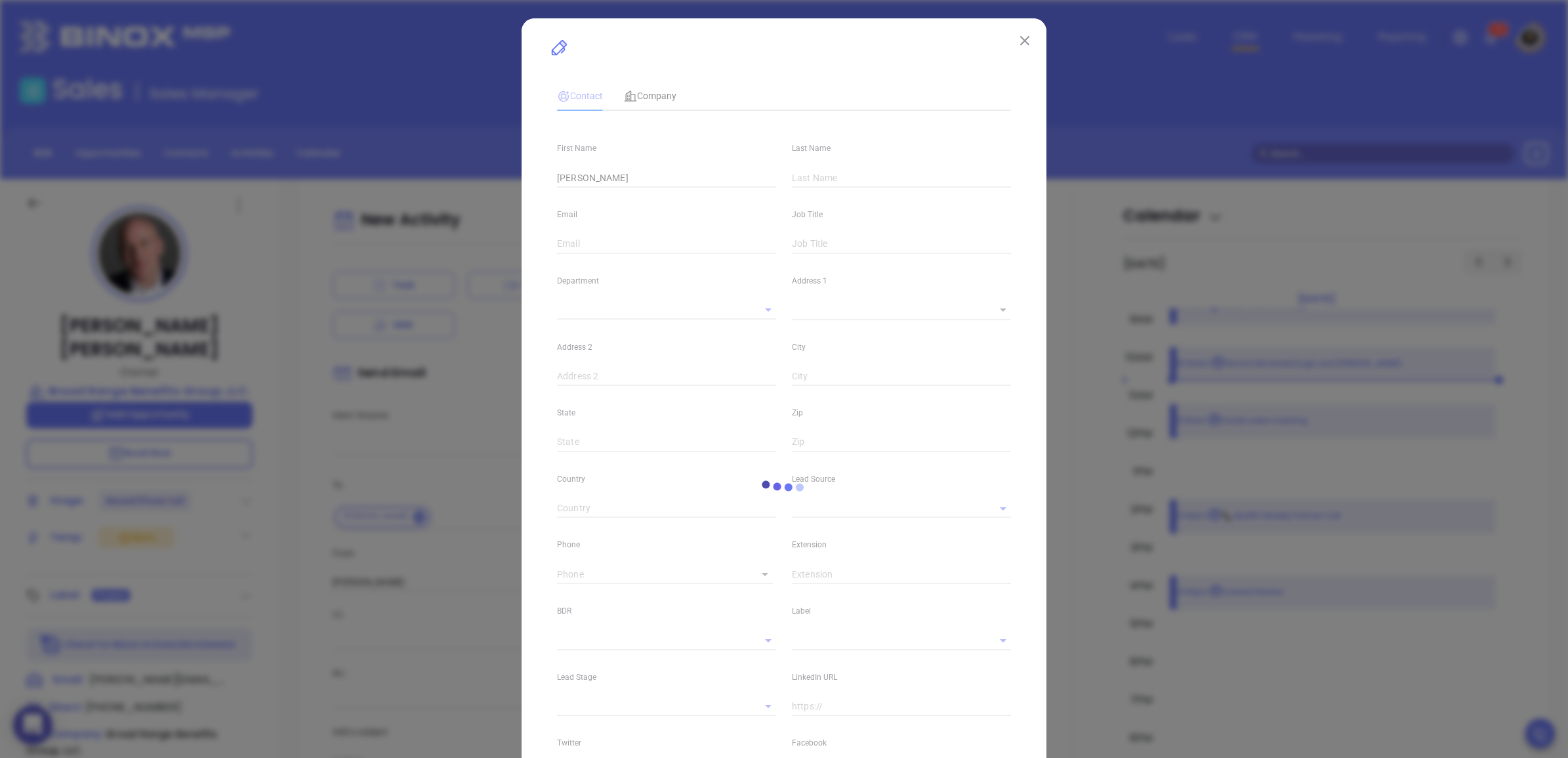
type input "1"
type input "Shelton"
type input "SC"
type input "06484"
type input "United States"
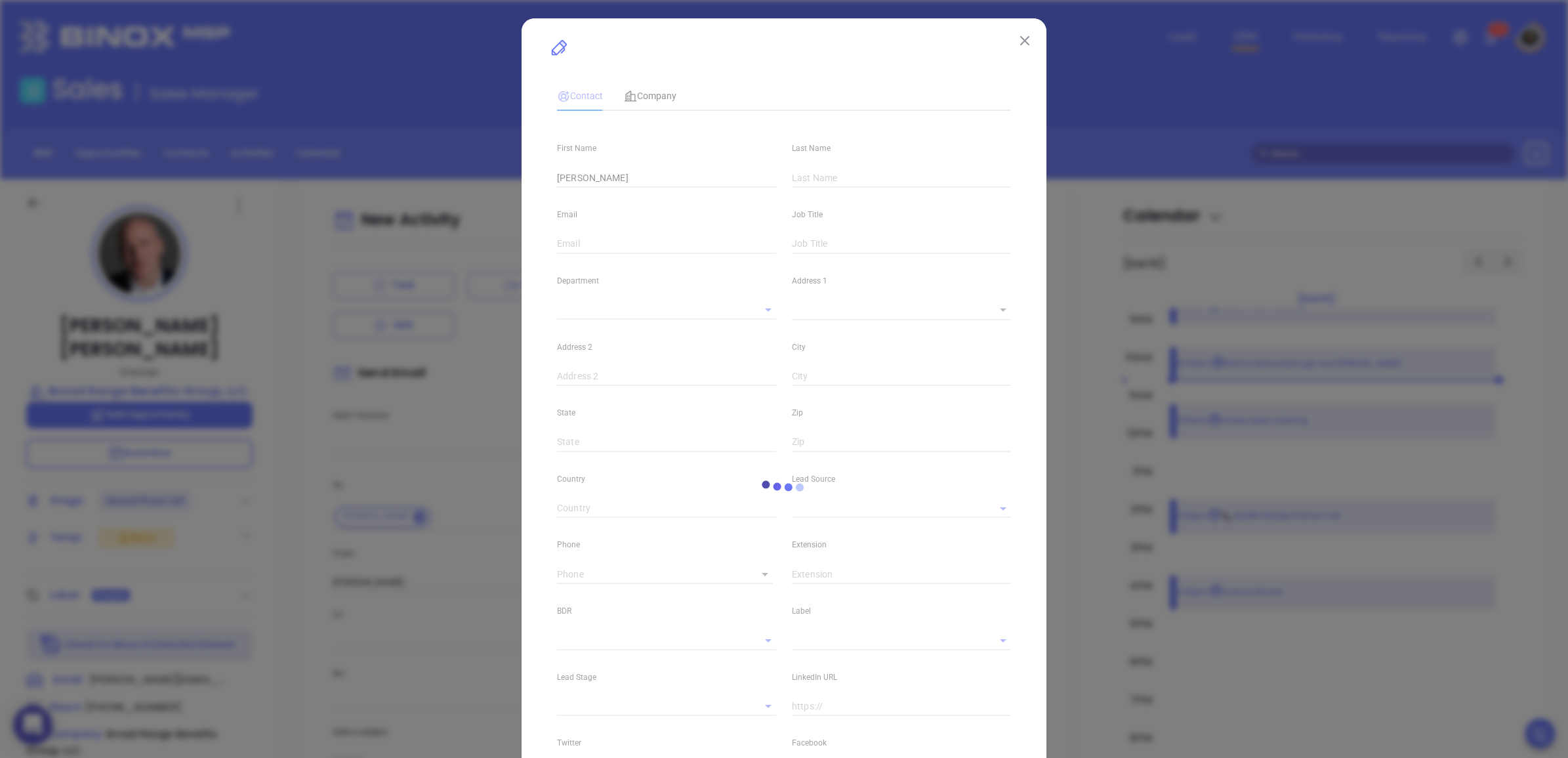
type input "www.linkedin.com/in/alex-horton-07272810"
type input "Marketing"
type input "Other"
type input "Anabell Dominguez"
type input "Second Phone Call"
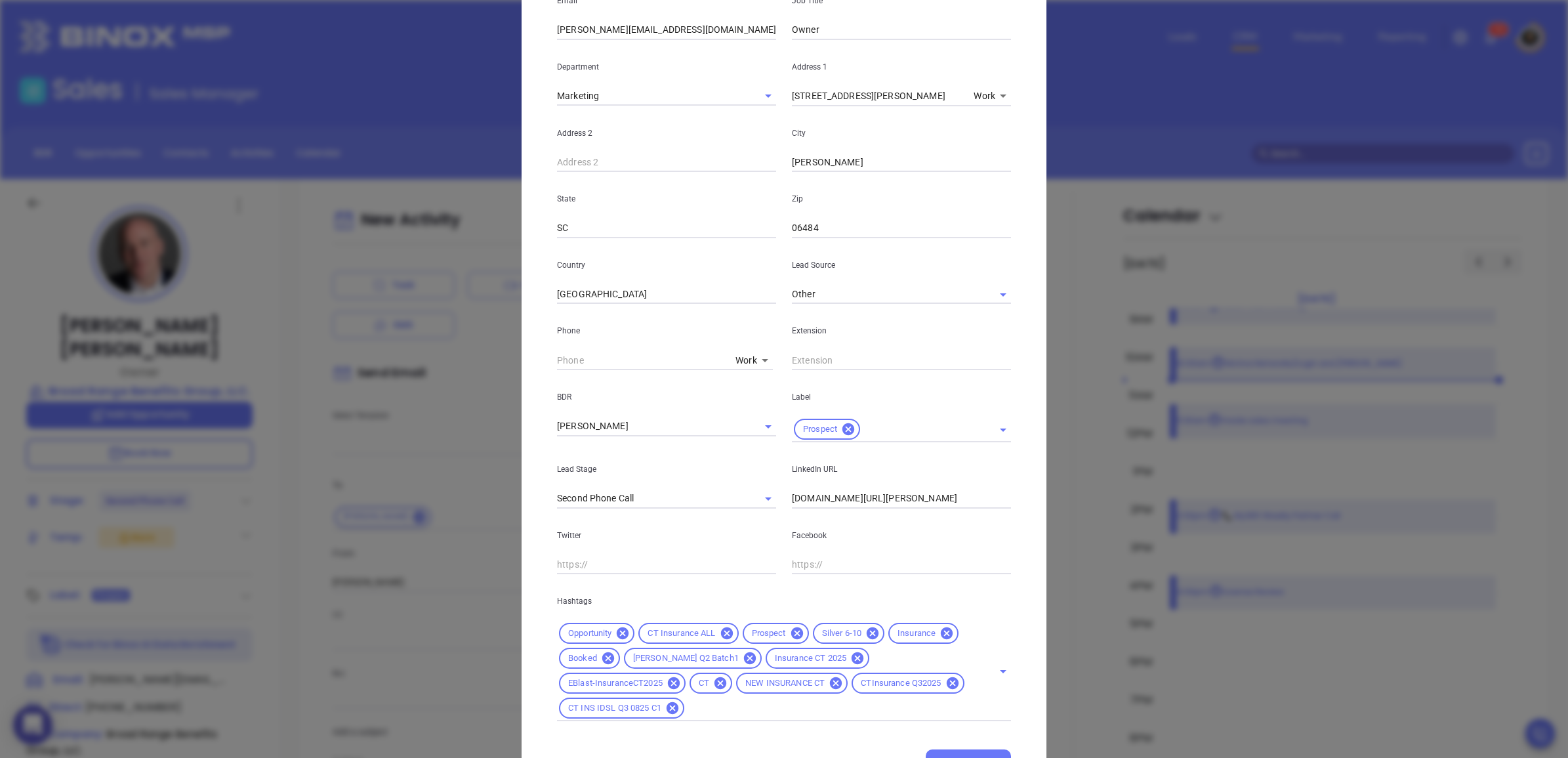
scroll to position [246, 0]
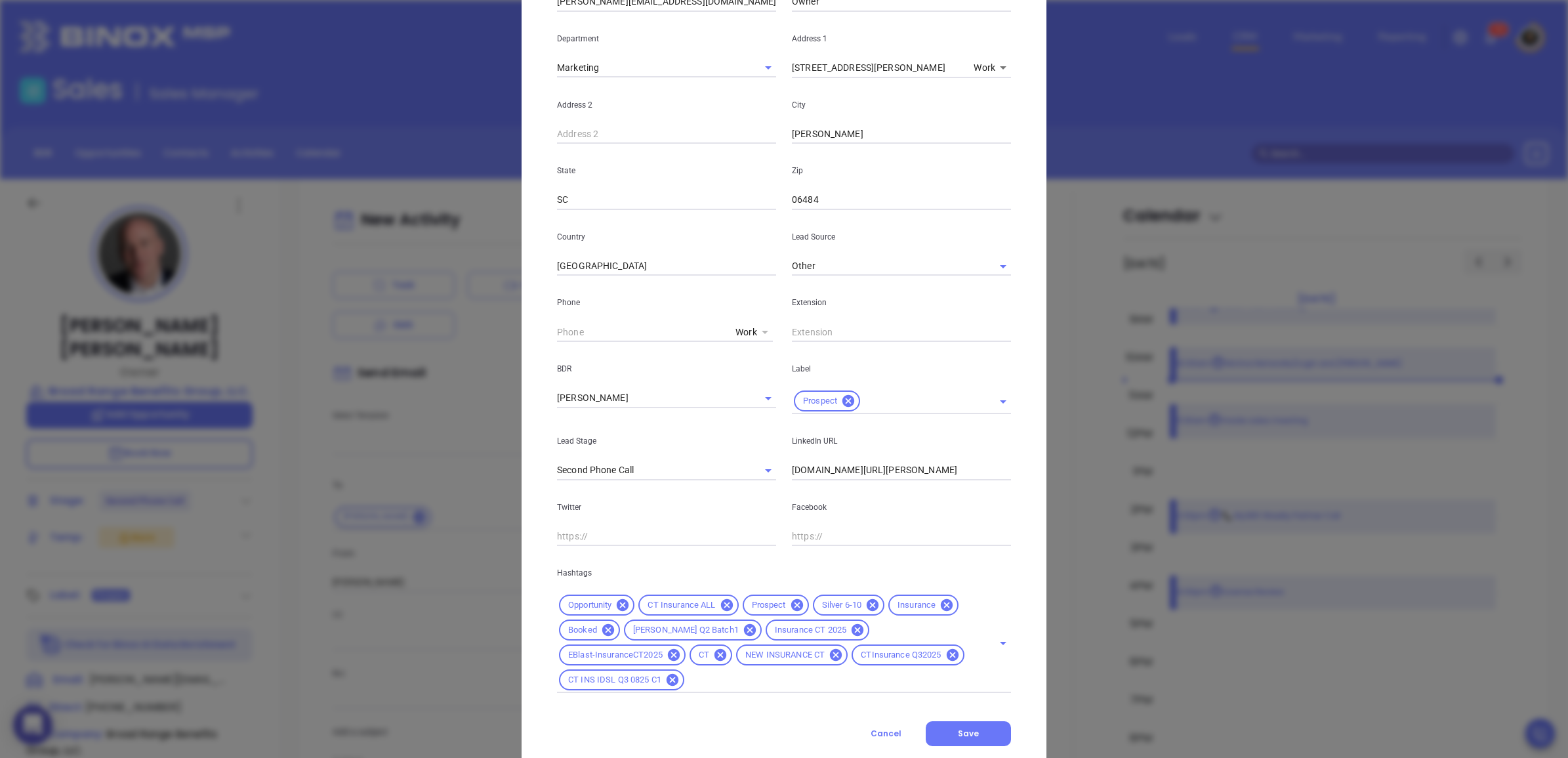
click at [762, 331] on icon at bounding box center [765, 332] width 6 height 3
click at [752, 337] on body "0 Leads CRM Marketing Reporting 1 9 Financial Leads Leads Sales Sales Manager B…" at bounding box center [784, 379] width 1568 height 758
click at [759, 362] on li "Mobile" at bounding box center [773, 355] width 88 height 23
type input "2"
click at [607, 334] on input "( ) -" at bounding box center [640, 332] width 168 height 20
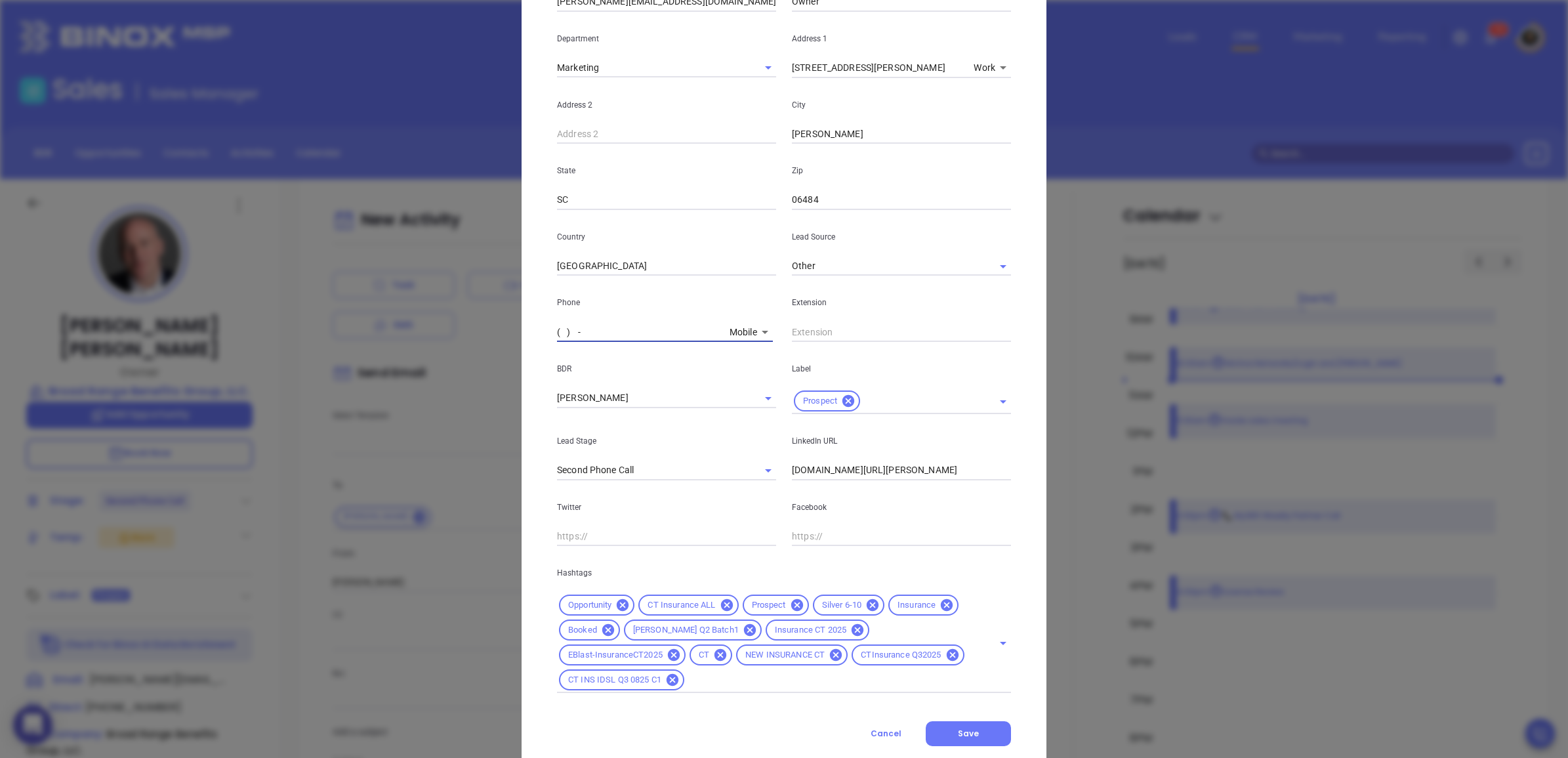
paste input "text"
type input "(203) 858-1796"
click at [946, 721] on button "Save" at bounding box center [968, 733] width 85 height 25
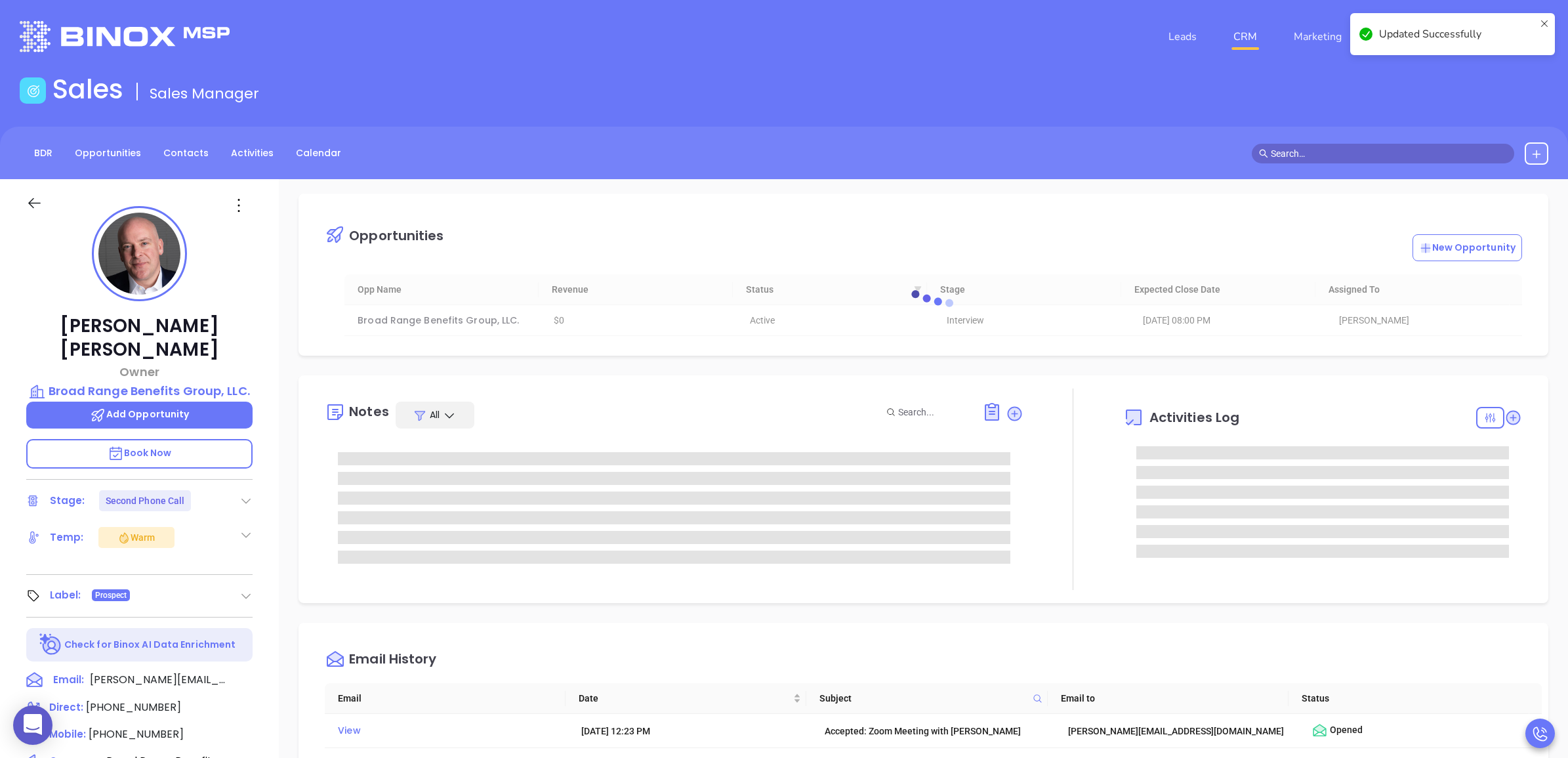
scroll to position [0, 0]
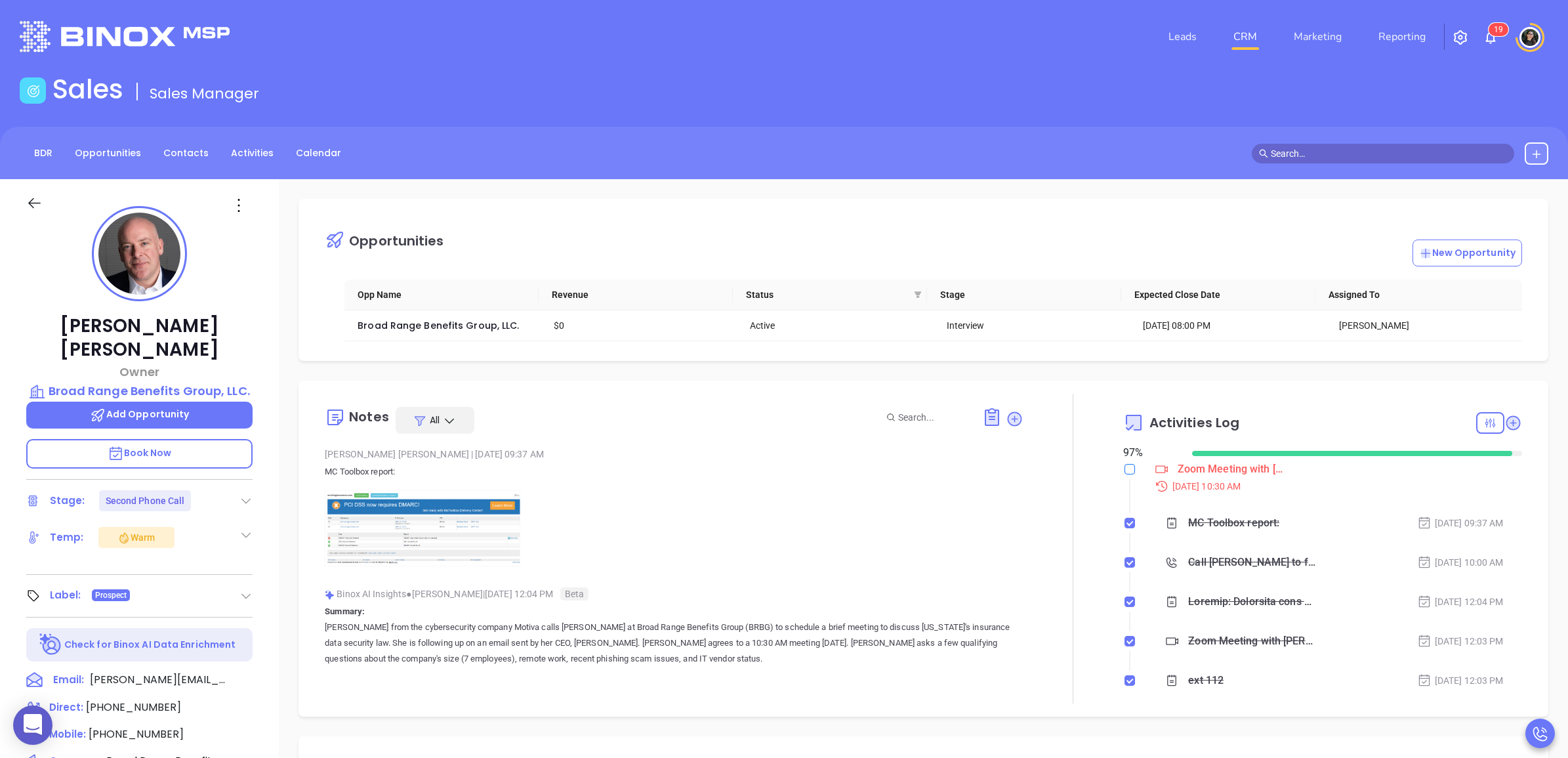
click at [1124, 468] on input "checkbox" at bounding box center [1129, 468] width 10 height 10
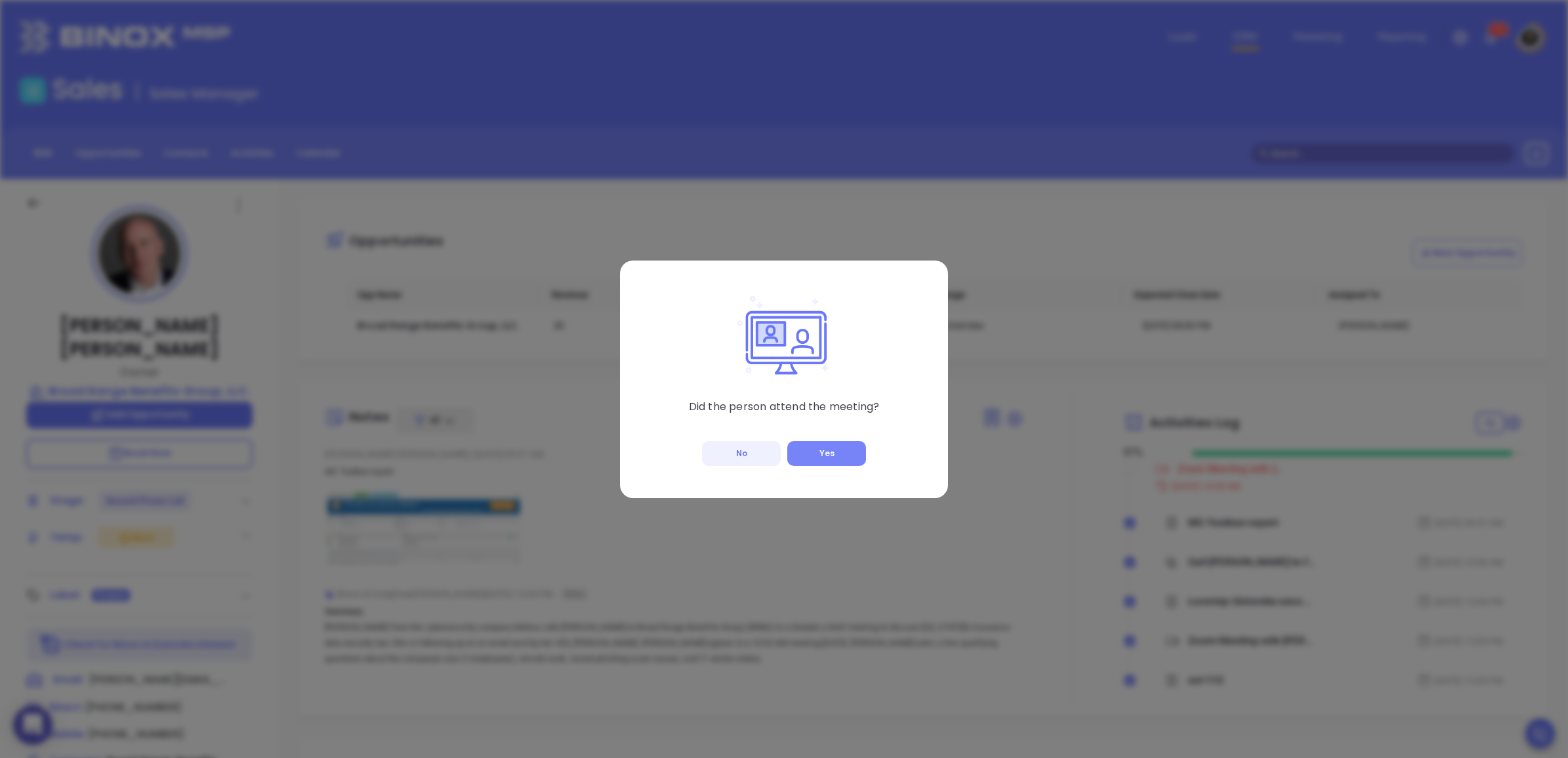
click at [837, 448] on button "Yes" at bounding box center [826, 453] width 79 height 25
checkbox input "true"
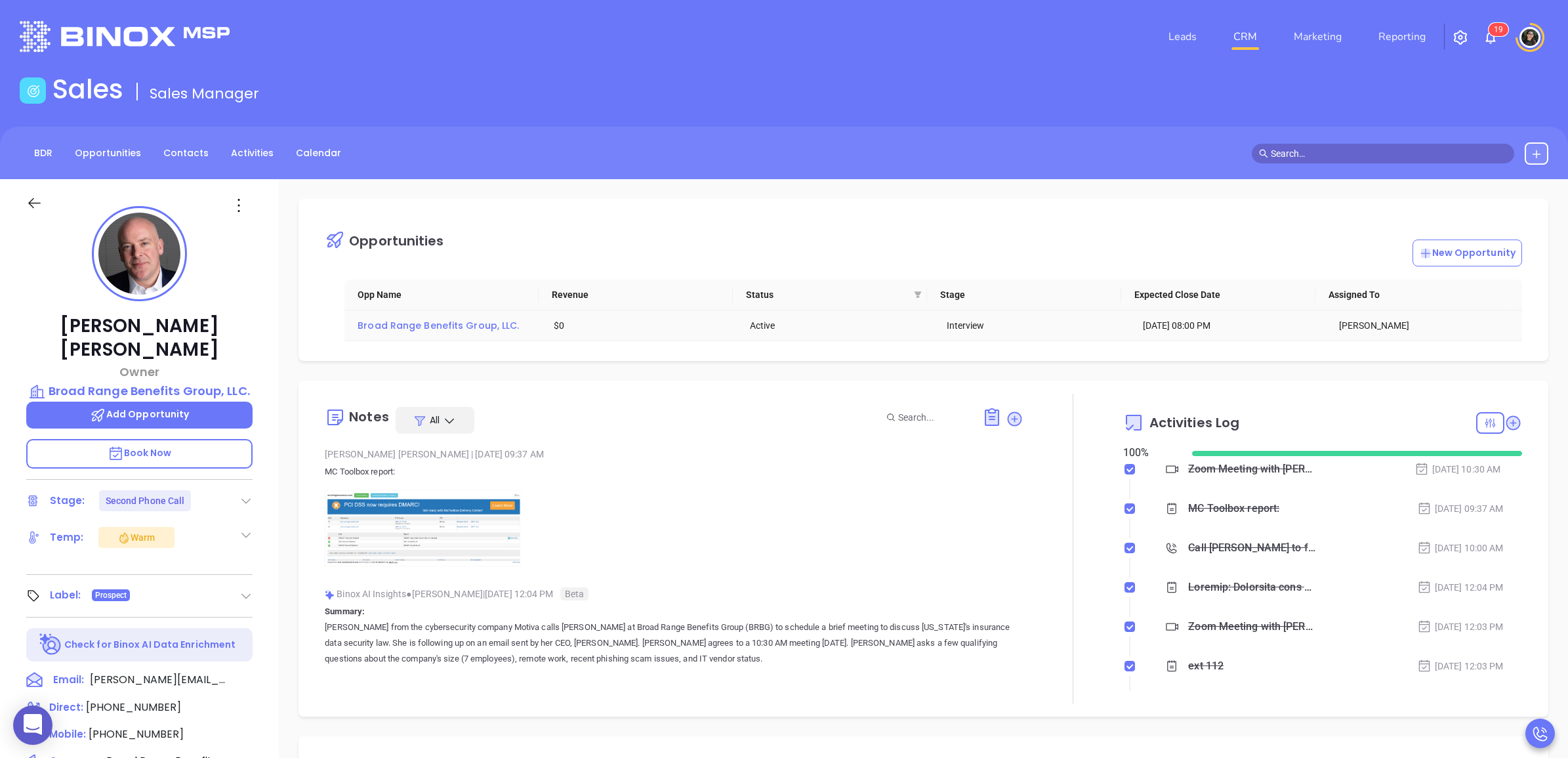
click at [458, 326] on span "Broad Range Benefits Group, LLC." at bounding box center [438, 325] width 161 height 13
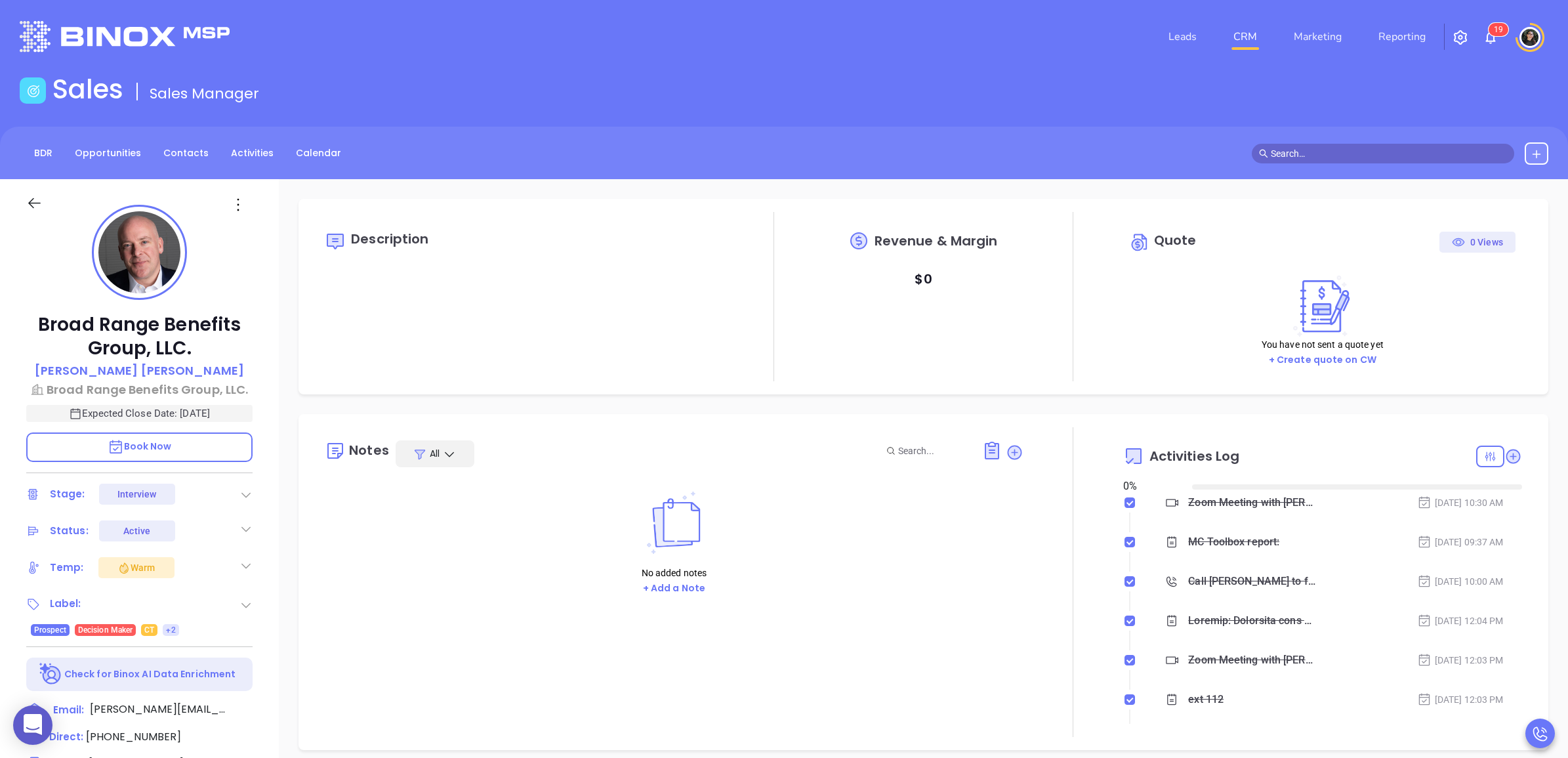
type input "08/16/2025"
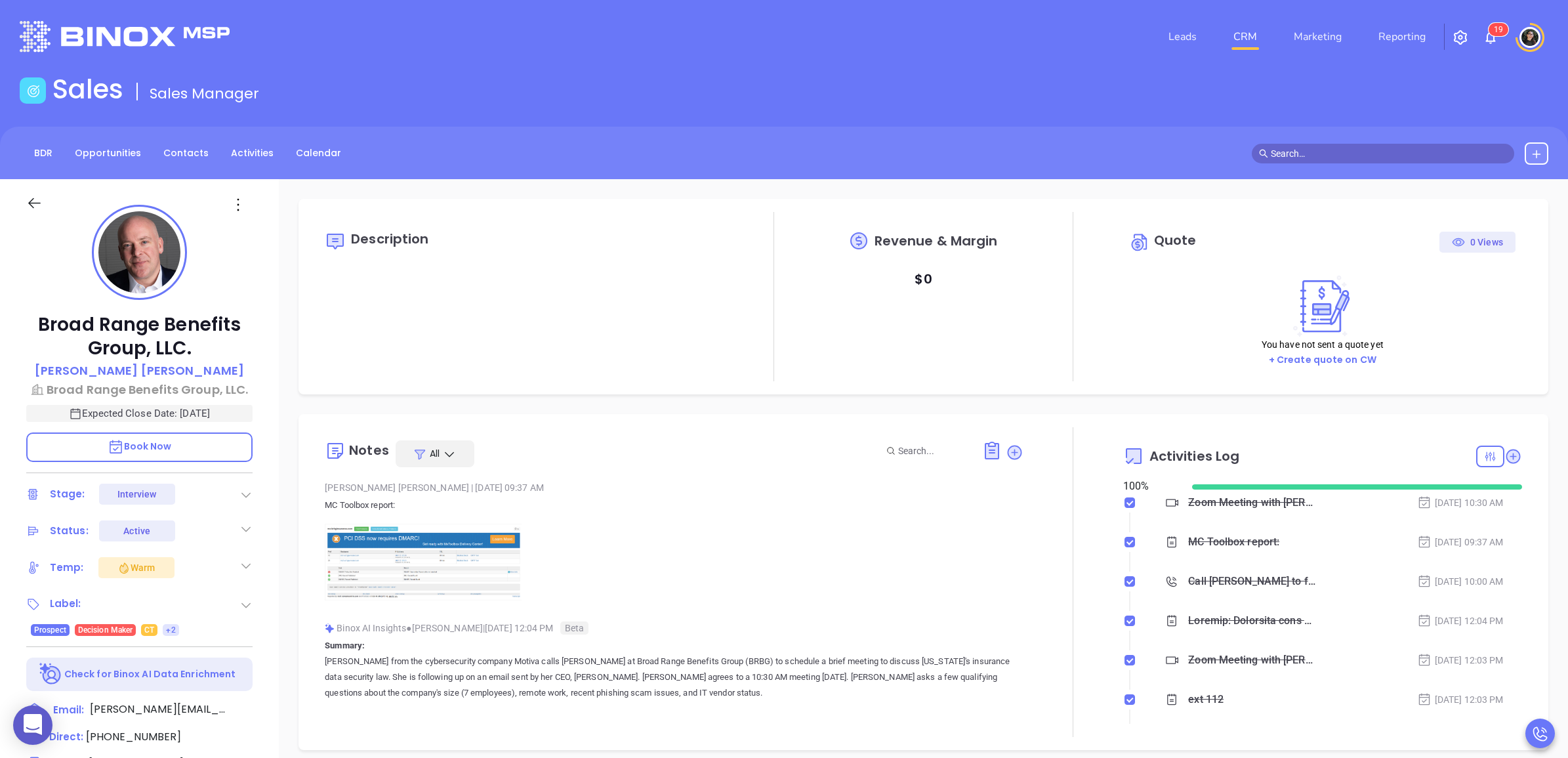
click at [250, 499] on icon at bounding box center [246, 494] width 13 height 13
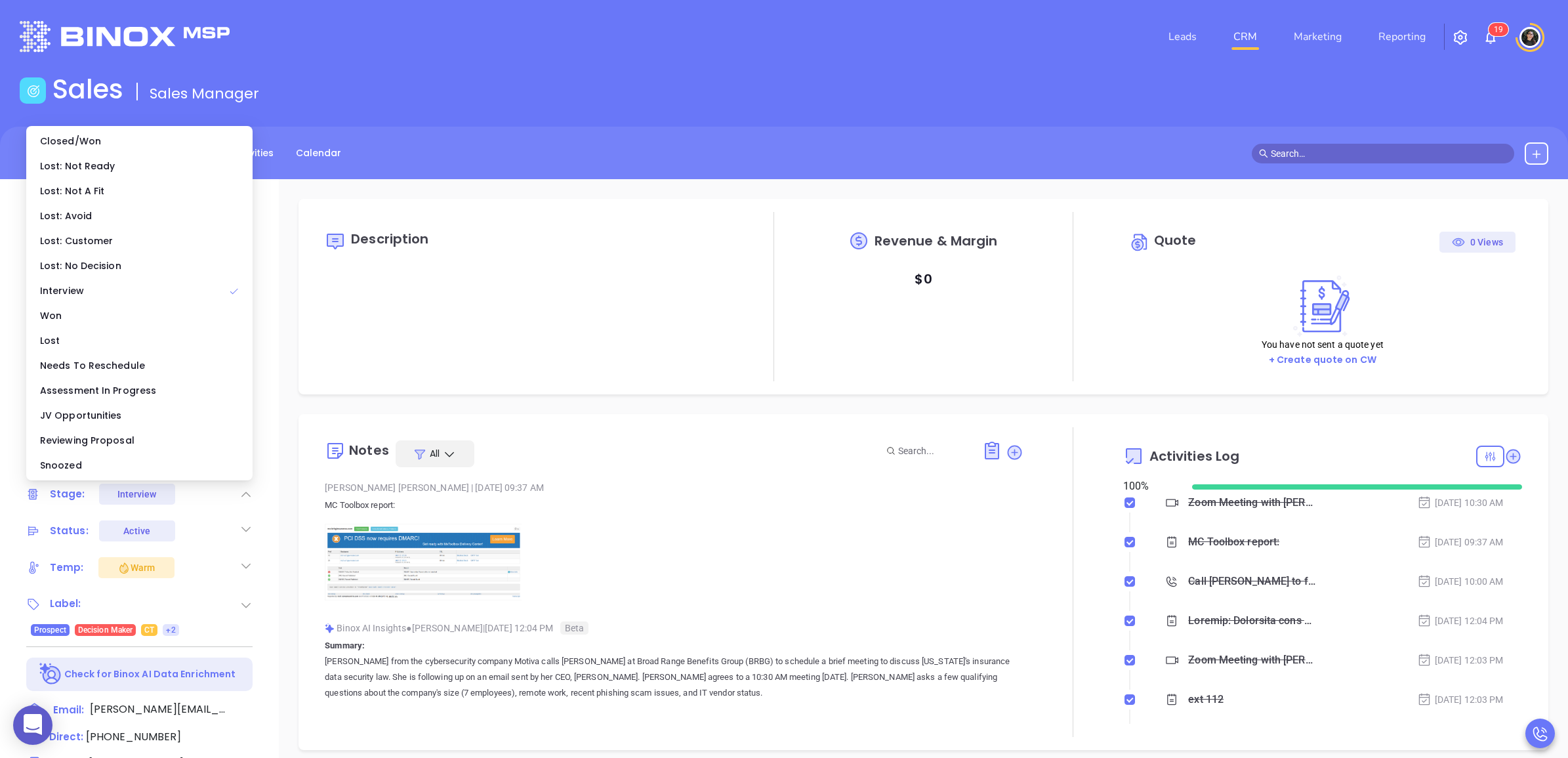
click at [110, 391] on div "Assessment In Progress" at bounding box center [140, 390] width 221 height 25
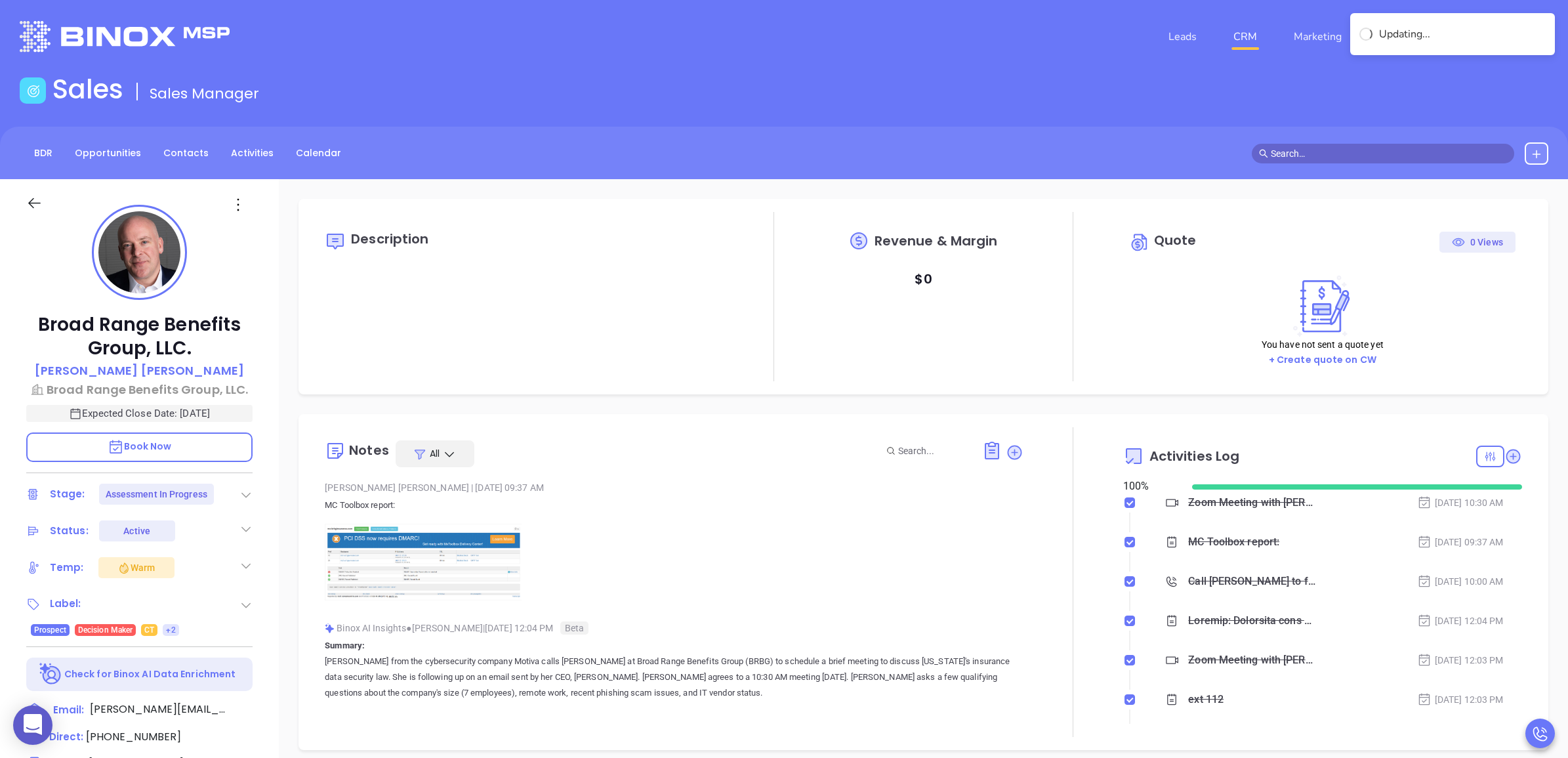
type input "Wendy Hernandez"
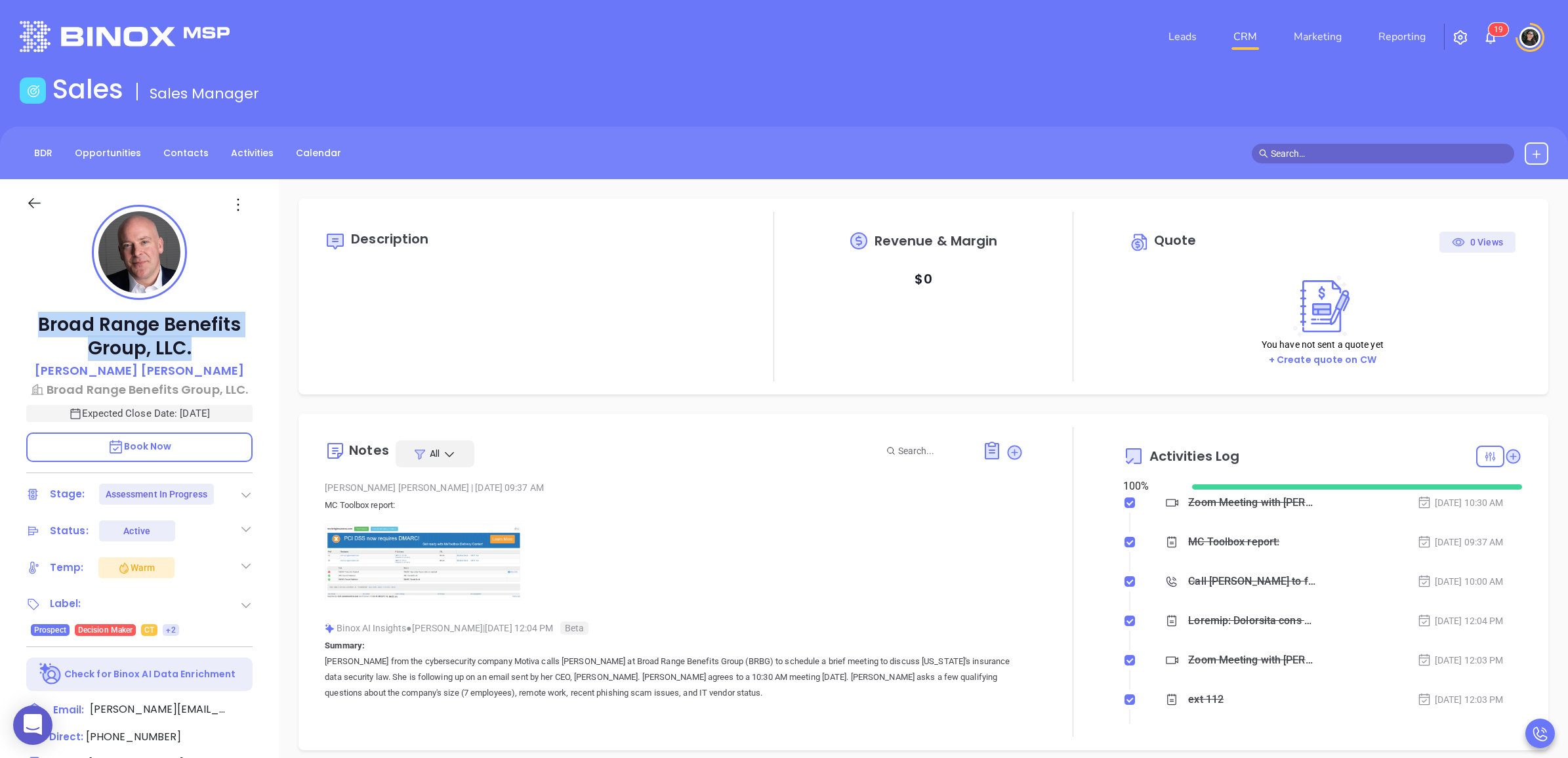
copy p "Broad Range Benefits Group, LLC."
drag, startPoint x: 193, startPoint y: 353, endPoint x: 25, endPoint y: 319, distance: 171.4
click at [25, 319] on div "Broad Range Benefits Group, LLC. Alex Horton Broad Range Benefits Group, LLC. E…" at bounding box center [140, 652] width 279 height 947
copy p "Alex Horton"
drag, startPoint x: 192, startPoint y: 373, endPoint x: 105, endPoint y: 375, distance: 87.0
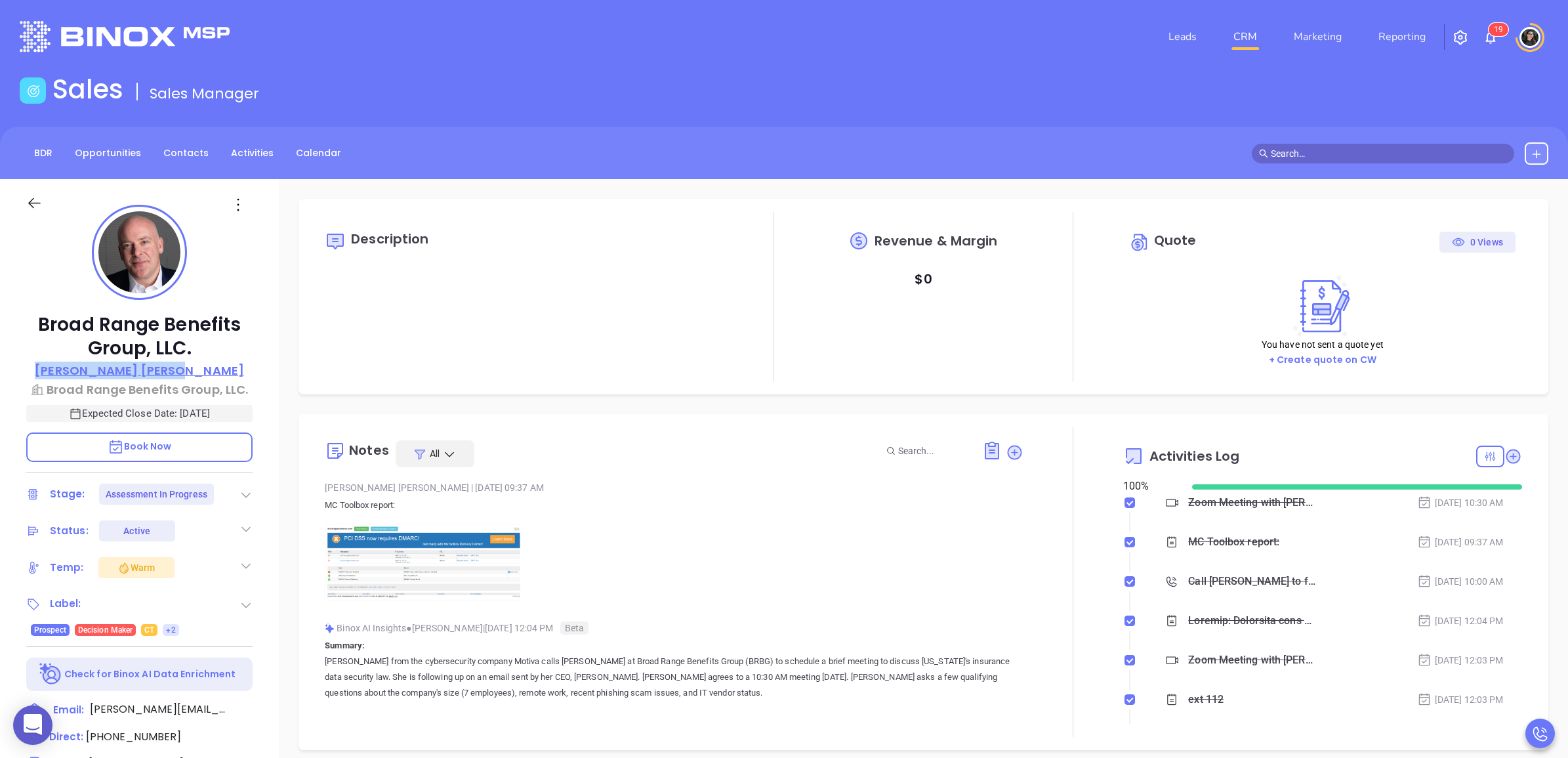
click at [105, 375] on div "Alex Horton" at bounding box center [140, 371] width 226 height 19
click at [256, 709] on icon at bounding box center [249, 710] width 16 height 16
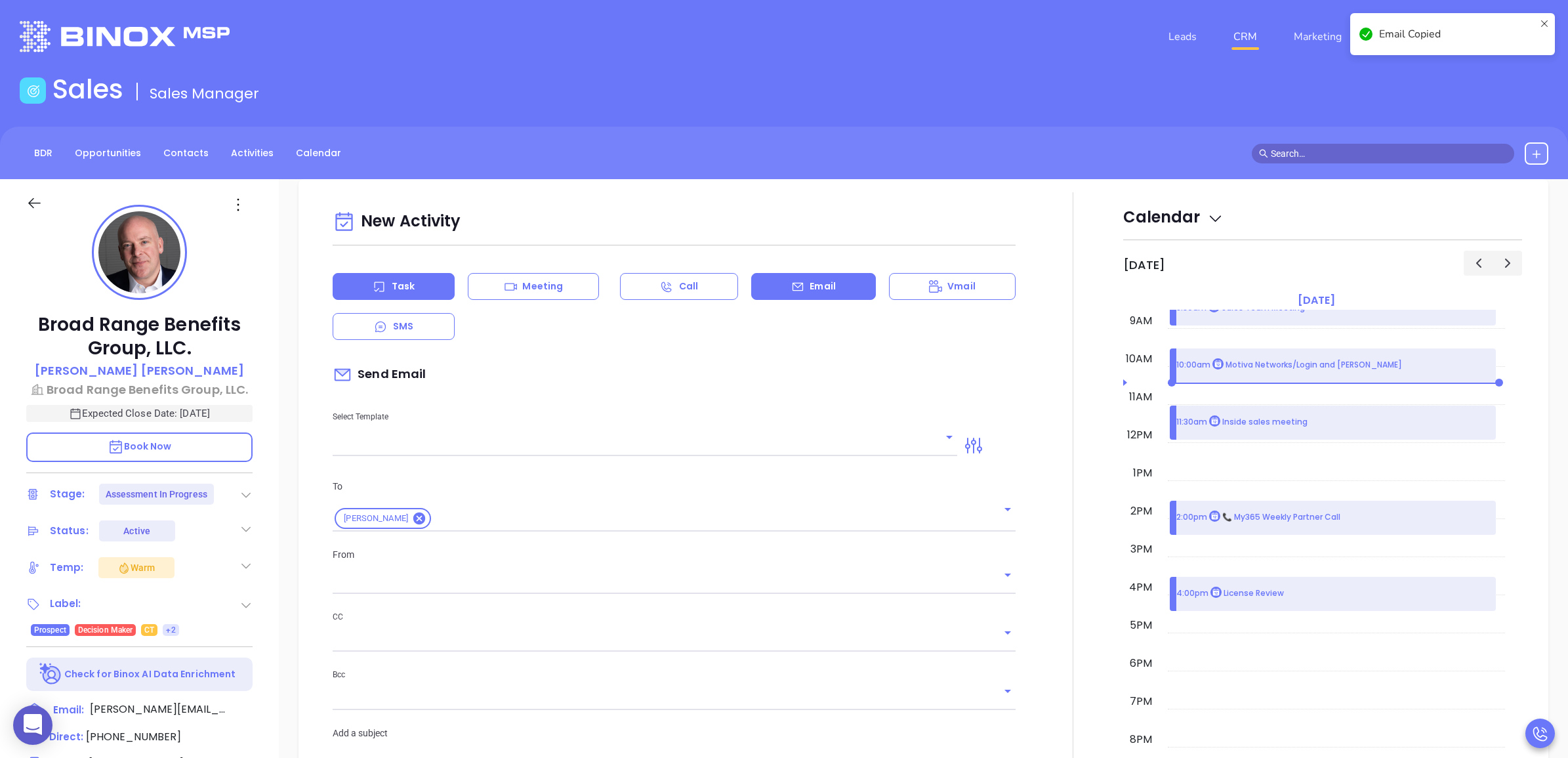
scroll to position [178, 0]
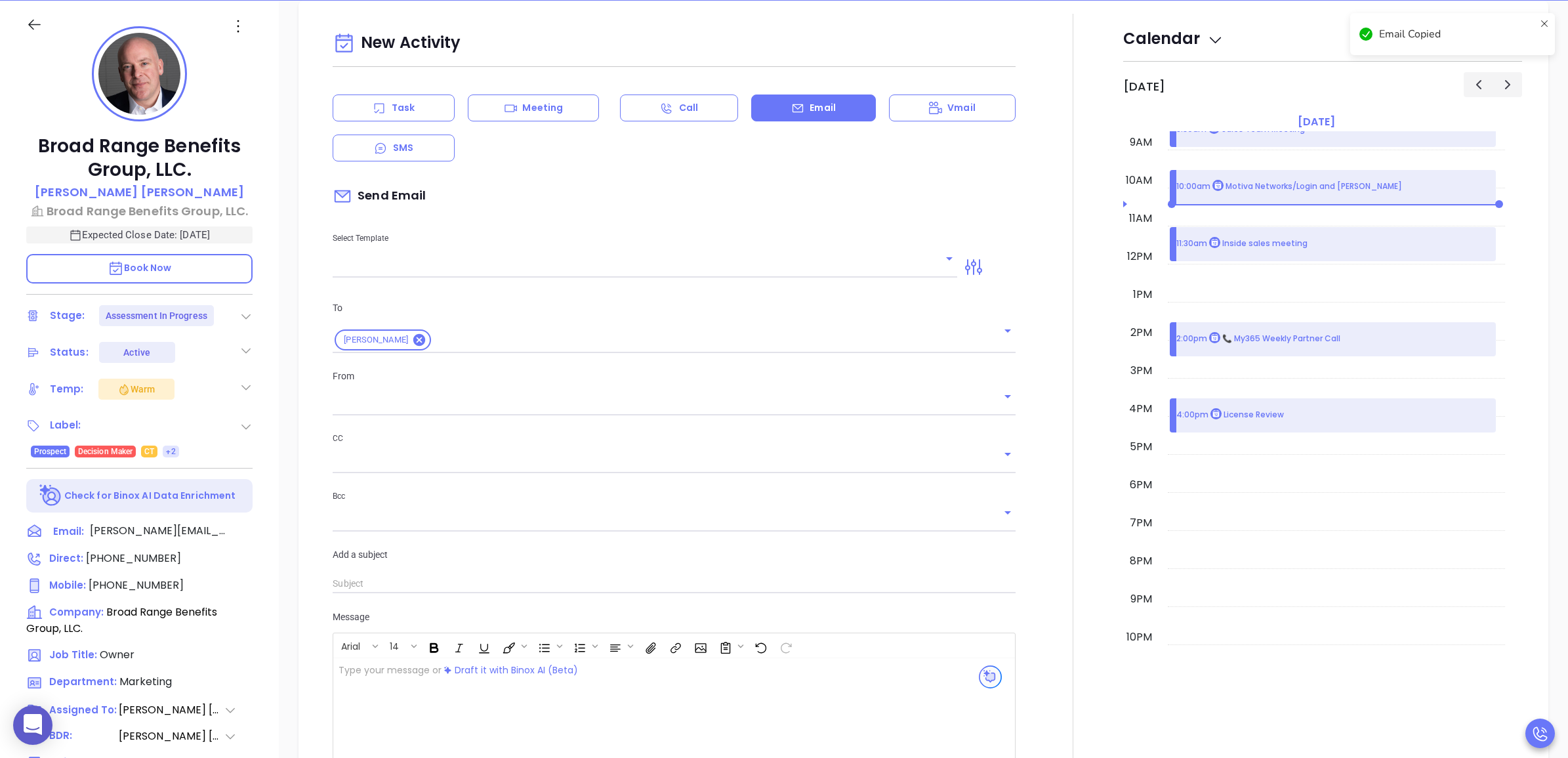
type input "Wendy Hernandez"
click at [244, 557] on icon at bounding box center [251, 559] width 19 height 19
drag, startPoint x: 174, startPoint y: 159, endPoint x: 43, endPoint y: 144, distance: 131.9
click at [43, 144] on p "Broad Range Benefits Group, LLC." at bounding box center [140, 158] width 226 height 47
copy p "Broad Range Benefits Group, LLC."
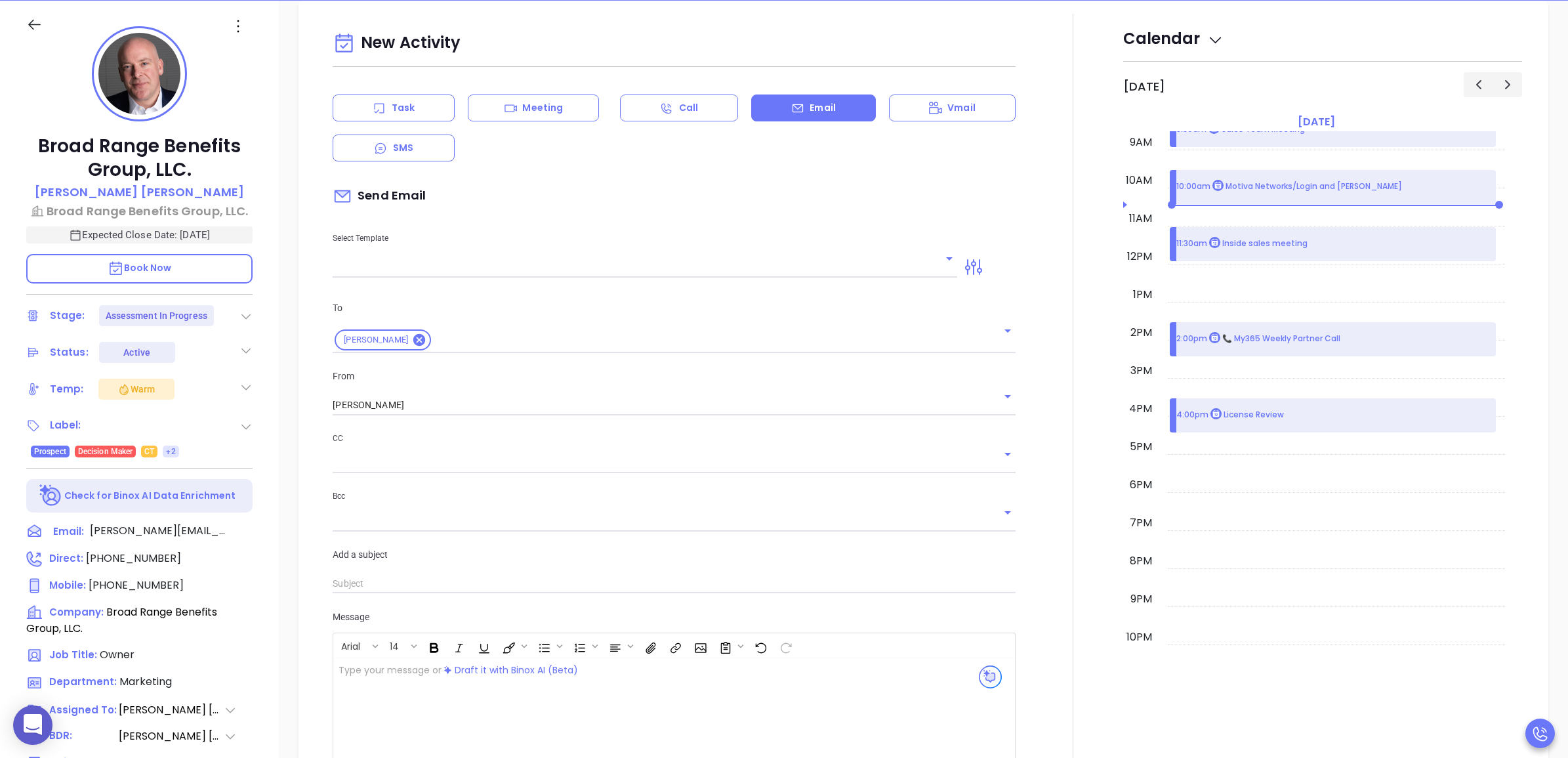
click at [253, 533] on div "Broad Range Benefits Group, LLC. Alex Horton Broad Range Benefits Group, LLC. E…" at bounding box center [140, 474] width 279 height 947
click at [253, 527] on icon at bounding box center [249, 531] width 12 height 12
drag, startPoint x: 187, startPoint y: 193, endPoint x: 96, endPoint y: 190, distance: 91.0
click at [96, 190] on div "Alex Horton" at bounding box center [140, 193] width 226 height 19
copy p "Alex Horton"
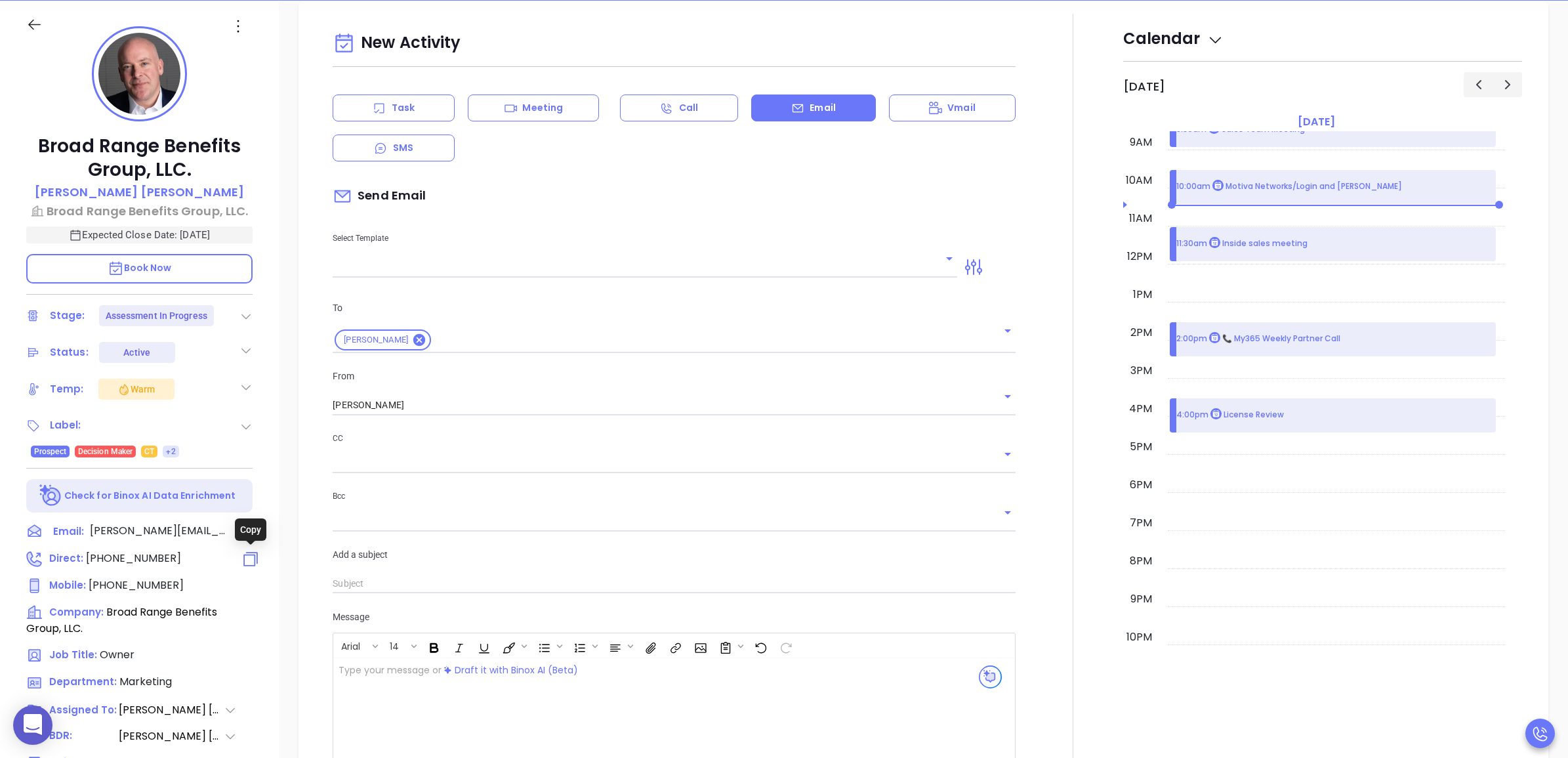
click at [253, 561] on icon at bounding box center [251, 559] width 19 height 19
click at [589, 274] on input "text" at bounding box center [635, 267] width 605 height 19
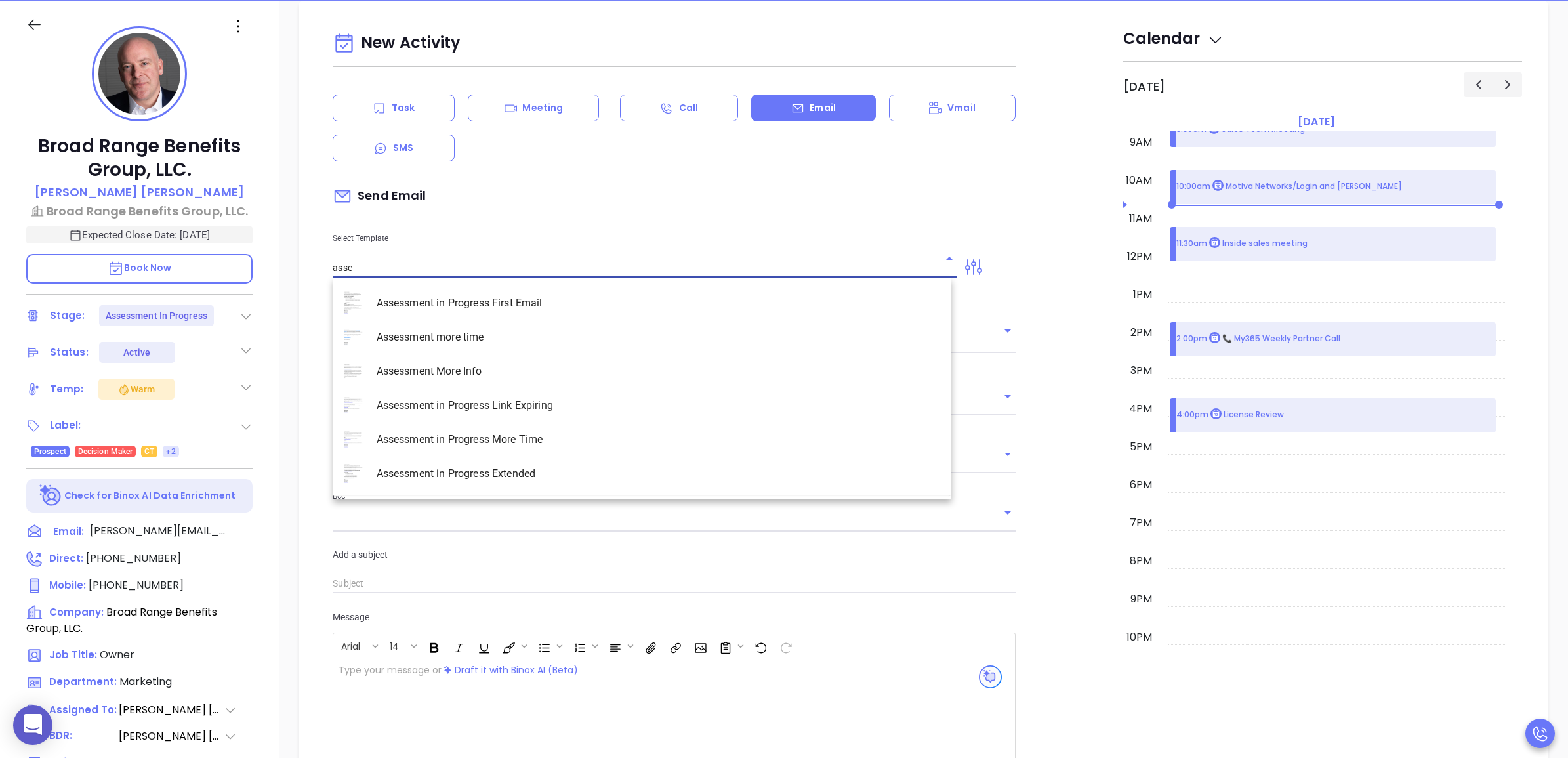
click at [525, 302] on li "Assessment in Progress First Email" at bounding box center [642, 303] width 618 height 34
type input "Assessment in Progress First Email"
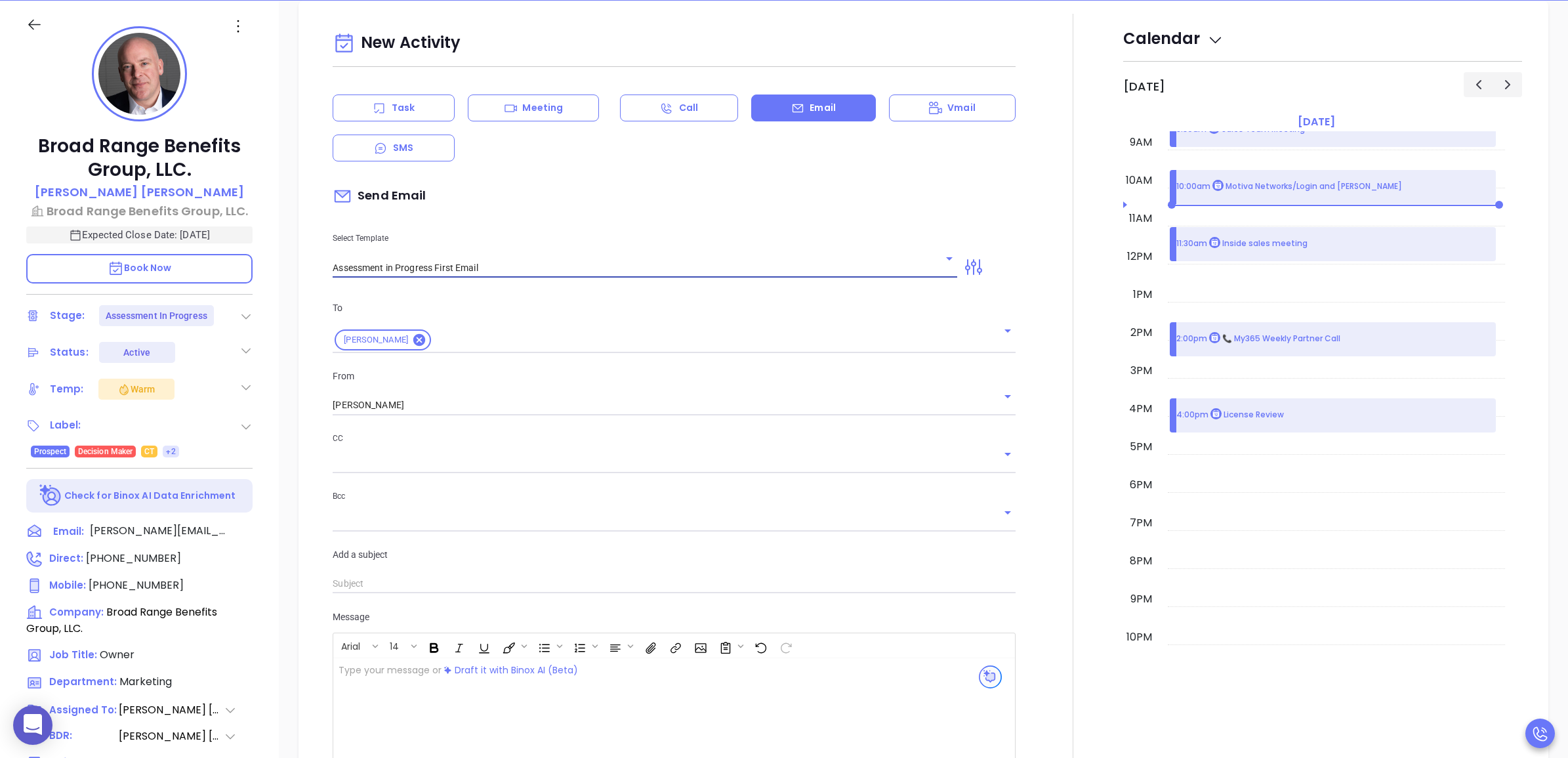
type input "Alex Run Your Cybersecurity Assessment (Time-Sensitive)"
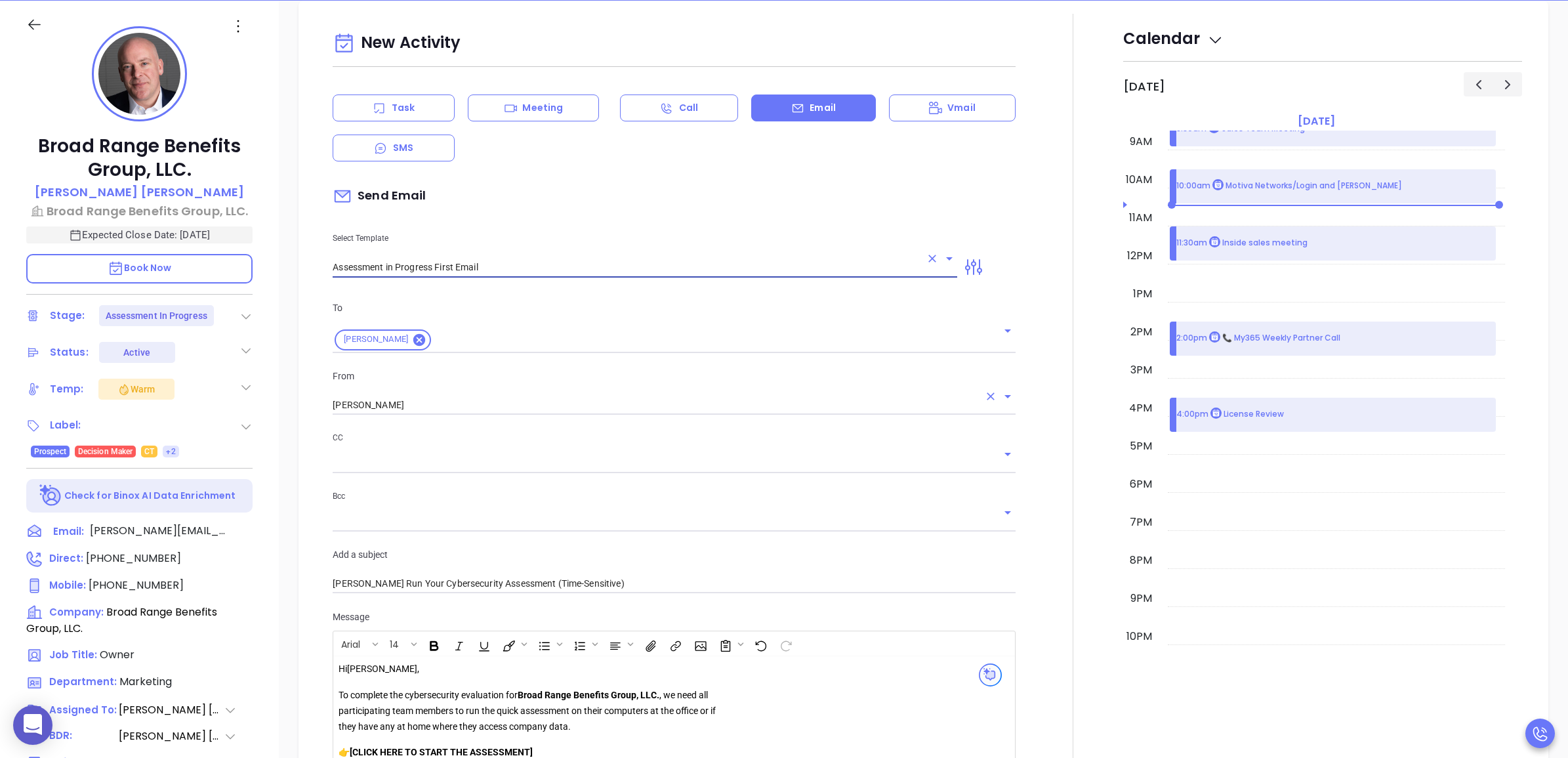
type input "Assessment in Progress First Email"
click at [455, 407] on input "Wendy Hernandez" at bounding box center [655, 405] width 646 height 19
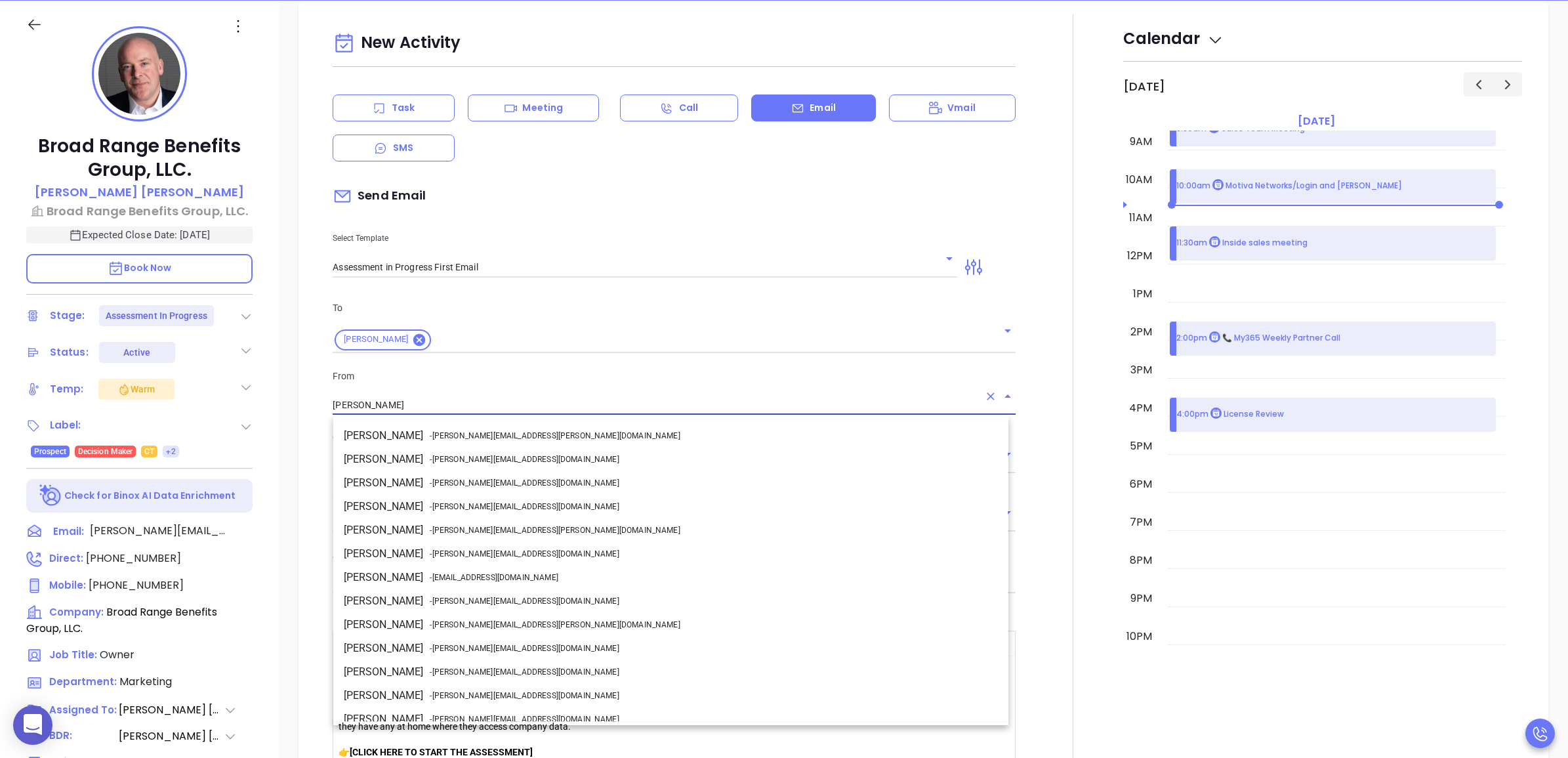
scroll to position [33, 0]
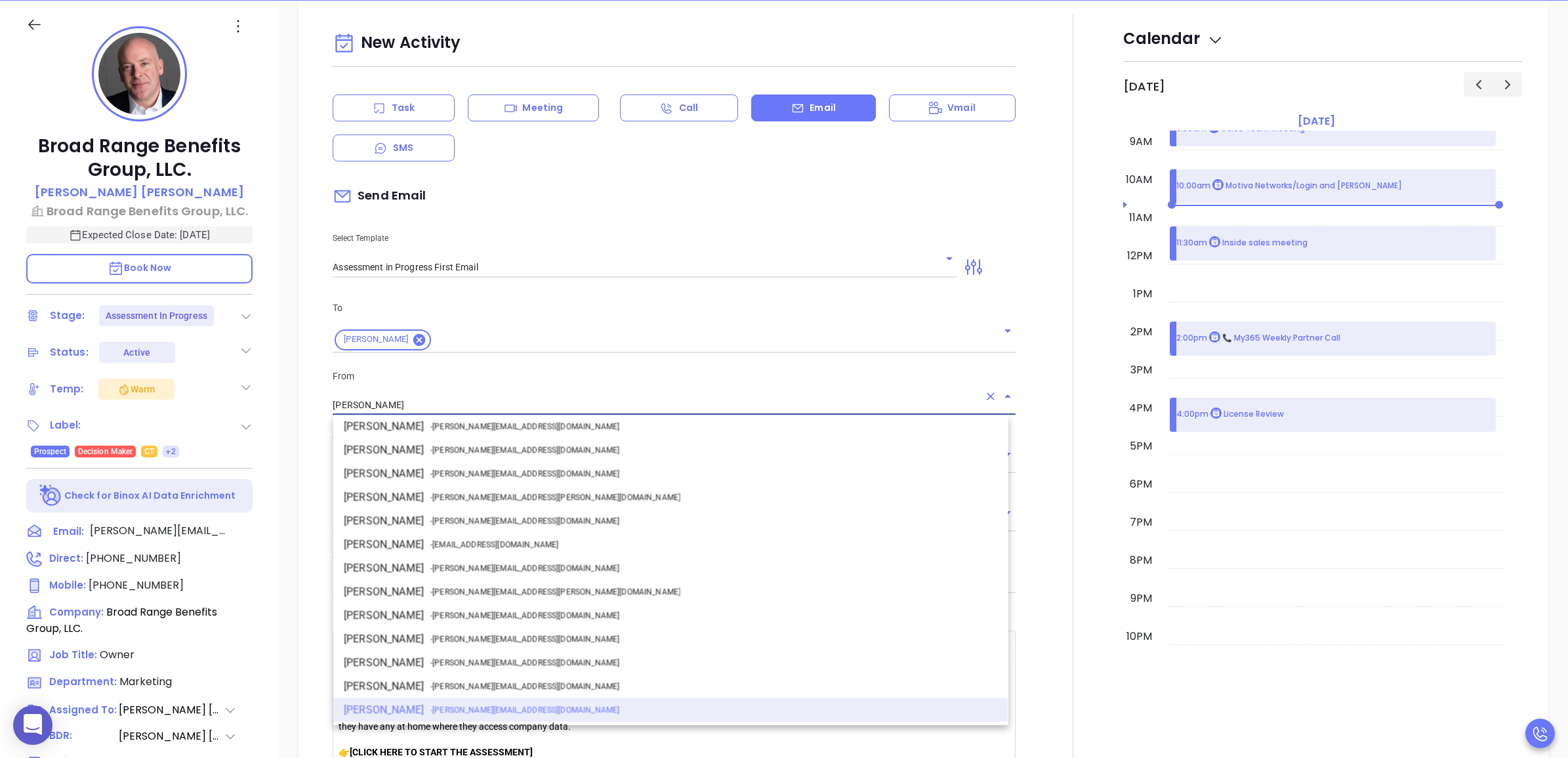
click at [407, 557] on li "Walter Contreras - walter@motiva.net" at bounding box center [671, 568] width 675 height 23
type input "[PERSON_NAME]"
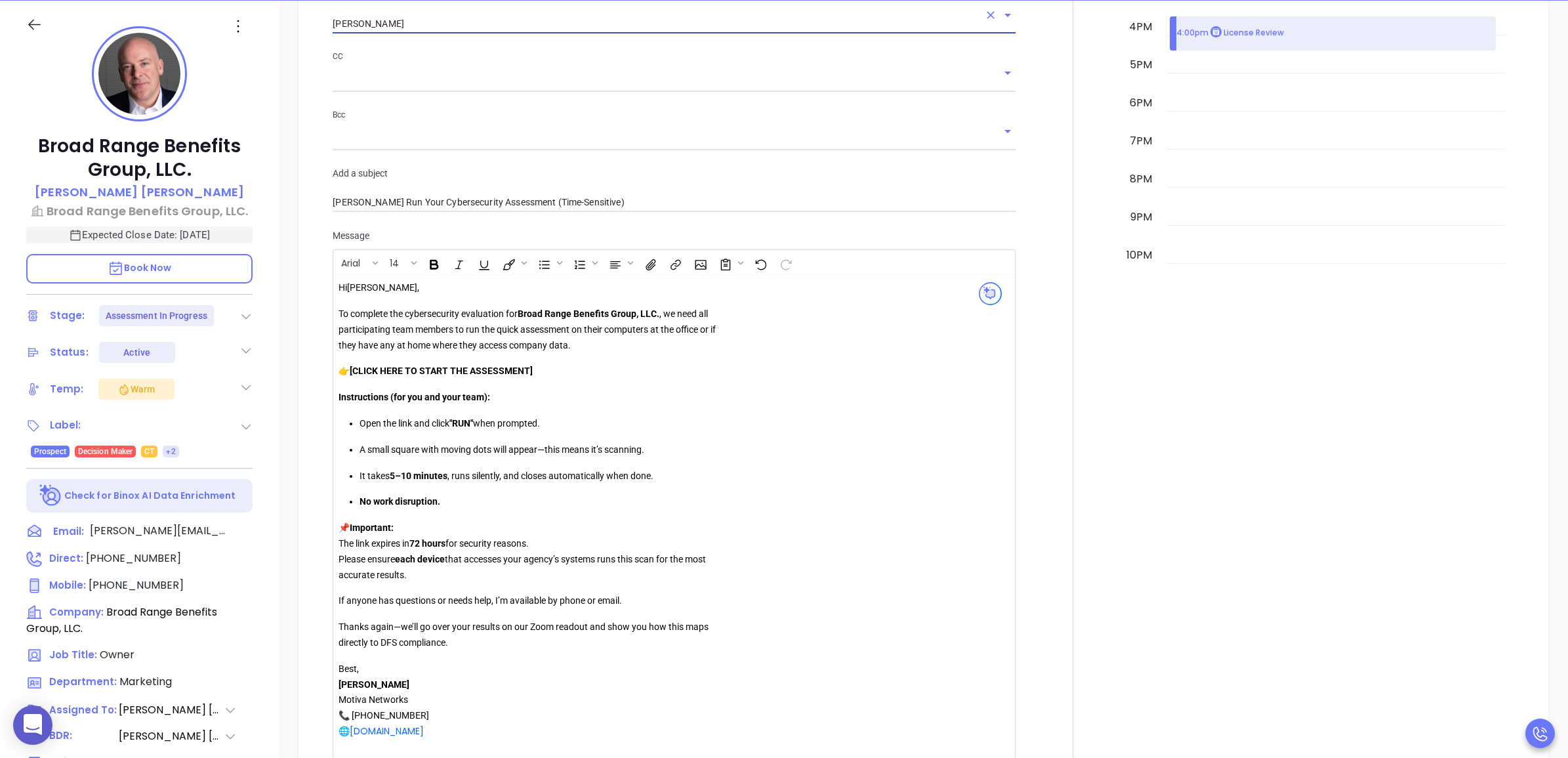
scroll to position [1165, 0]
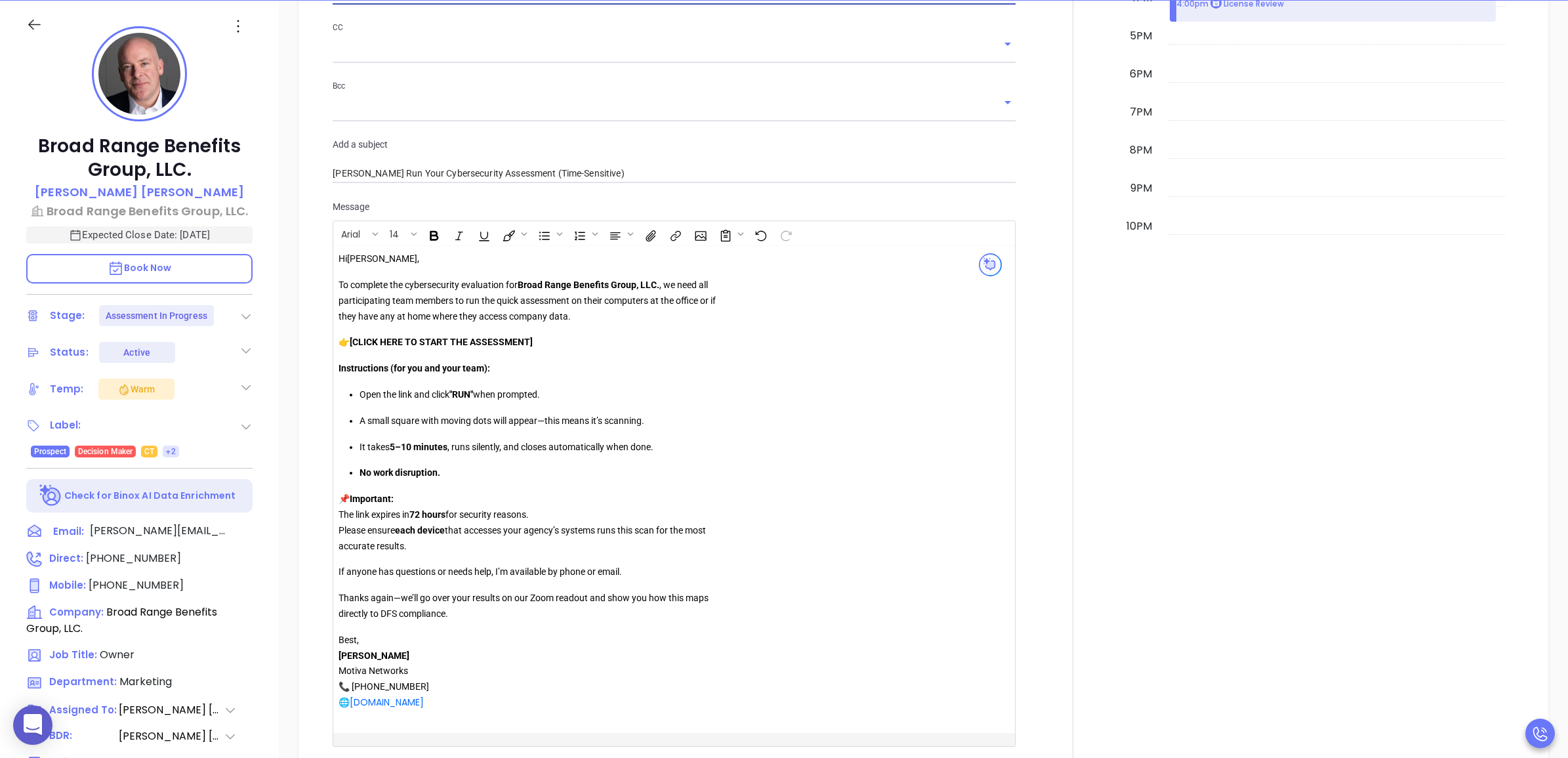
click at [545, 340] on p "👉 [CLICK HERE TO START THE ASSESSMENT]" at bounding box center [527, 343] width 377 height 16
click at [359, 345] on strong "[CLICK HERE TO START THE ASSESSMENT" at bounding box center [440, 342] width 180 height 10
copy p "👉 CLICK HERE TO START THE ASSESSMENT"
drag, startPoint x: 533, startPoint y: 346, endPoint x: 342, endPoint y: 344, distance: 191.0
click at [342, 344] on p "👉 CLICK HERE TO START THE ASSESSMENT" at bounding box center [527, 343] width 377 height 16
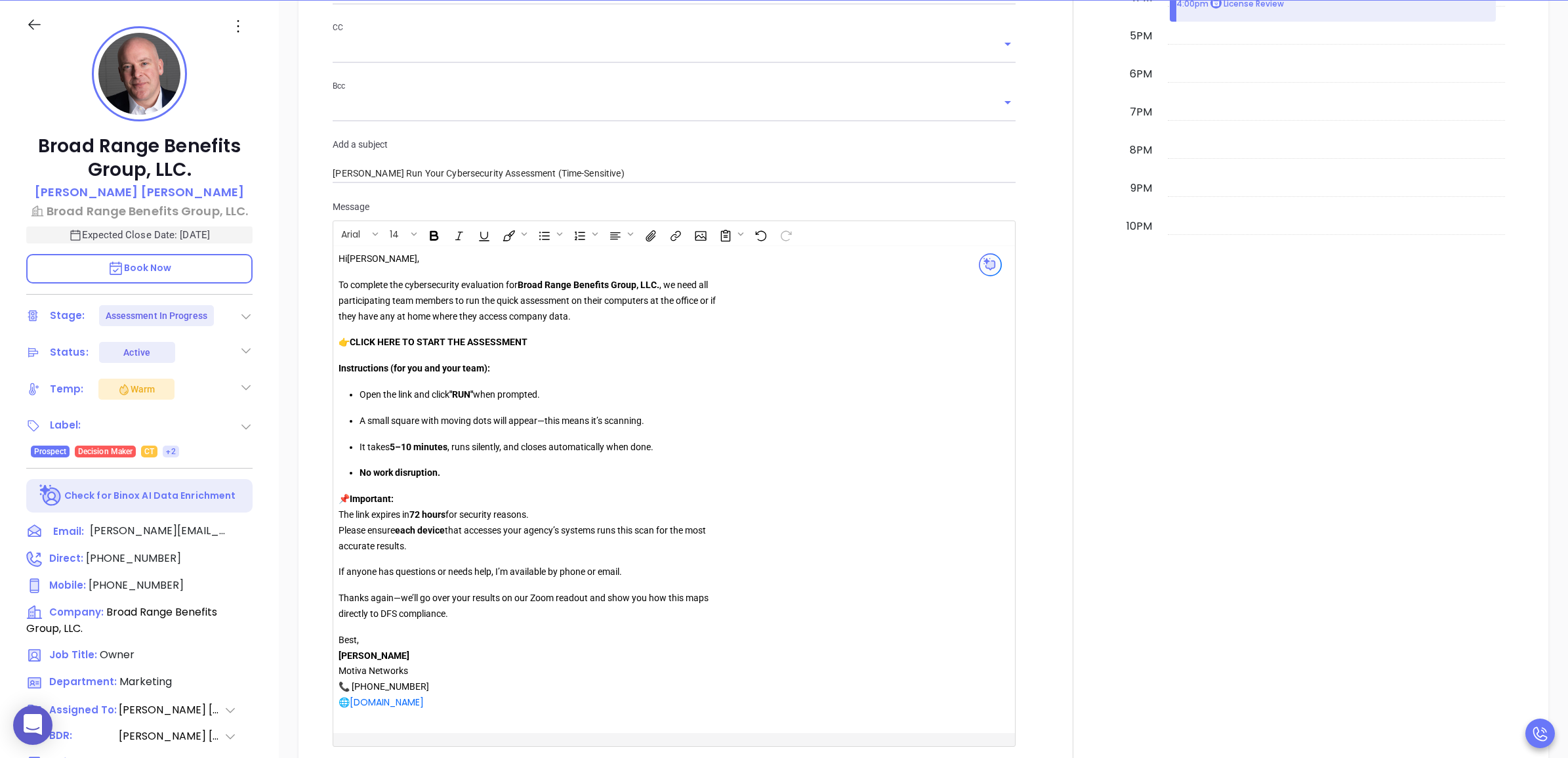
click at [686, 576] on p "If anyone has questions or needs help, I’m available by phone or email." at bounding box center [527, 572] width 377 height 16
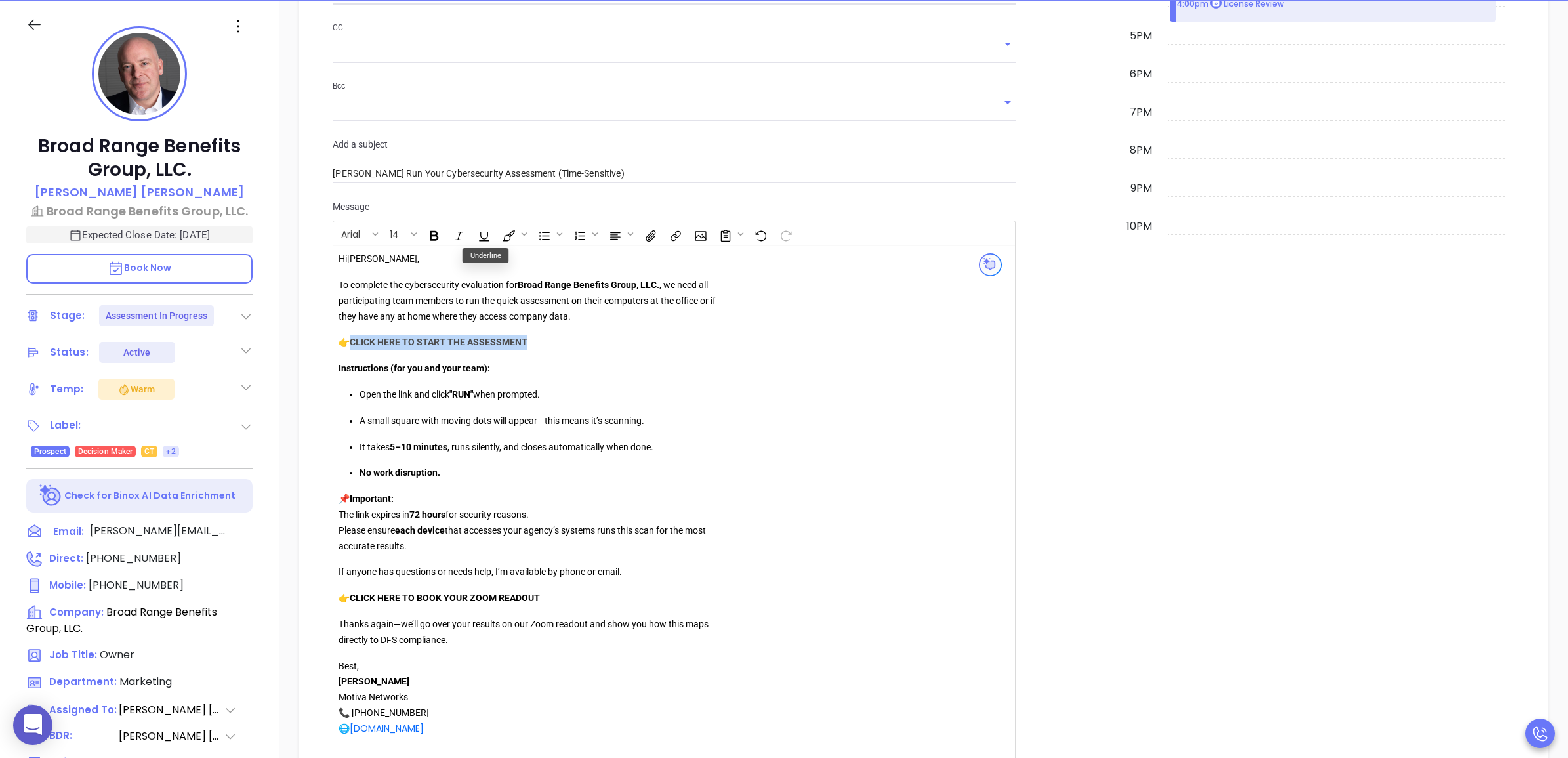
drag, startPoint x: 532, startPoint y: 343, endPoint x: 355, endPoint y: 339, distance: 177.0
click at [355, 339] on p "👉 CLICK HERE TO START THE ASSESSMENT" at bounding box center [527, 343] width 377 height 16
click at [674, 237] on icon "Insert link" at bounding box center [675, 235] width 14 height 14
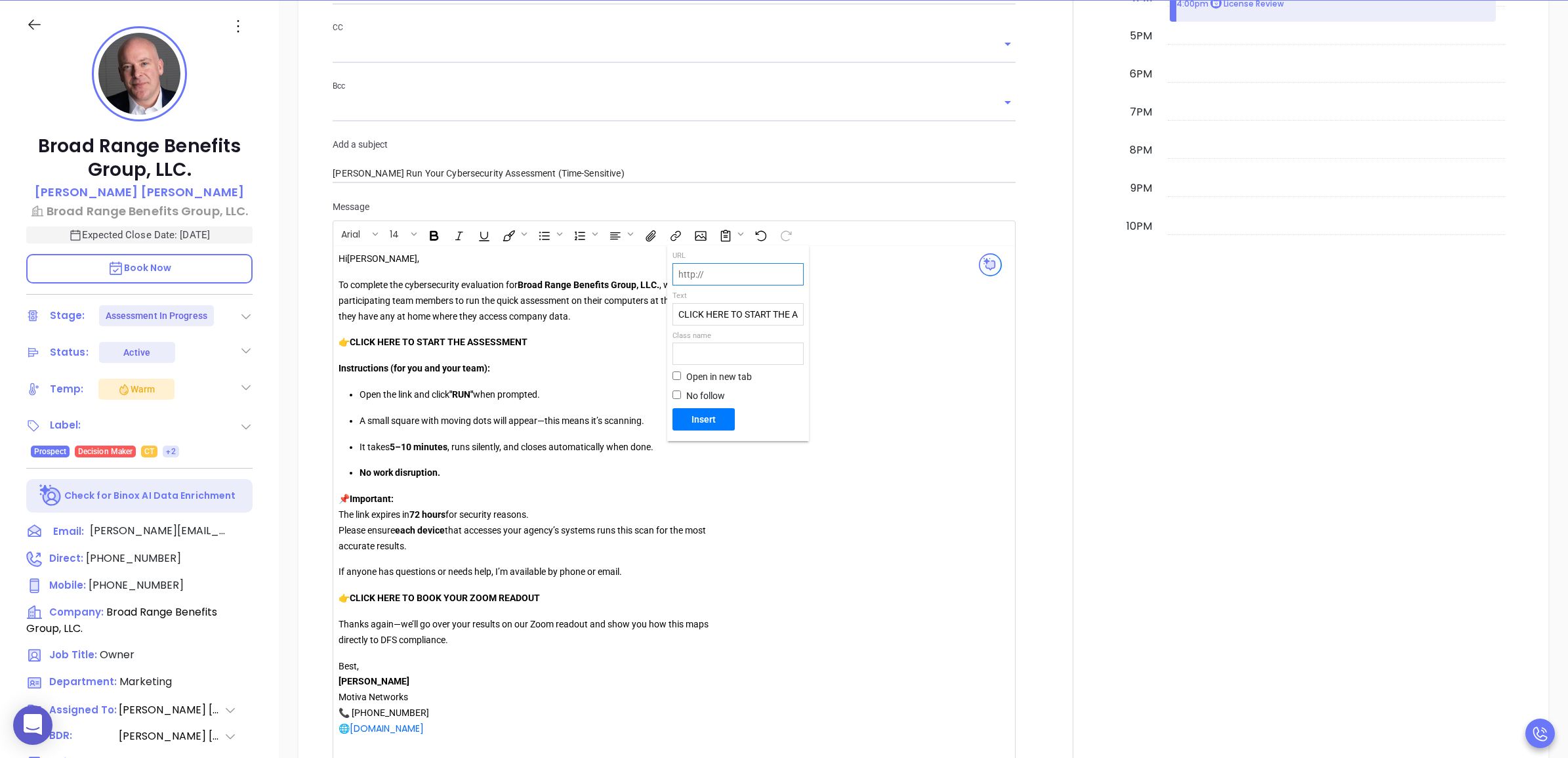
click at [726, 282] on input "text" at bounding box center [738, 274] width 130 height 21
click at [727, 278] on input "text" at bounding box center [738, 274] width 130 height 21
paste input "https://portal.galacticscan.com/penTestDownload/G9E1-SNNS-TIBK"
type input "https://portal.galacticscan.com/penTestDownload/G9E1-SNNS-TIBK"
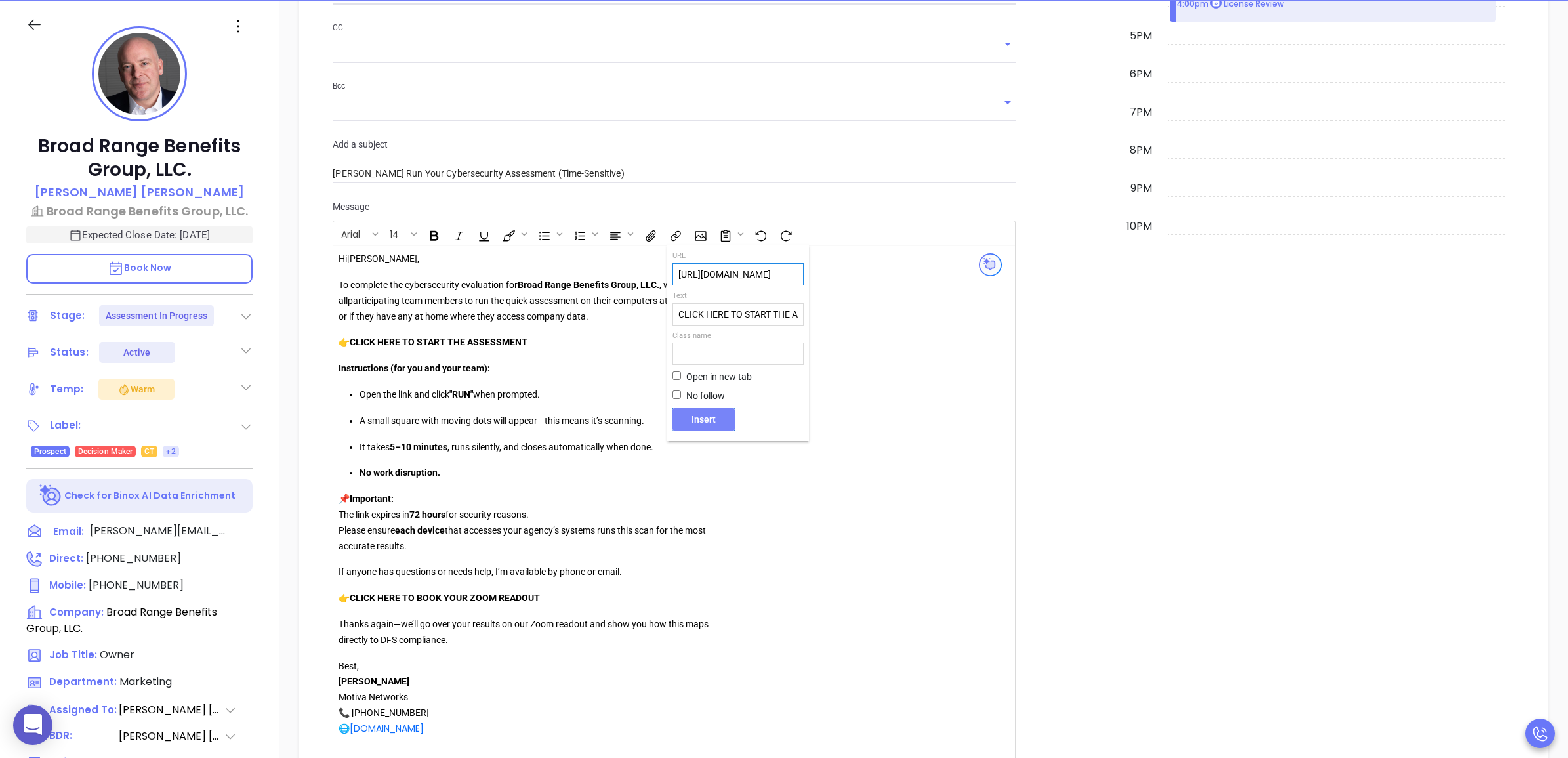
click at [711, 417] on span "Insert" at bounding box center [703, 419] width 52 height 12
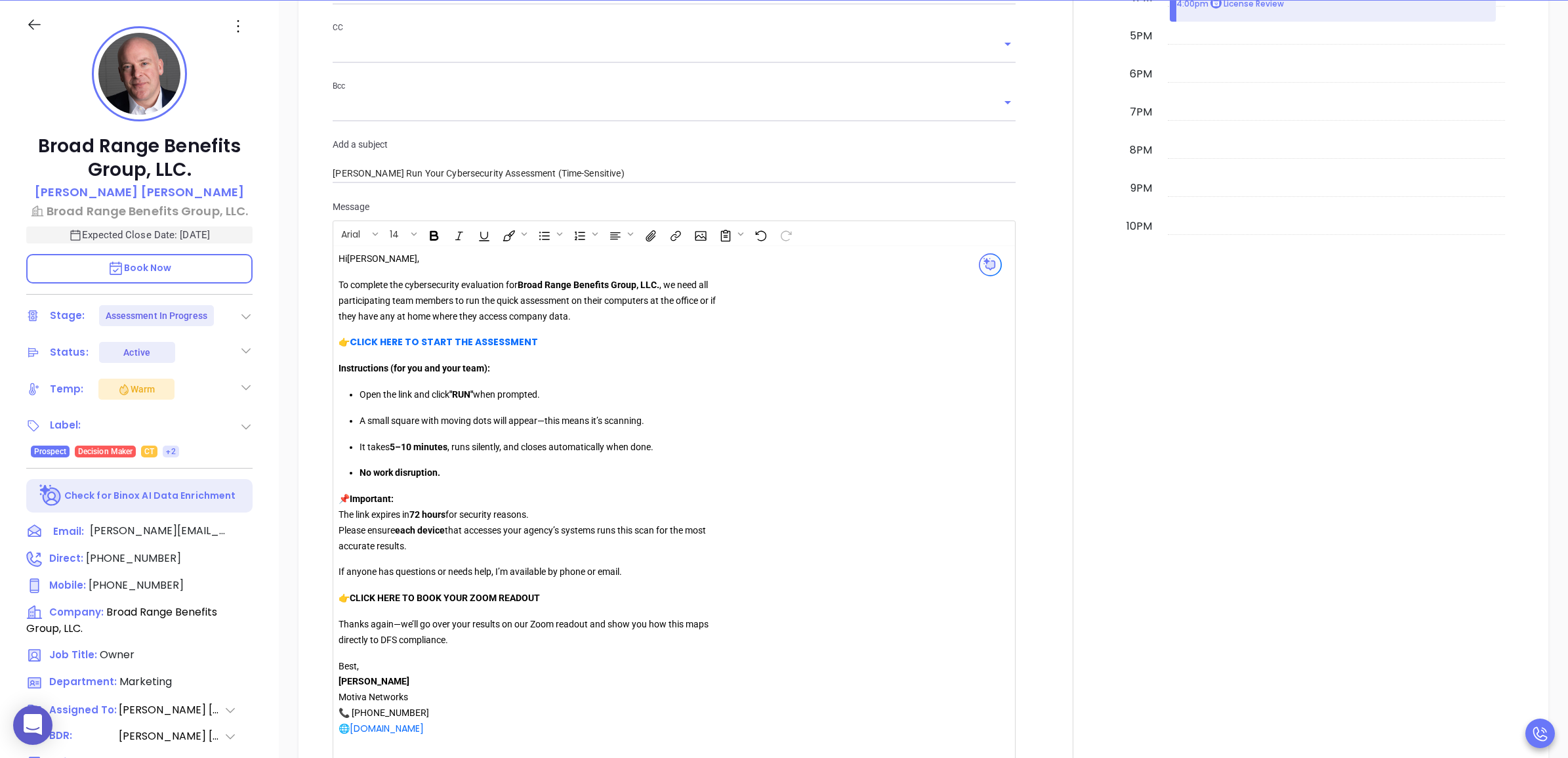
scroll to position [1330, 0]
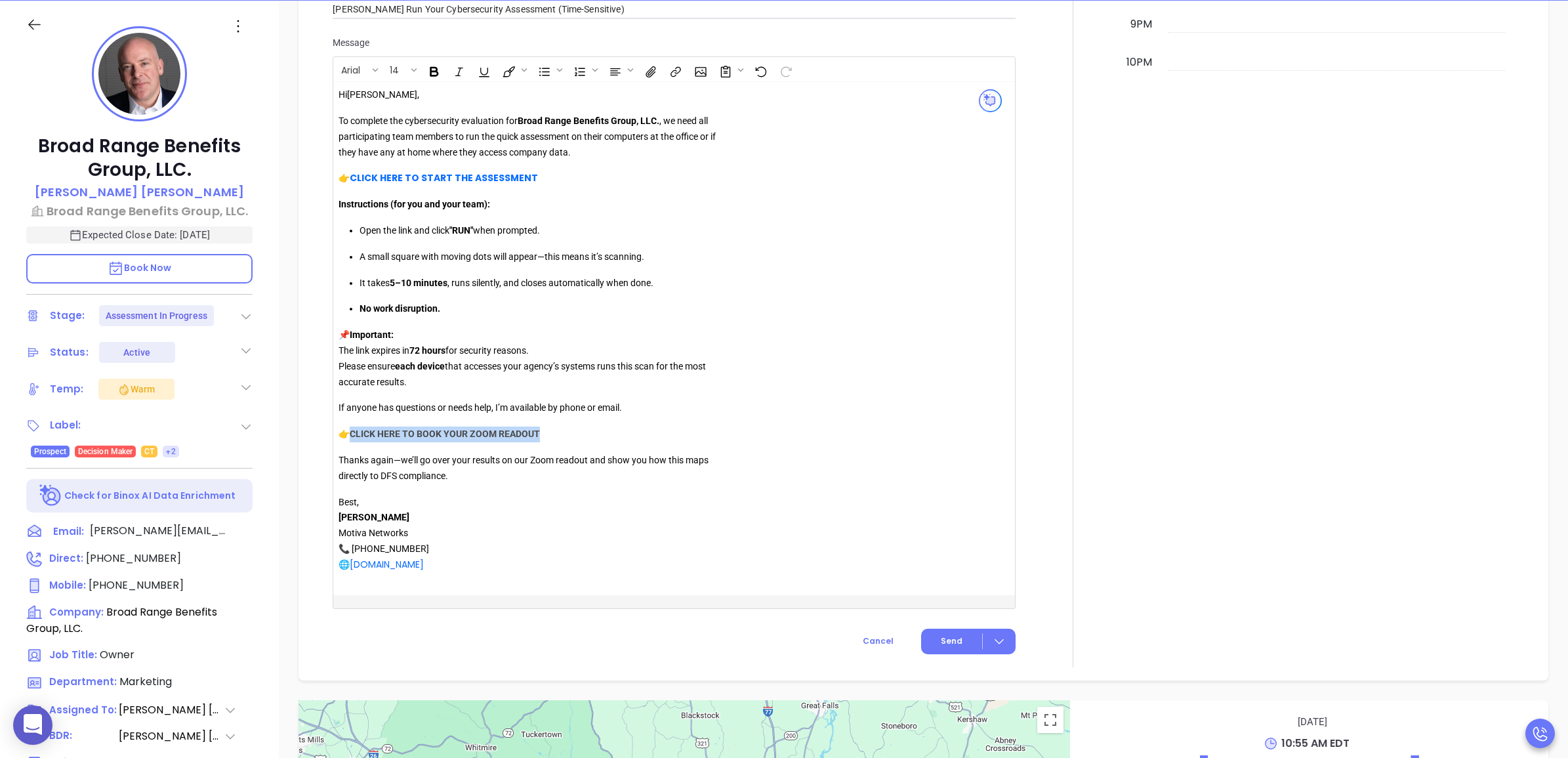
drag, startPoint x: 557, startPoint y: 432, endPoint x: 377, endPoint y: 427, distance: 180.1
click at [355, 431] on p "👉 CLICK HERE TO BOOK YOUR ZOOM READOUT ﻿﻿" at bounding box center [527, 435] width 377 height 16
click at [670, 66] on button "Insert link" at bounding box center [675, 70] width 22 height 22
click at [728, 110] on input "text" at bounding box center [738, 110] width 130 height 21
paste input "https://binoxmsp.web.app/booking?config_id=032b3ebe-4c28-4595-888d-b1dfb7648a90"
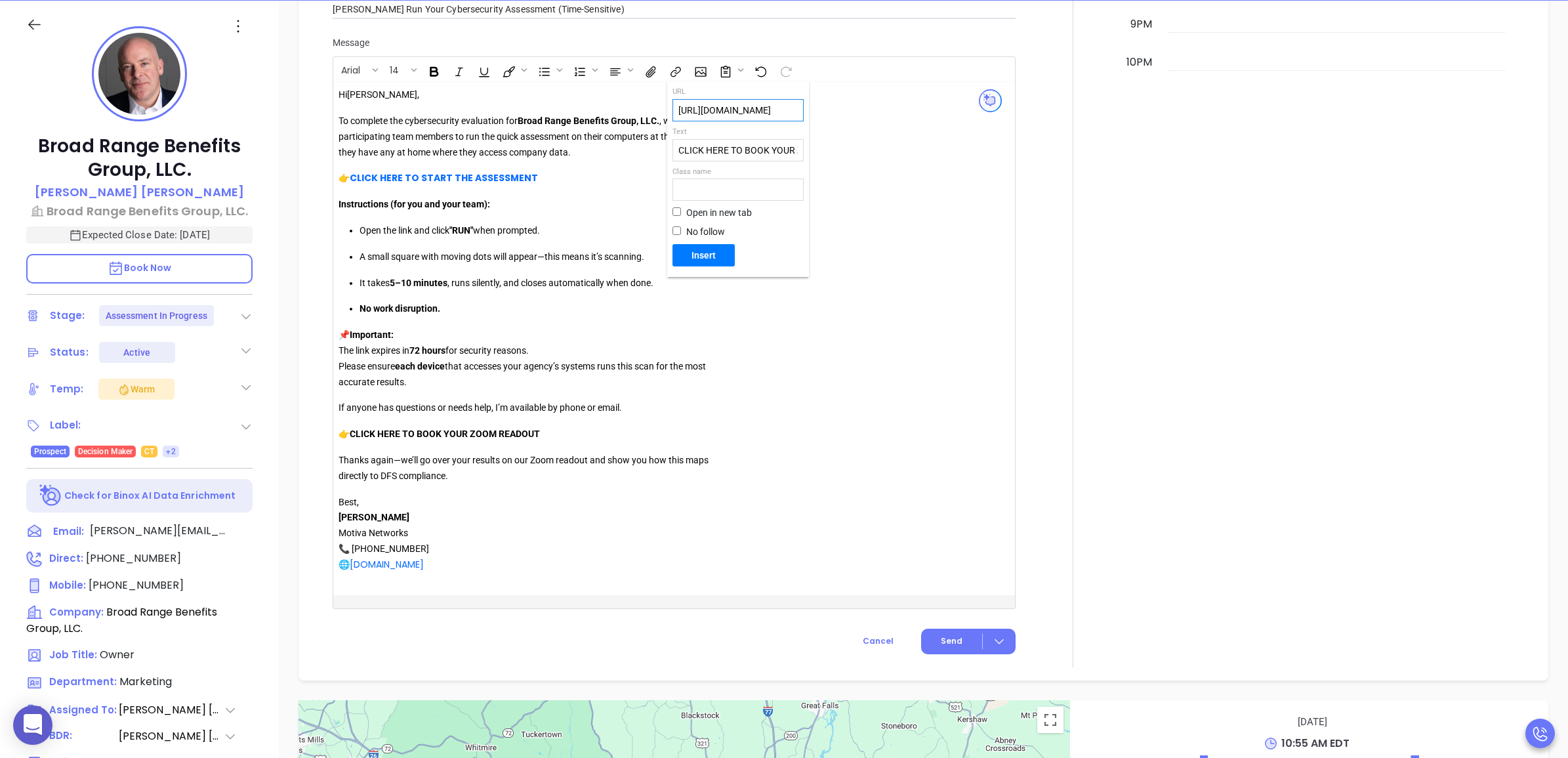
scroll to position [0, 243]
type input "https://binoxmsp.web.app/booking?config_id=032b3ebe-4c28-4595-888d-b1dfb7648a90"
click at [702, 254] on span "Insert" at bounding box center [703, 255] width 52 height 12
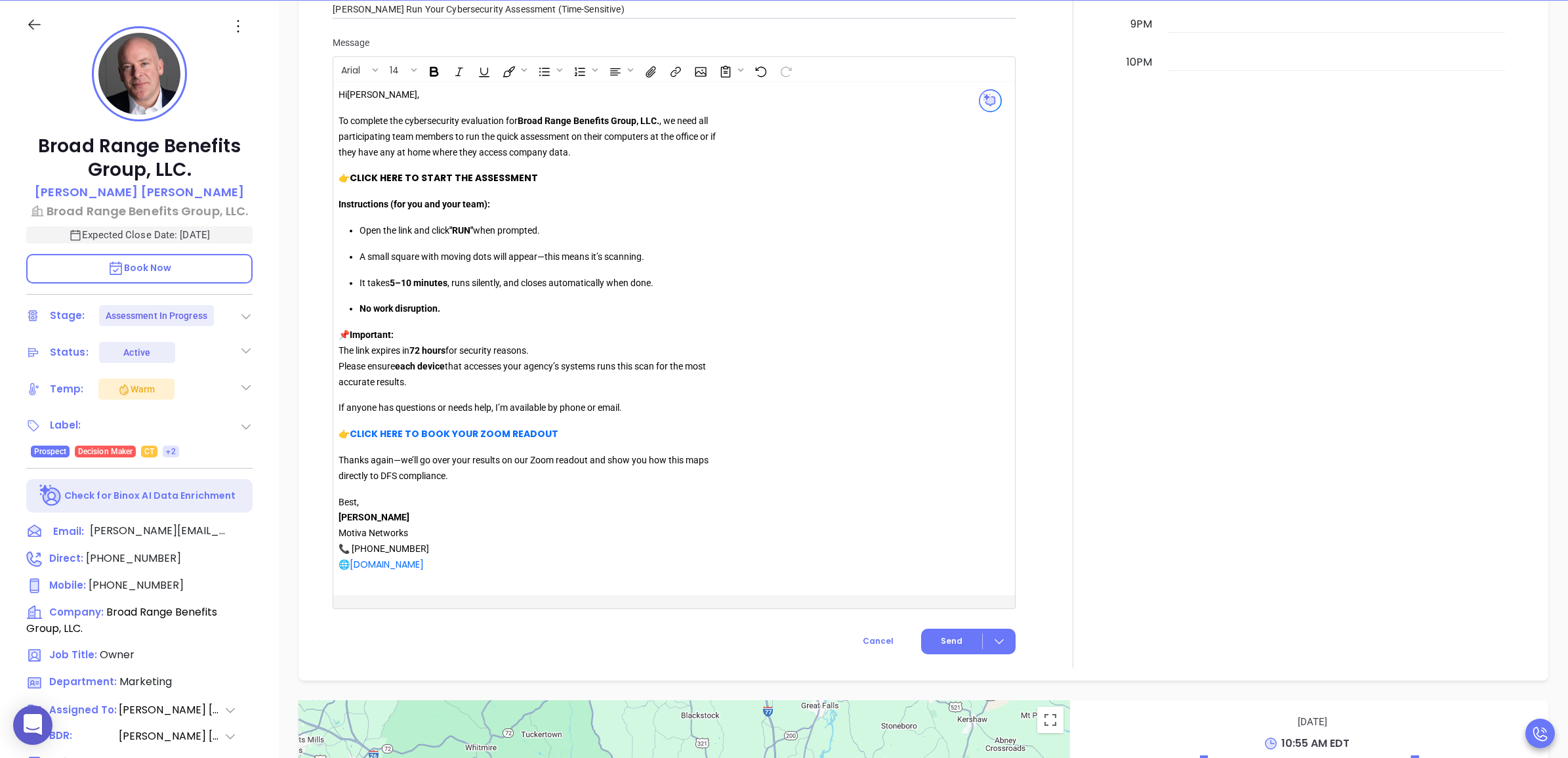
click at [444, 181] on link "CLICK HERE TO START THE ASSESSMENT" at bounding box center [444, 177] width 188 height 13
click at [363, 201] on button "Open link" at bounding box center [372, 204] width 22 height 22
click at [496, 431] on link "CLICK HERE TO BOOK YOUR ZOOM READOUT" at bounding box center [454, 433] width 209 height 13
click at [369, 460] on icon "Open link" at bounding box center [370, 458] width 9 height 6
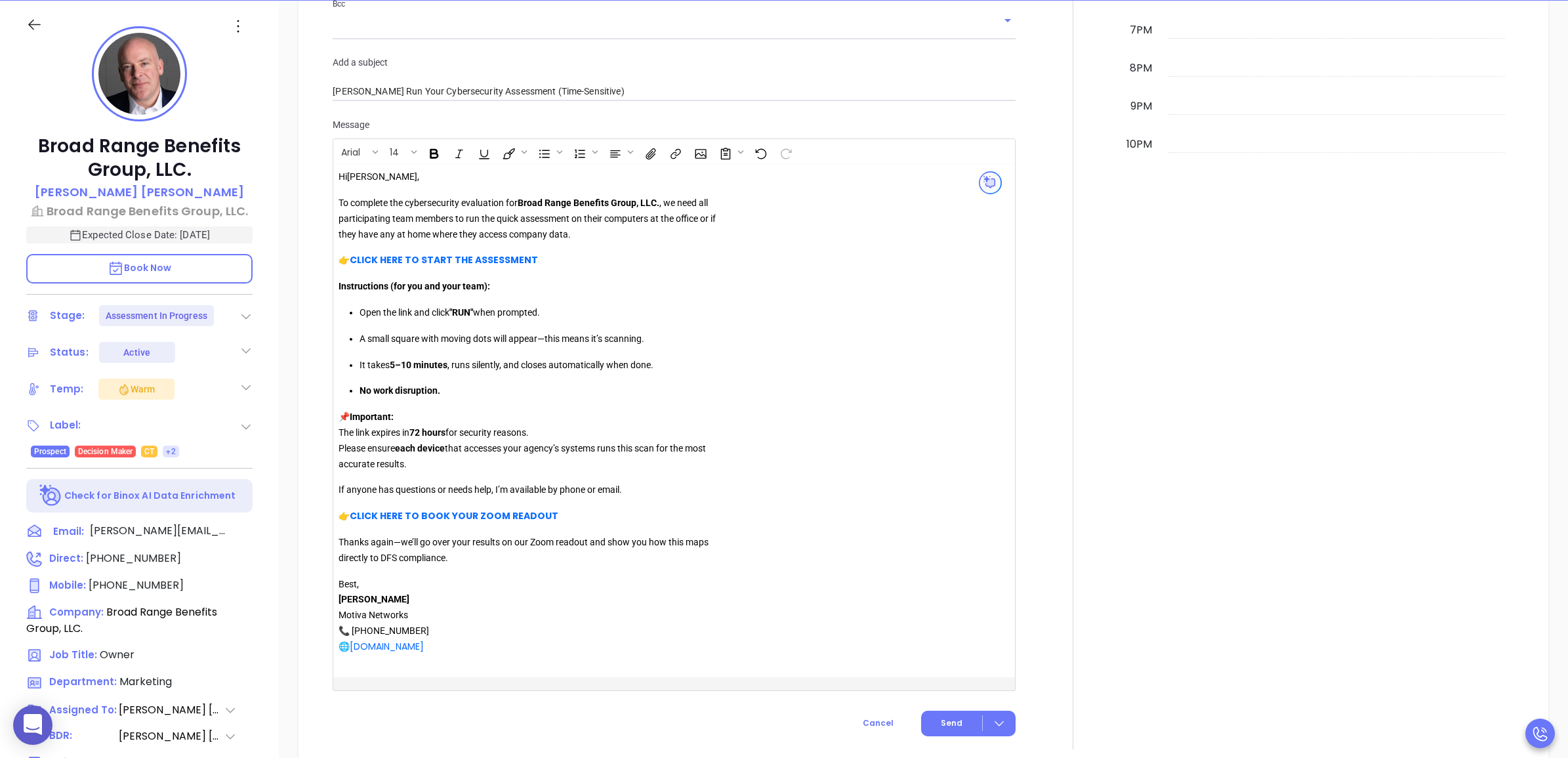
scroll to position [1330, 0]
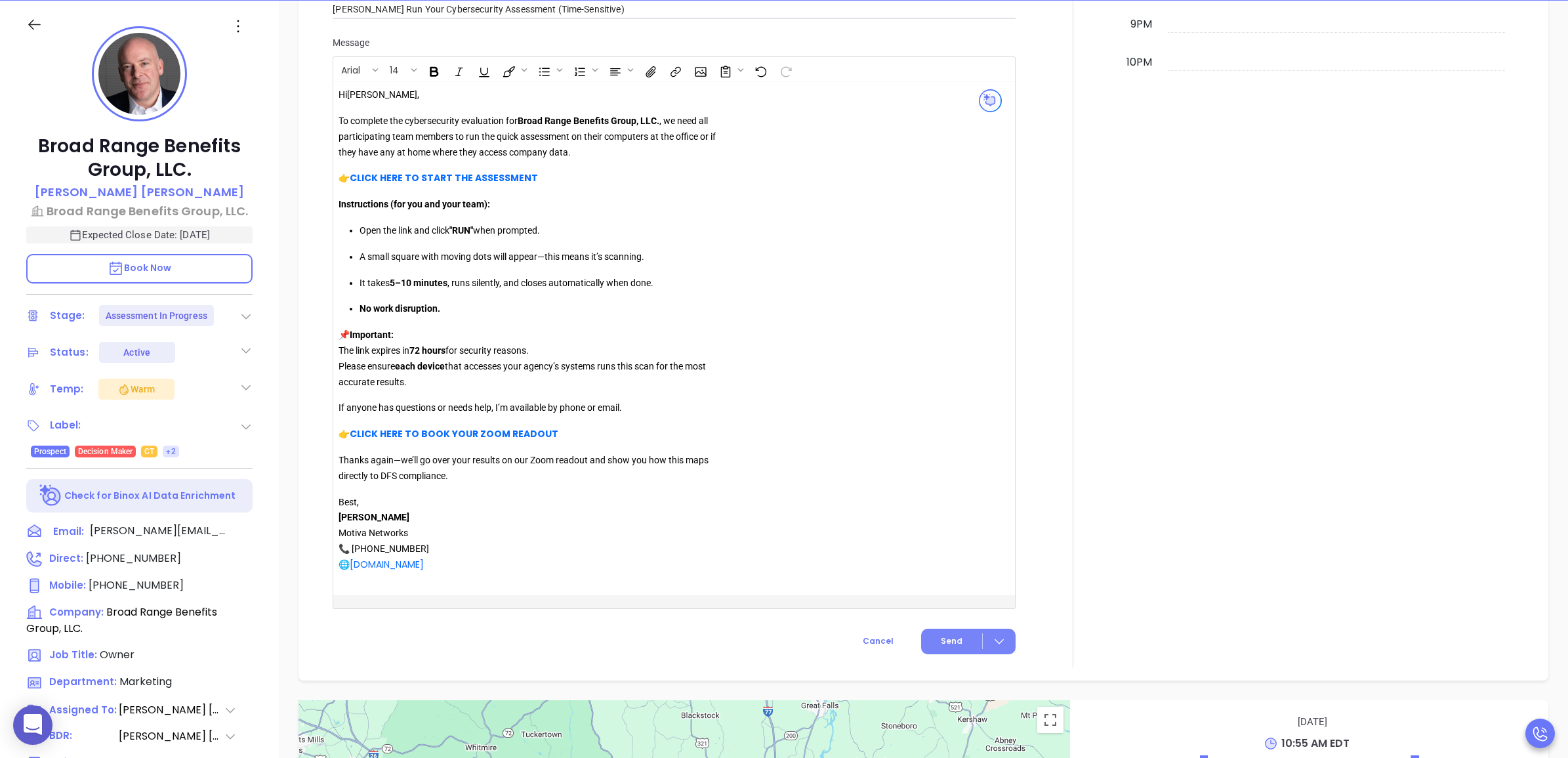
click at [948, 638] on span "Send" at bounding box center [951, 641] width 22 height 12
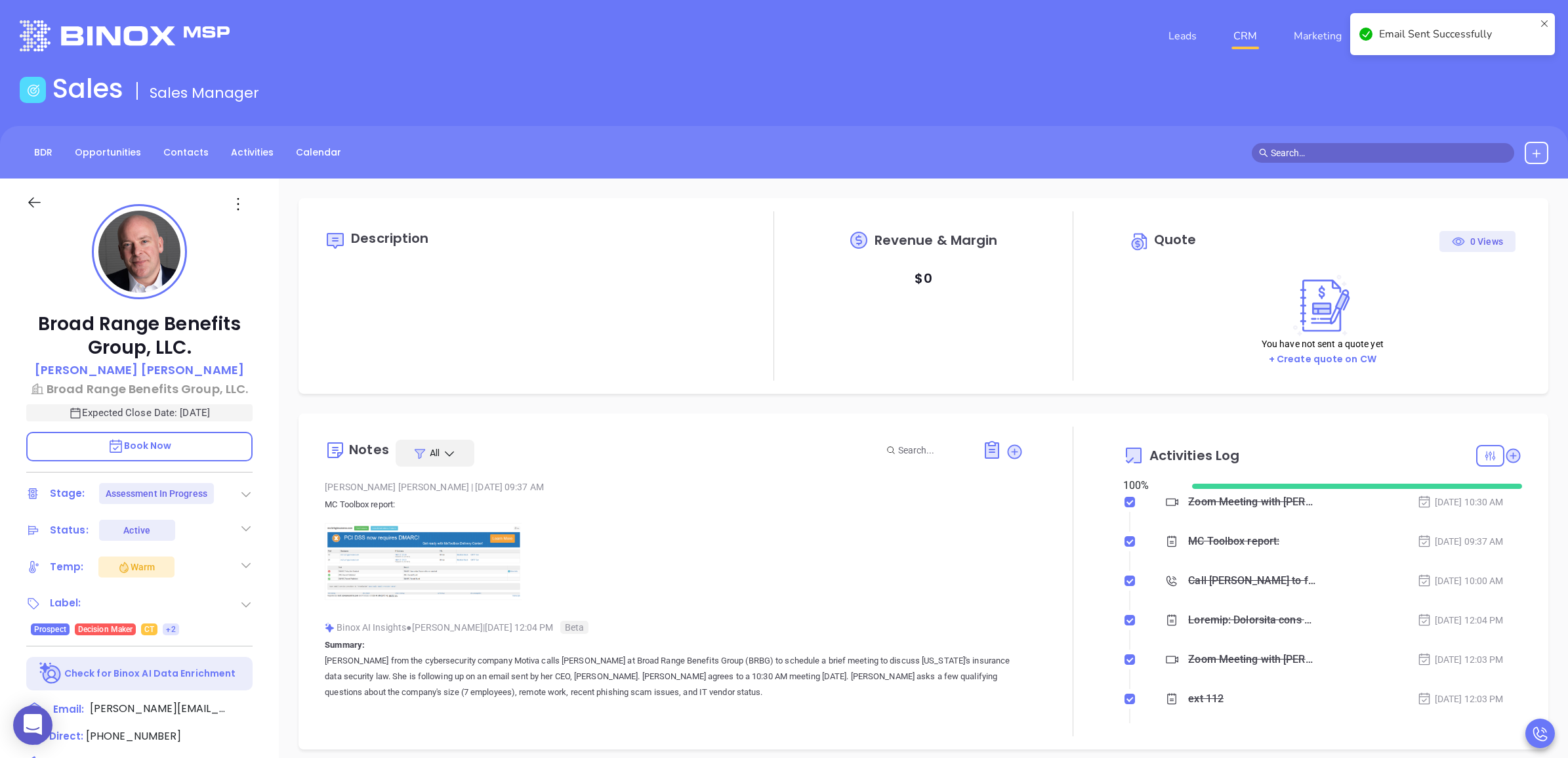
scroll to position [0, 0]
click at [1008, 457] on icon at bounding box center [1014, 452] width 14 height 14
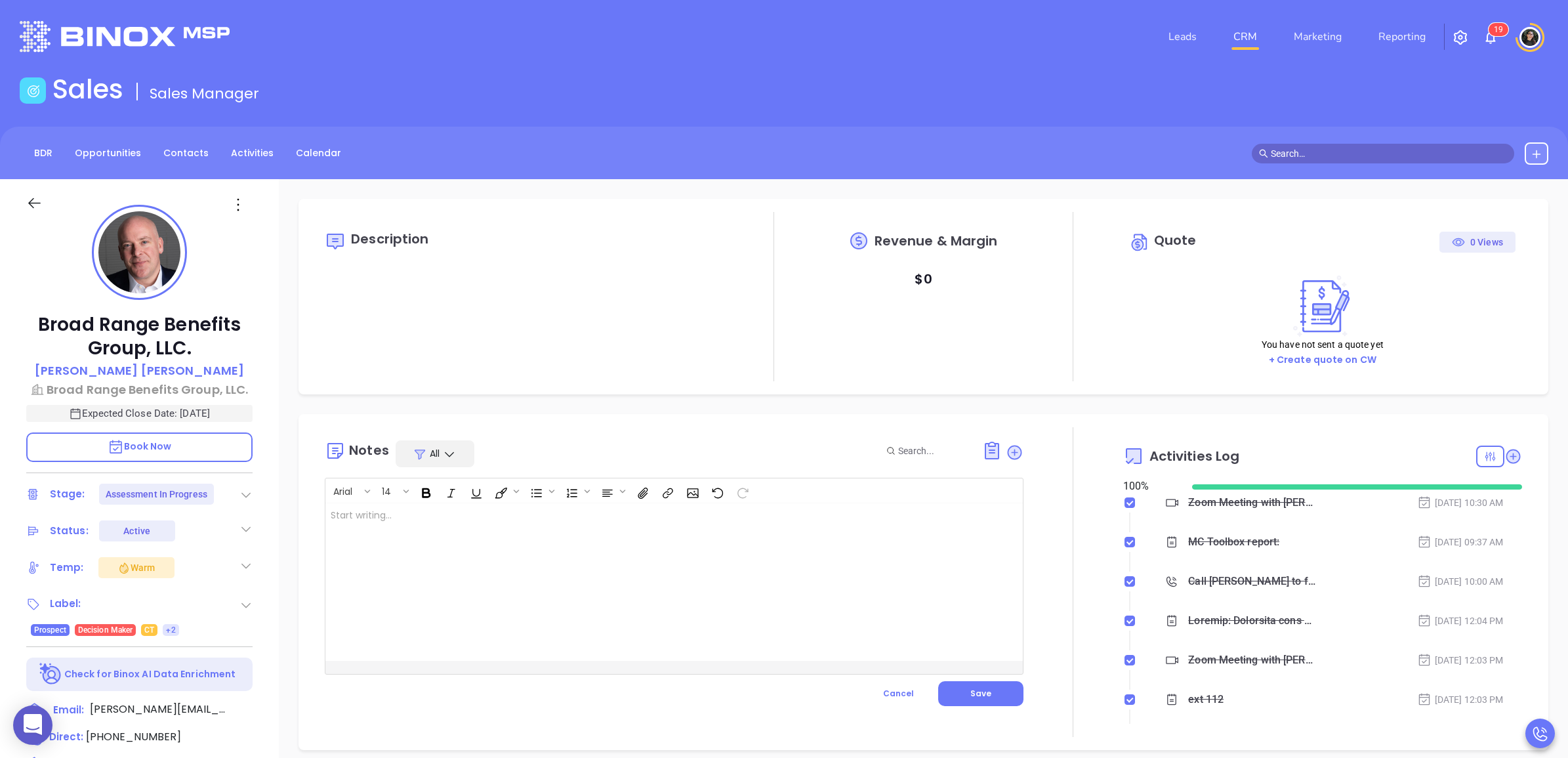
click at [662, 545] on div at bounding box center [650, 582] width 648 height 157
click at [975, 687] on button "Save" at bounding box center [981, 693] width 85 height 25
